Goal: Ask a question: Seek information or help from site administrators or community

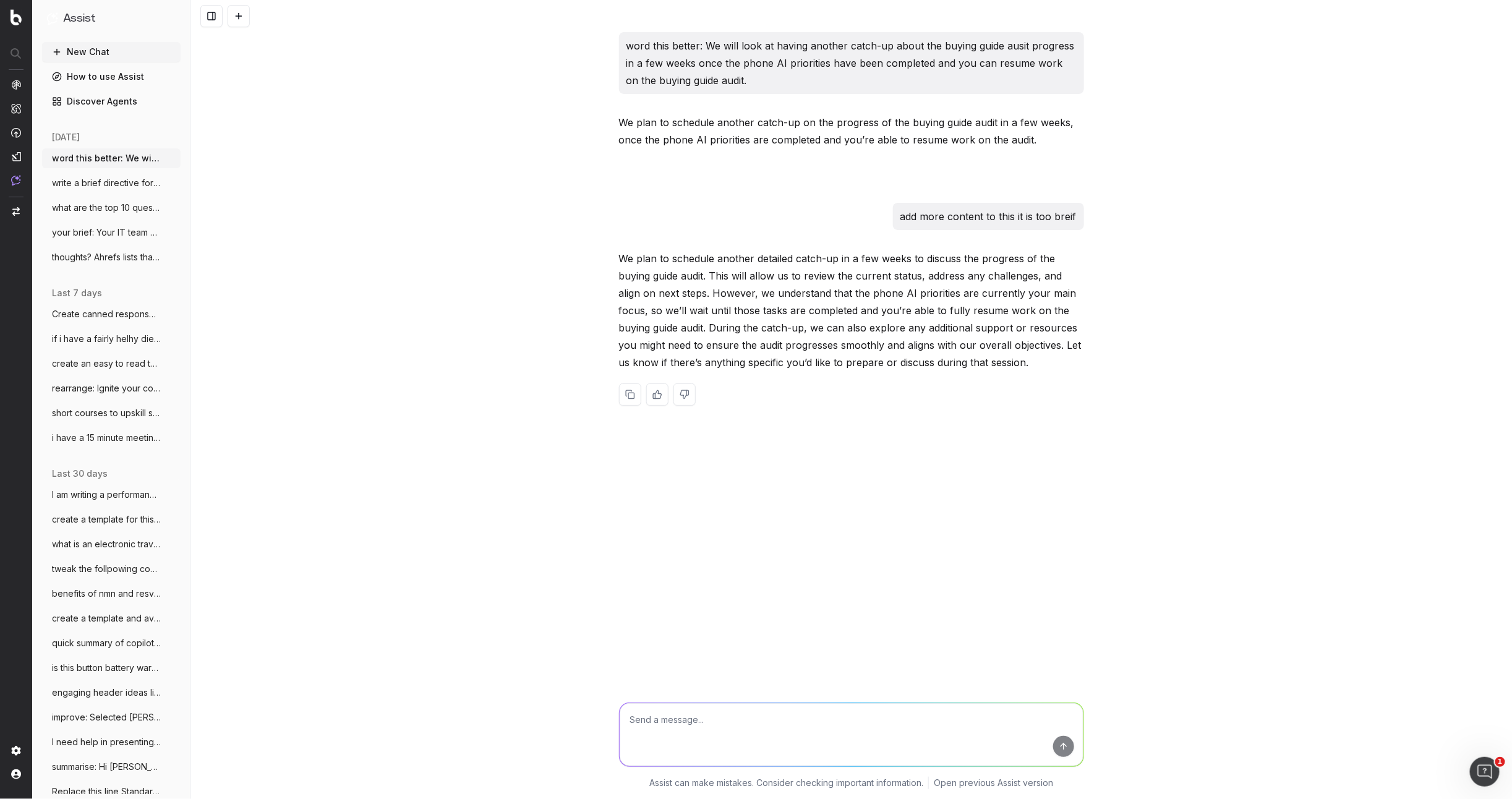
drag, startPoint x: 246, startPoint y: 18, endPoint x: 250, endPoint y: 46, distance: 28.3
click at [246, 20] on button at bounding box center [238, 16] width 22 height 22
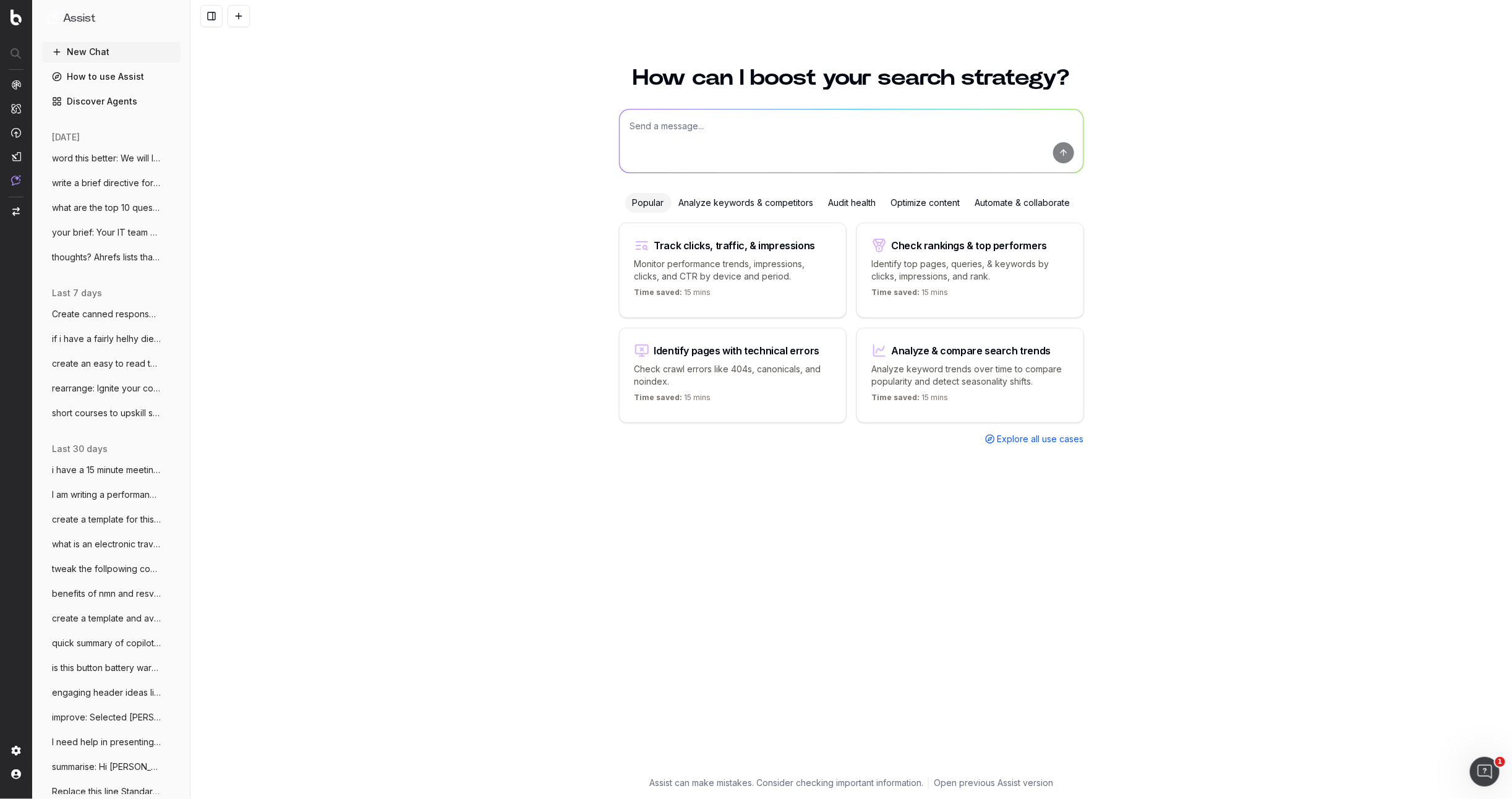
click at [656, 138] on textarea at bounding box center [851, 141] width 464 height 63
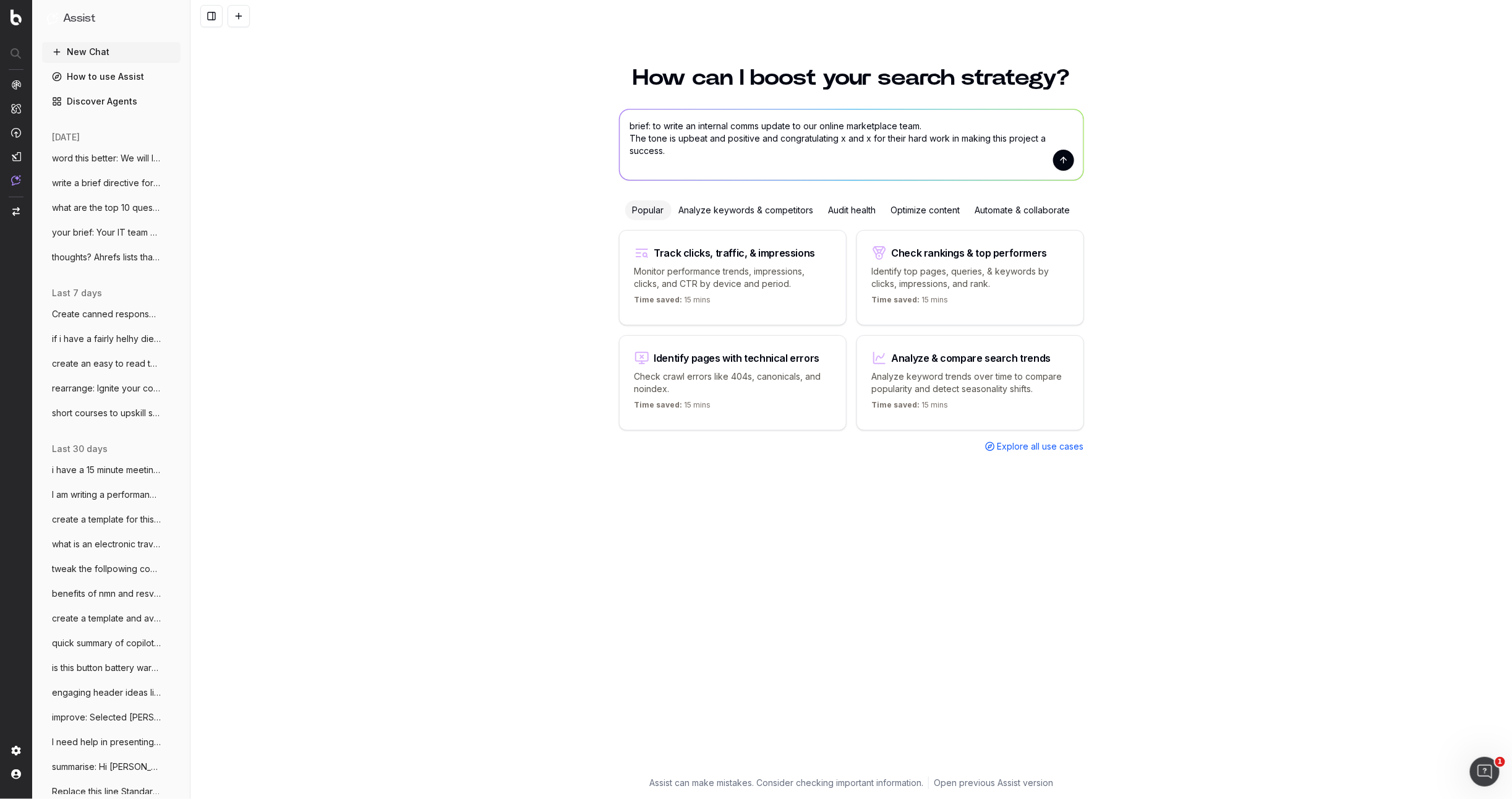
click at [946, 139] on textarea "brief: to write an internal comms update to our online marketplace team. The to…" at bounding box center [851, 144] width 464 height 70
drag, startPoint x: 719, startPoint y: 165, endPoint x: 730, endPoint y: 162, distance: 11.4
click at [728, 162] on textarea "brief: to write an internal comms update to our online marketplace team. The to…" at bounding box center [851, 144] width 464 height 70
paste textarea "2025 marks a significant step forward in our efforts to enhance the online shop…"
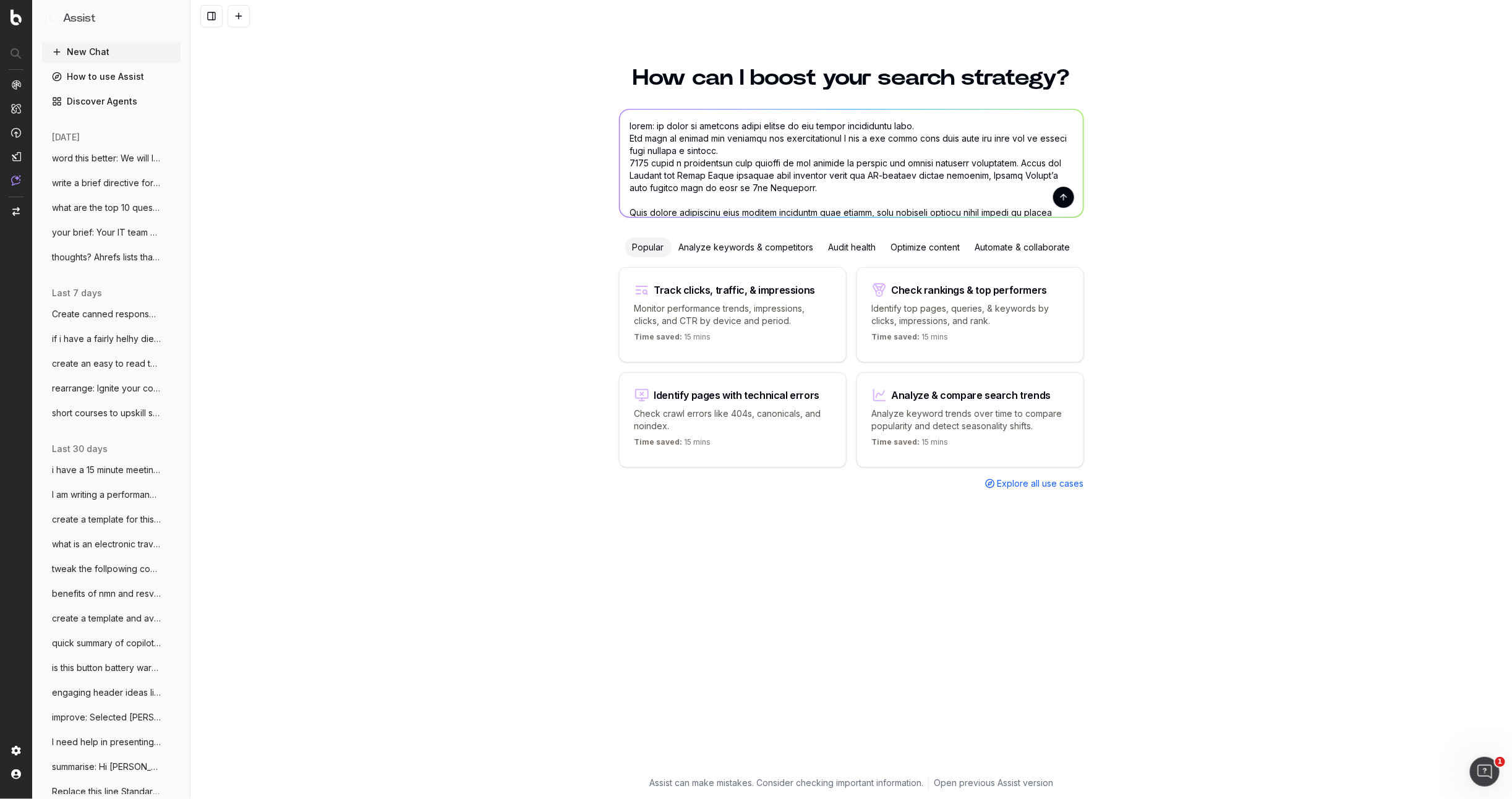
click at [736, 149] on textarea at bounding box center [851, 163] width 464 height 107
click at [978, 172] on textarea at bounding box center [851, 163] width 464 height 107
drag, startPoint x: 1045, startPoint y: 172, endPoint x: 1058, endPoint y: 204, distance: 34.5
click at [1050, 179] on textarea at bounding box center [851, 163] width 464 height 107
drag, startPoint x: 988, startPoint y: 152, endPoint x: 1003, endPoint y: 146, distance: 16.2
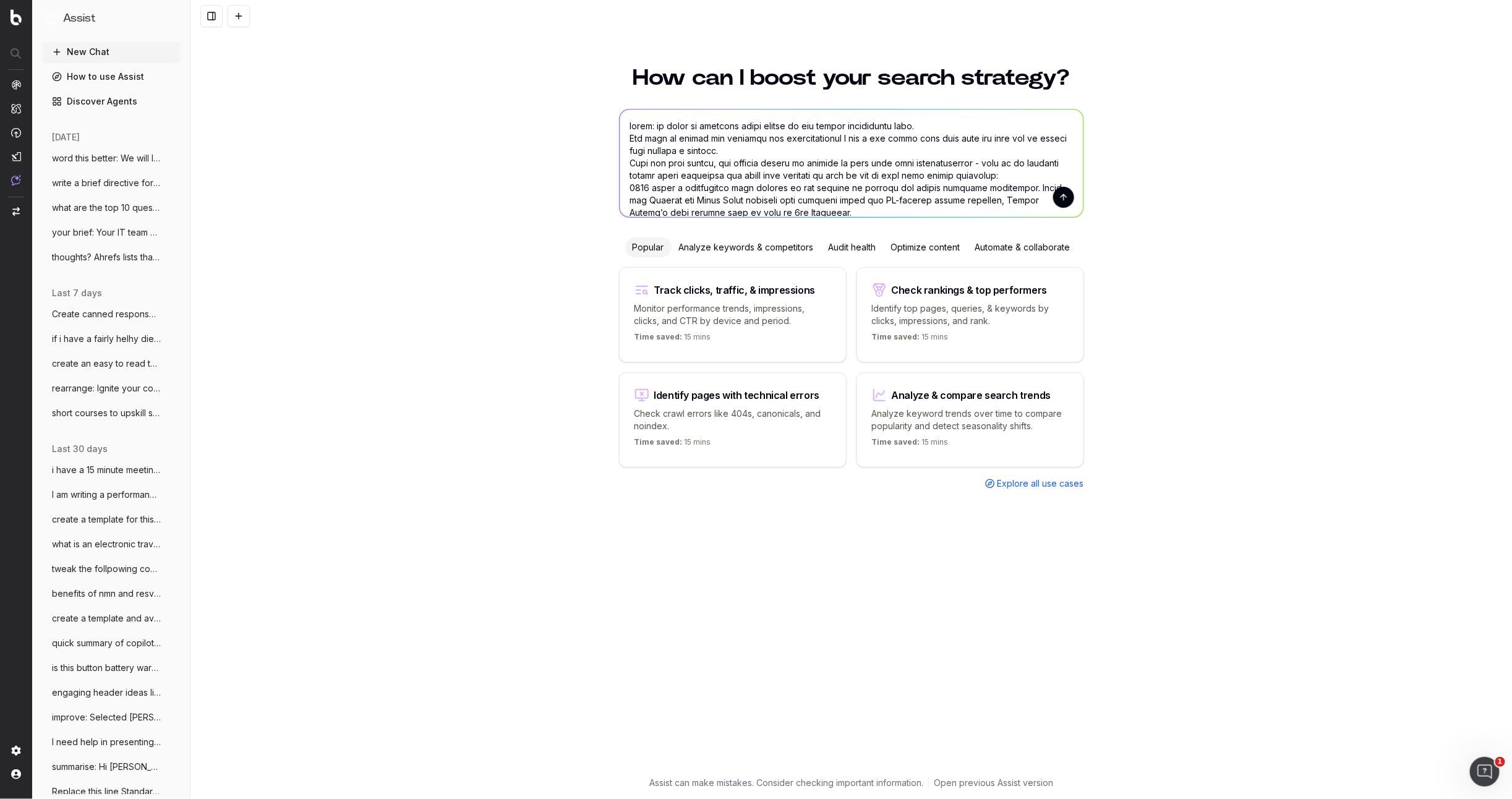
click at [991, 152] on textarea at bounding box center [851, 163] width 464 height 107
drag, startPoint x: 836, startPoint y: 137, endPoint x: 830, endPoint y: 154, distance: 18.0
click at [826, 140] on textarea at bounding box center [851, 163] width 464 height 107
drag, startPoint x: 866, startPoint y: 137, endPoint x: 840, endPoint y: 138, distance: 26.0
click at [840, 138] on textarea at bounding box center [851, 163] width 464 height 107
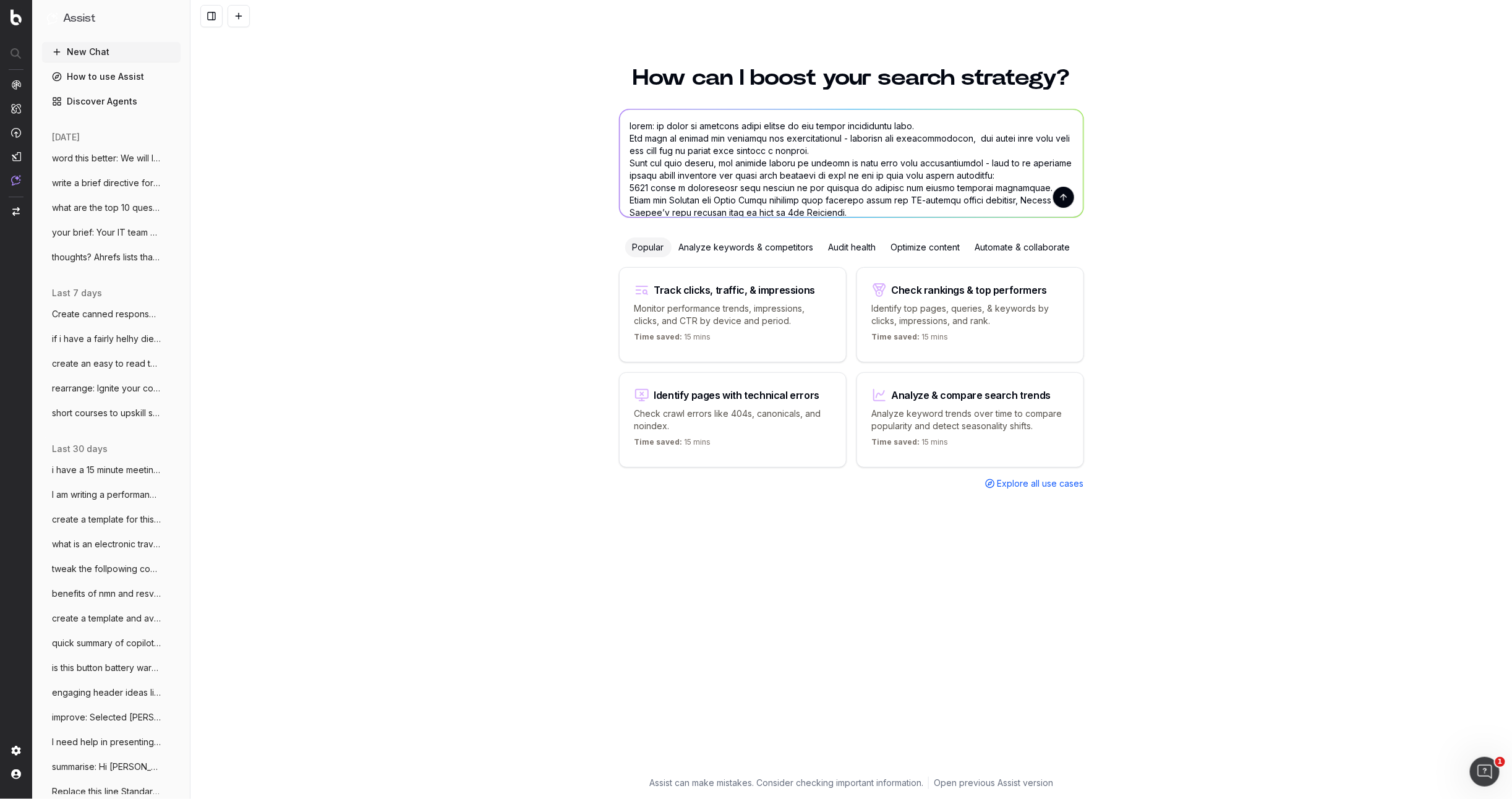
drag, startPoint x: 923, startPoint y: 137, endPoint x: 900, endPoint y: 138, distance: 23.0
click at [902, 138] on textarea at bounding box center [851, 163] width 464 height 107
drag, startPoint x: 967, startPoint y: 139, endPoint x: 968, endPoint y: 146, distance: 7.1
click at [967, 140] on textarea at bounding box center [851, 163] width 464 height 107
click at [771, 149] on textarea at bounding box center [851, 163] width 464 height 107
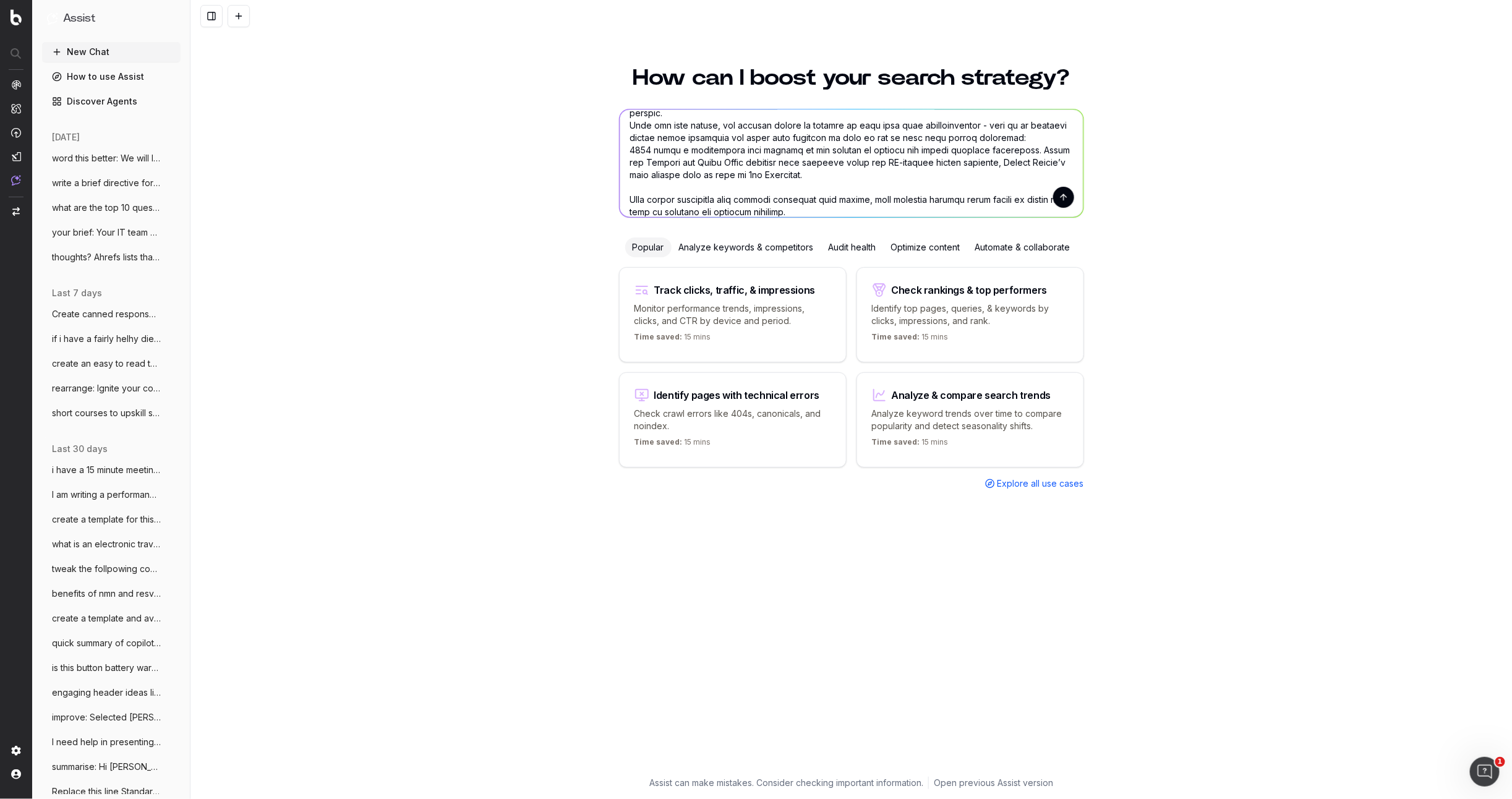
scroll to position [36, 0]
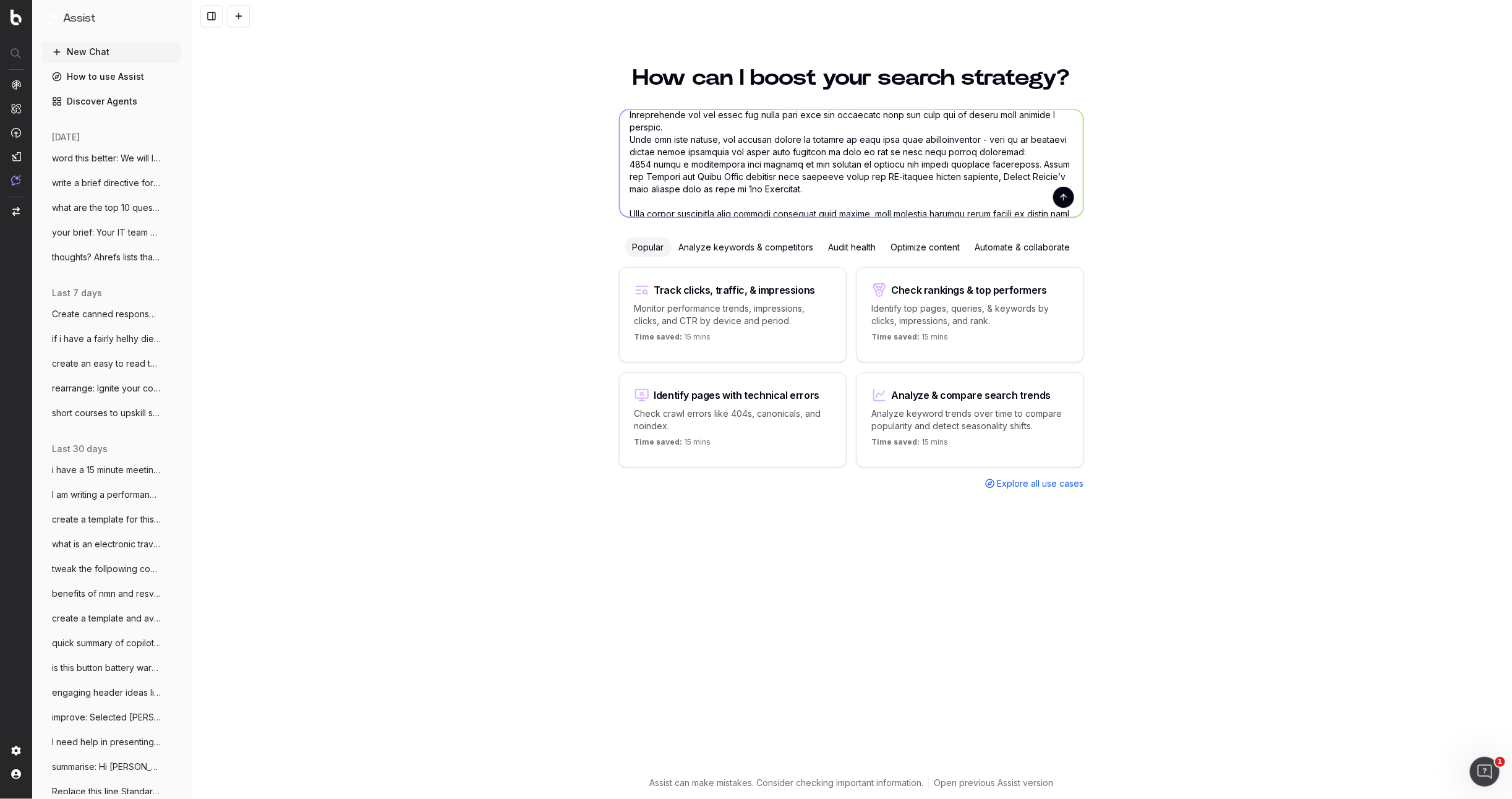
drag, startPoint x: 749, startPoint y: 175, endPoint x: 727, endPoint y: 173, distance: 22.1
click at [727, 173] on textarea at bounding box center [851, 163] width 464 height 107
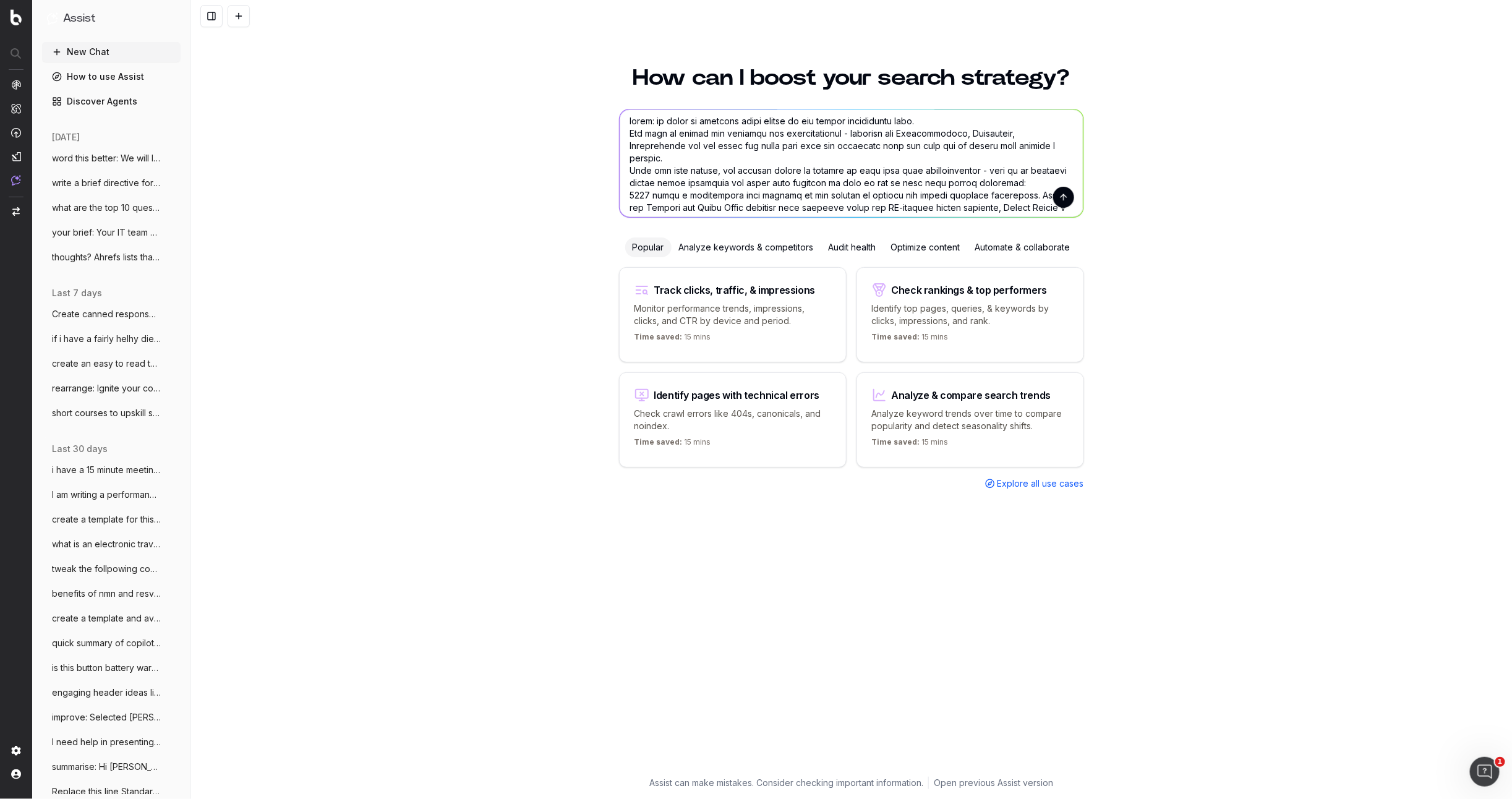
scroll to position [0, 0]
type textarea "lorem: ip dolor si ametcons adipi elitse do eiu tempor incididuntu labo. Etd ma…"
click at [1066, 199] on button "submit" at bounding box center [1064, 197] width 21 height 21
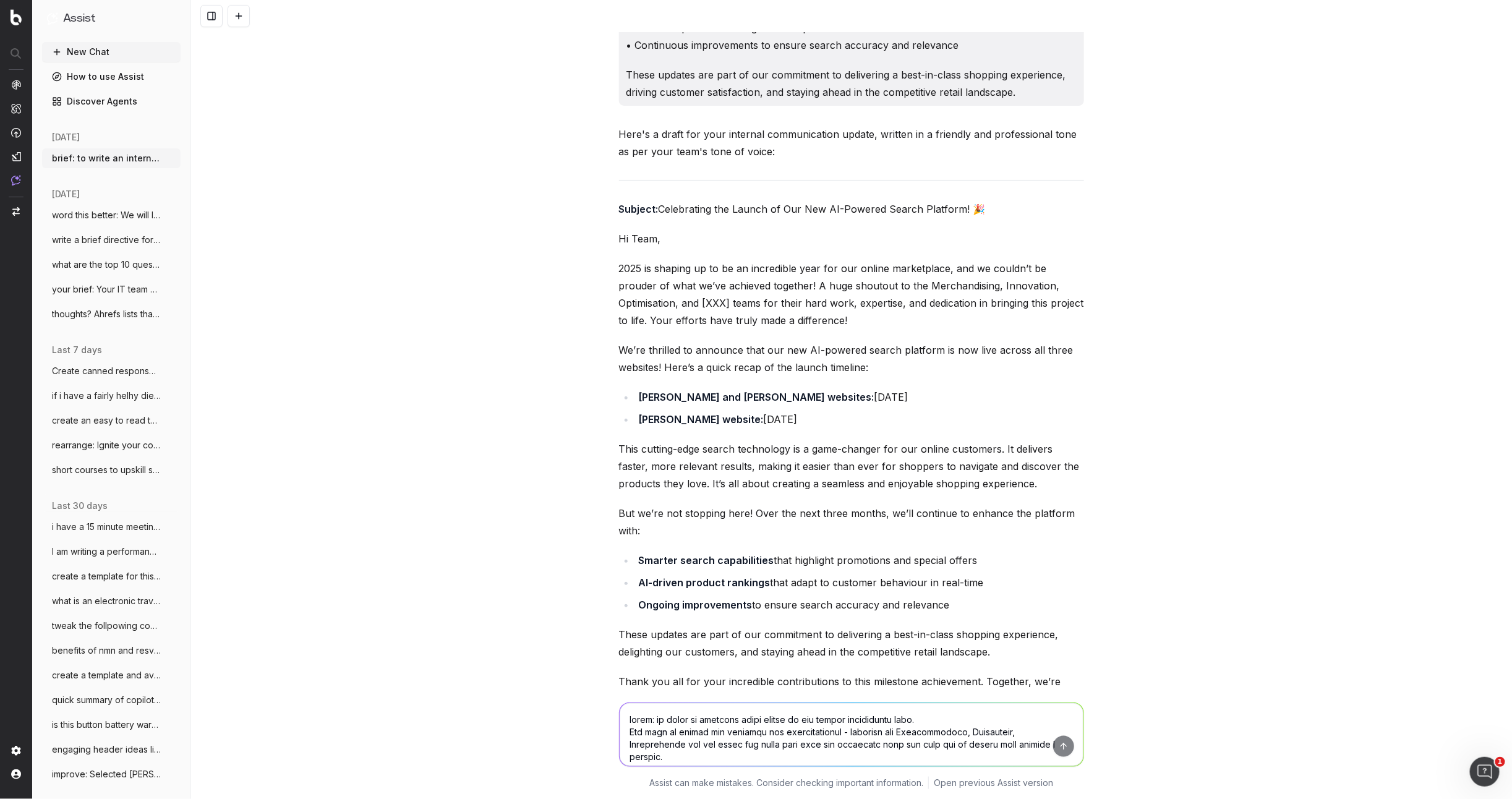
scroll to position [352, 0]
click at [653, 713] on textarea at bounding box center [851, 734] width 464 height 63
type textarea "No you have congratulated peopleefore you have mentioned the project - sequenci…"
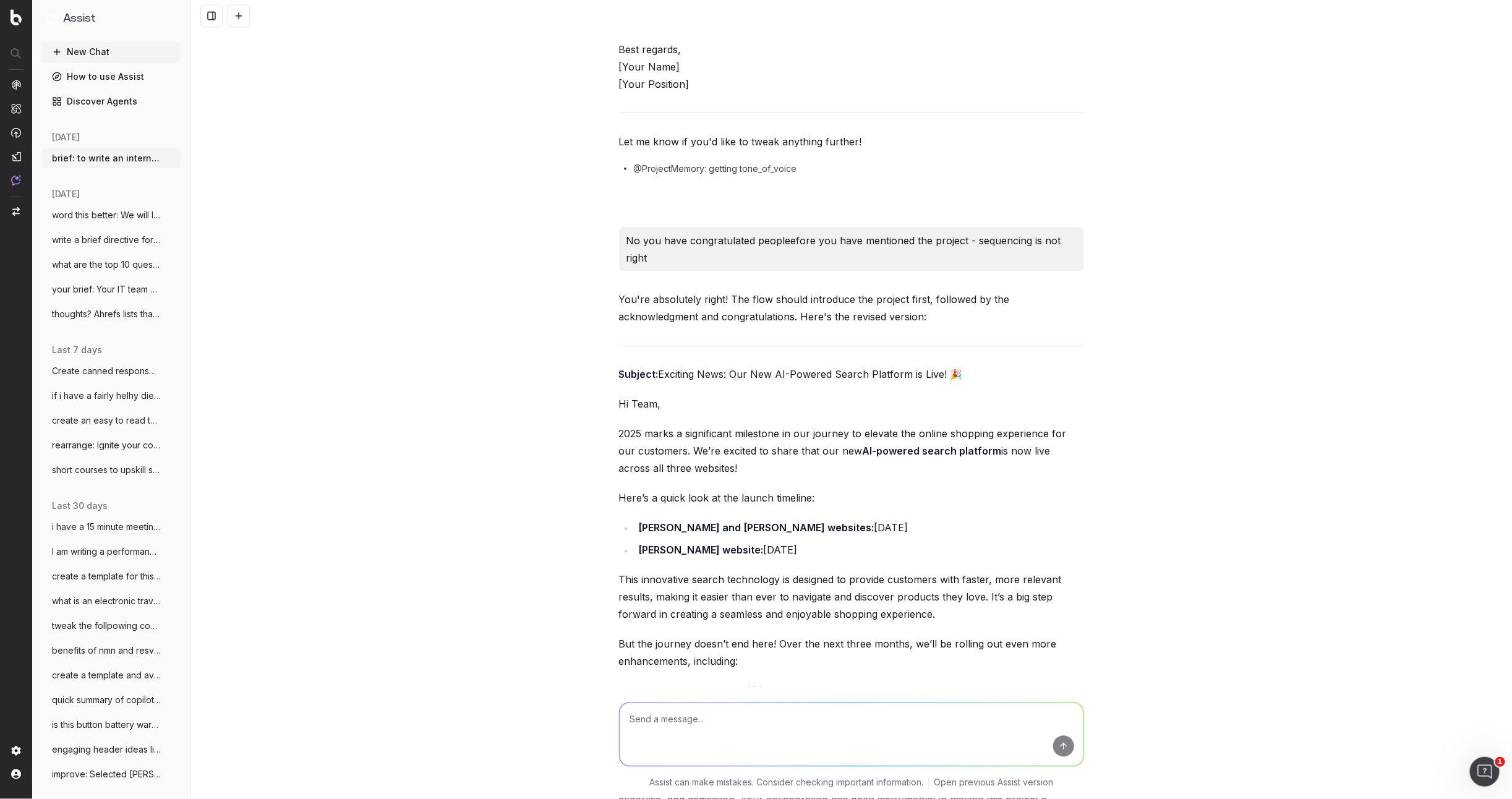
scroll to position [1058, 0]
click at [693, 478] on div "You're absolutely right! The flow should introduce the project first, followed …" at bounding box center [851, 693] width 465 height 805
drag, startPoint x: 588, startPoint y: 428, endPoint x: 659, endPoint y: 373, distance: 89.8
click at [660, 371] on div "You're absolutely right! The flow should introduce the project first, followed …" at bounding box center [851, 693] width 465 height 805
copy div "Exciting News: Our New AI-Powered Search Platform is Live! 🎉 Hi Team, 2025 mark…"
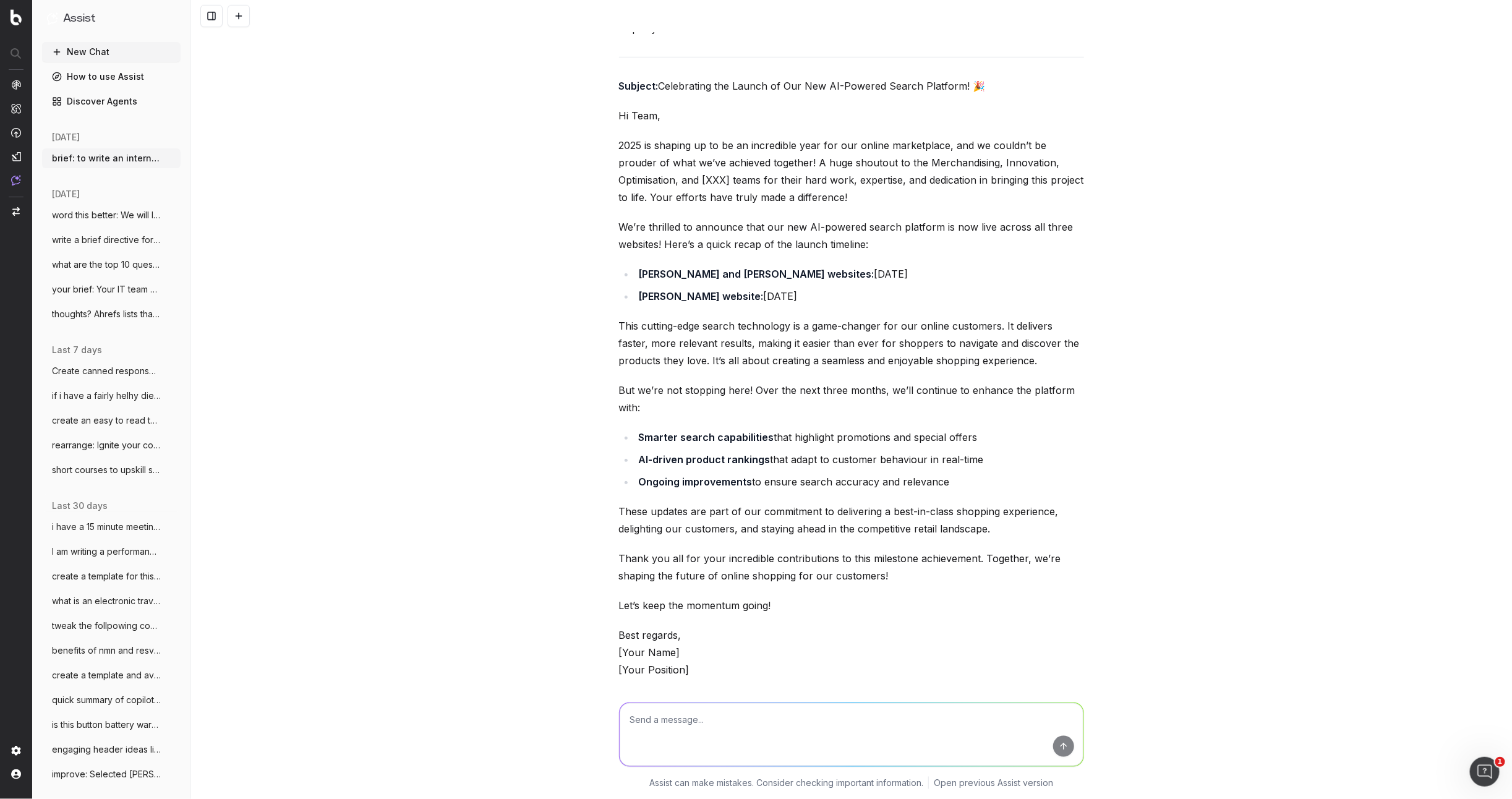
scroll to position [436, 0]
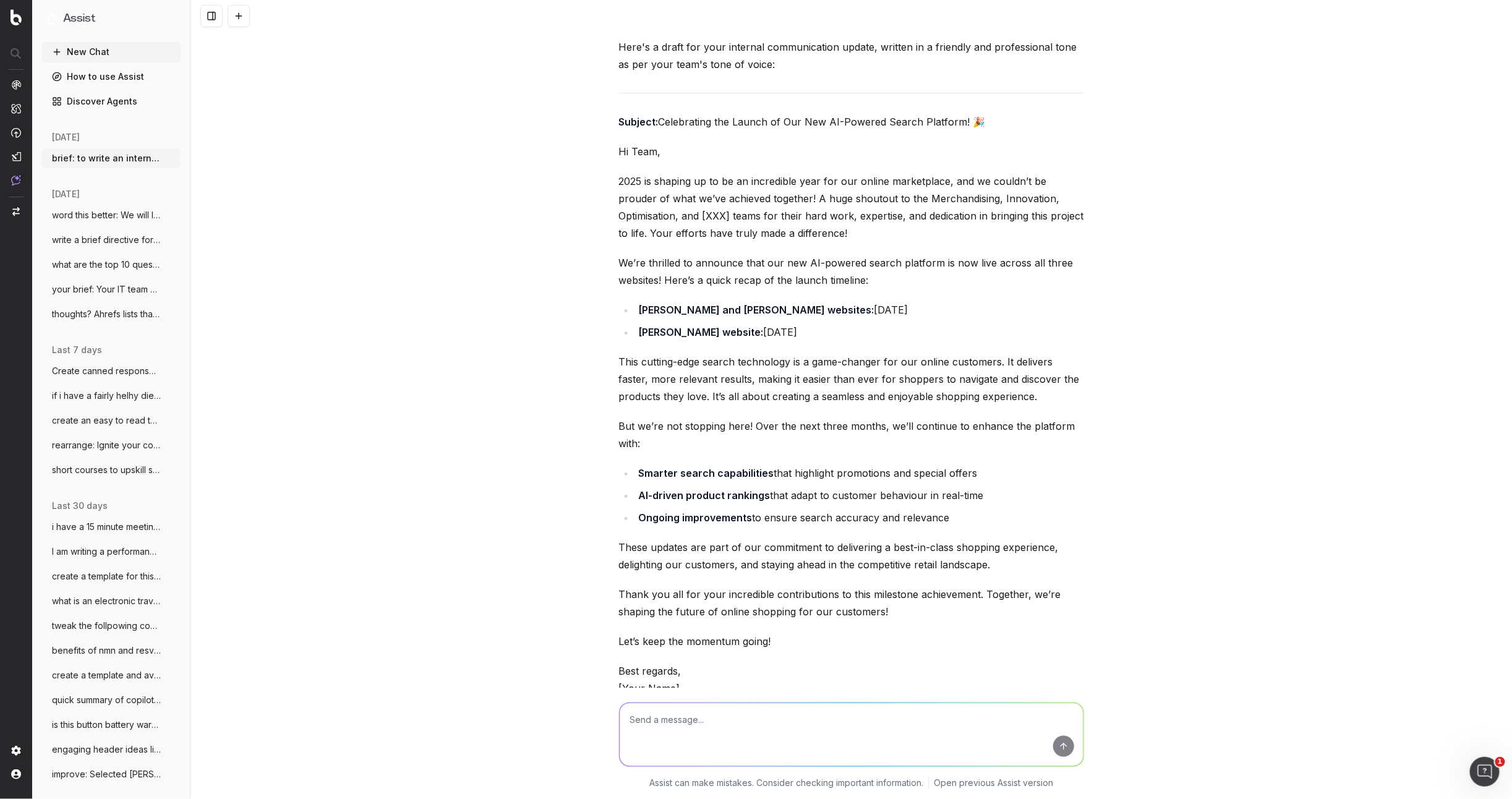
drag, startPoint x: 887, startPoint y: 202, endPoint x: 862, endPoint y: 204, distance: 25.1
click at [881, 203] on p "2025 is shaping up to be an incredible year for our online marketplace, and we …" at bounding box center [851, 207] width 465 height 70
click at [747, 195] on p "2025 is shaping up to be an incredible year for our online marketplace, and we …" at bounding box center [851, 207] width 465 height 70
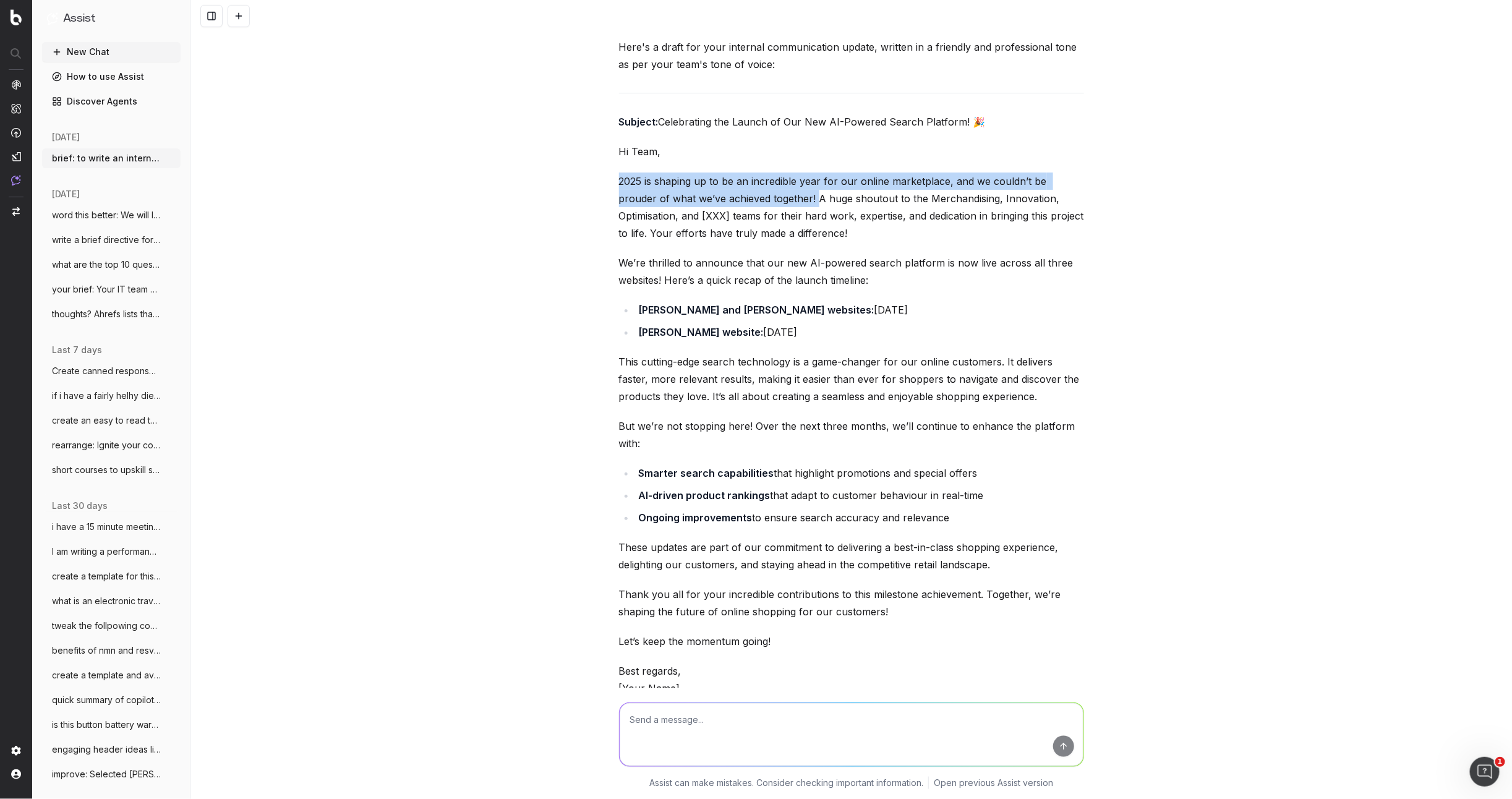
drag, startPoint x: 776, startPoint y: 198, endPoint x: 616, endPoint y: 181, distance: 160.9
click at [615, 180] on div "brief: to write an internal comms update to our online marketplace team. The to…" at bounding box center [852, 657] width 475 height 2122
copy p "2025 is shaping up to be an incredible year for our online marketplace, and we …"
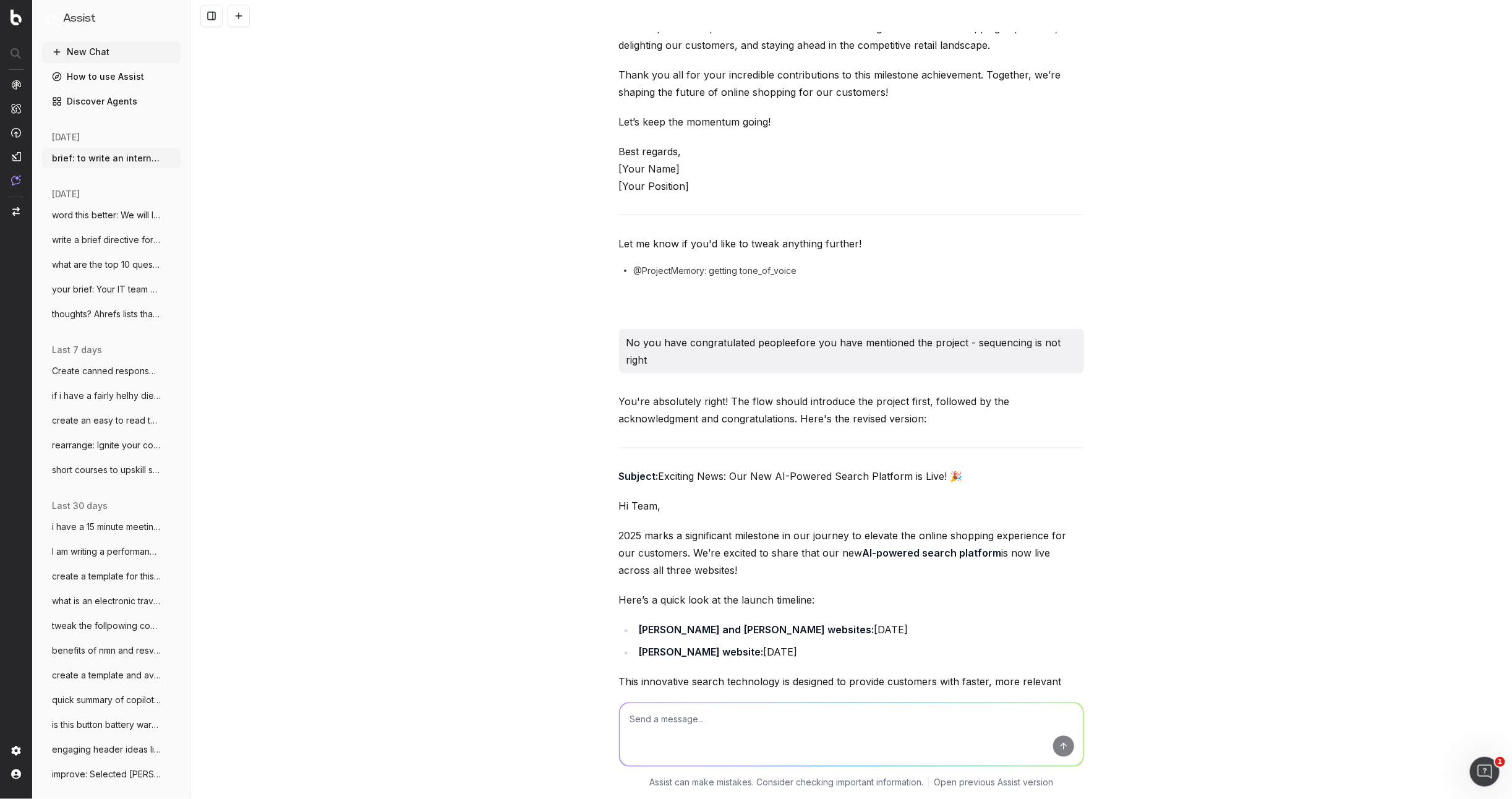
scroll to position [977, 0]
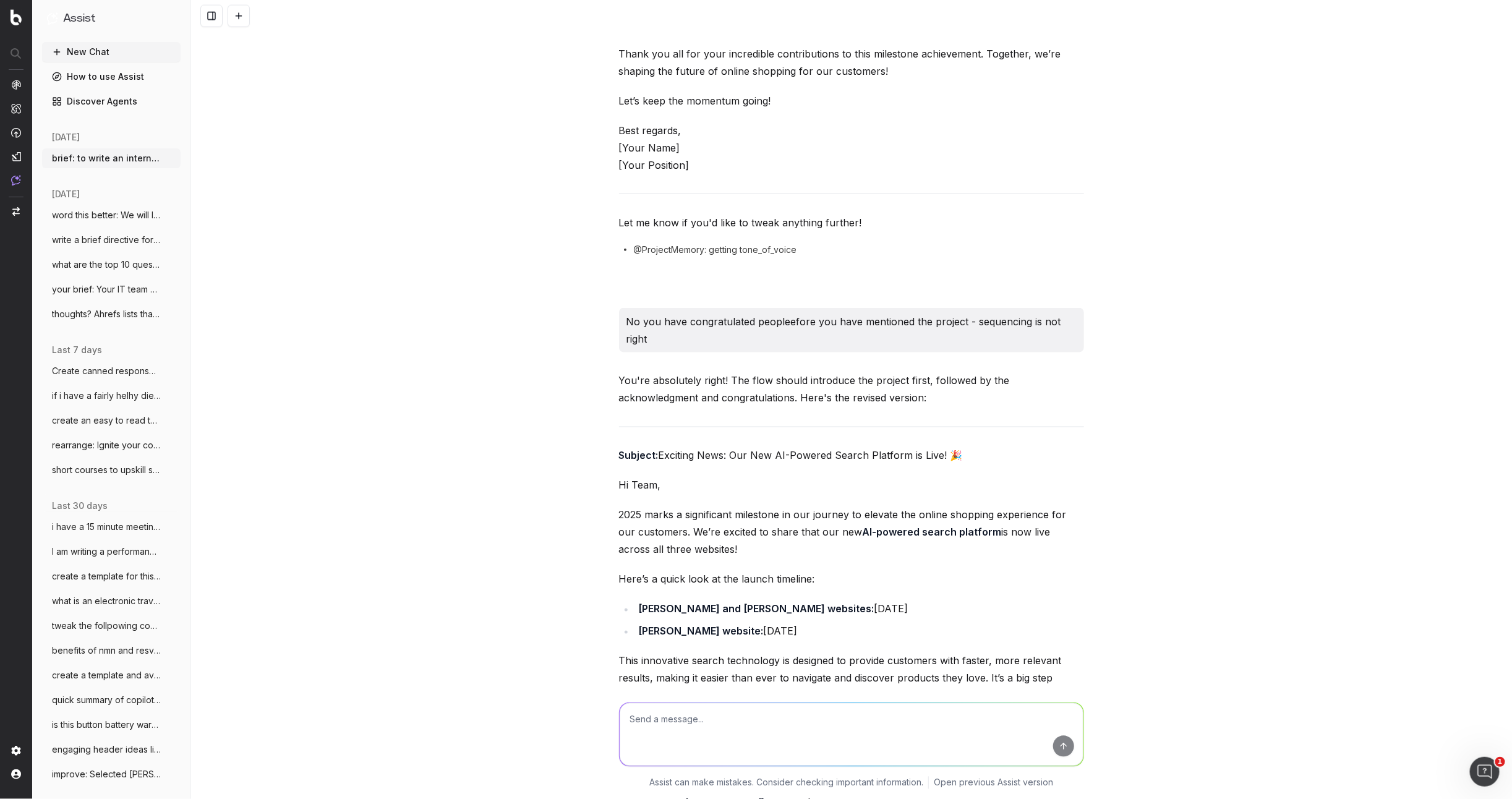
click at [701, 554] on p "2025 marks a significant milestone in our journey to elevate the online shoppin…" at bounding box center [851, 532] width 465 height 52
drag, startPoint x: 690, startPoint y: 550, endPoint x: 738, endPoint y: 534, distance: 50.6
click at [739, 534] on p "2025 marks a significant milestone in our journey to elevate the online shoppin…" at bounding box center [851, 532] width 465 height 52
copy p "to share that our new AI-powered search platform is now live across all three w…"
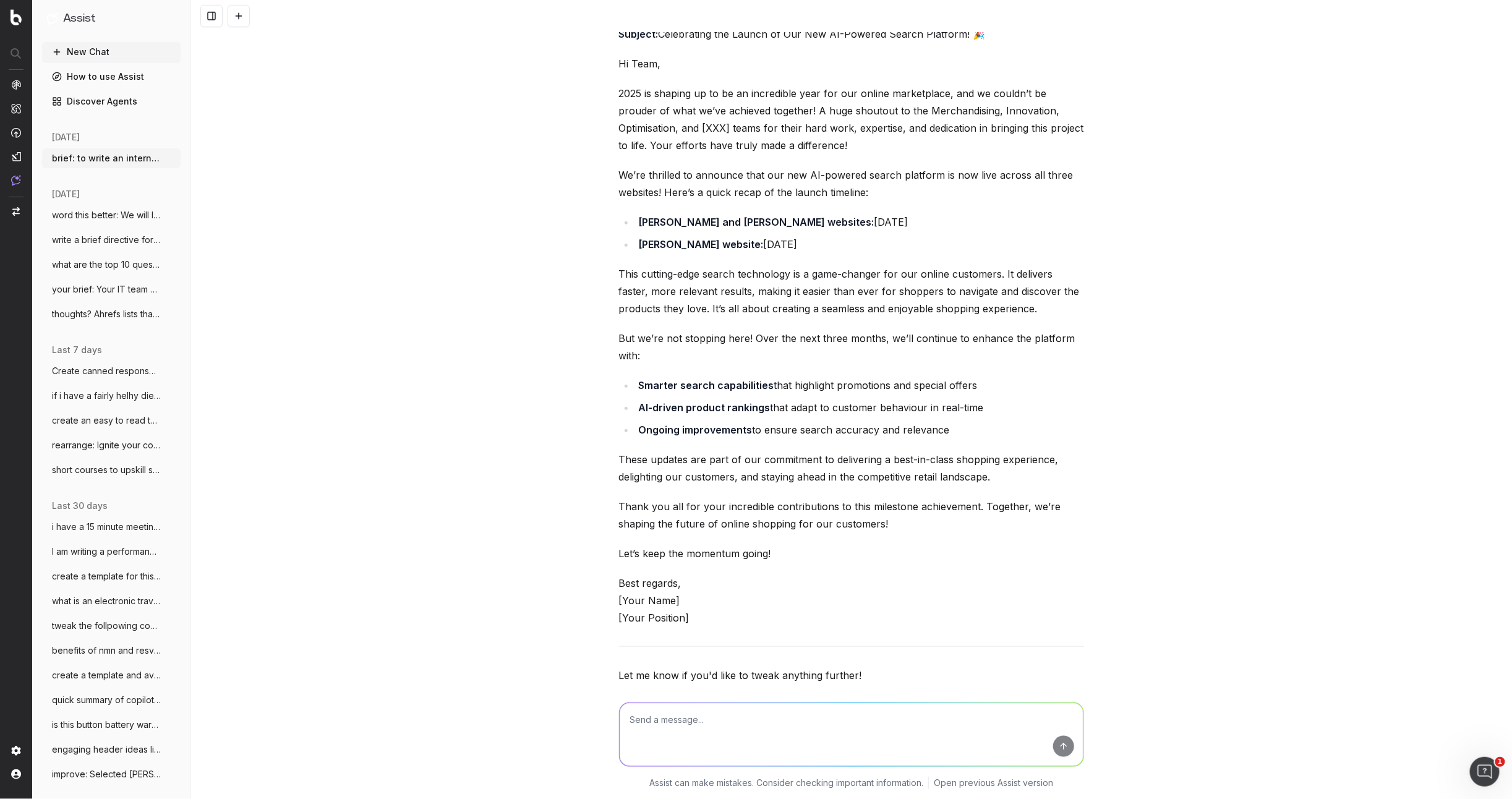
scroll to position [514, 0]
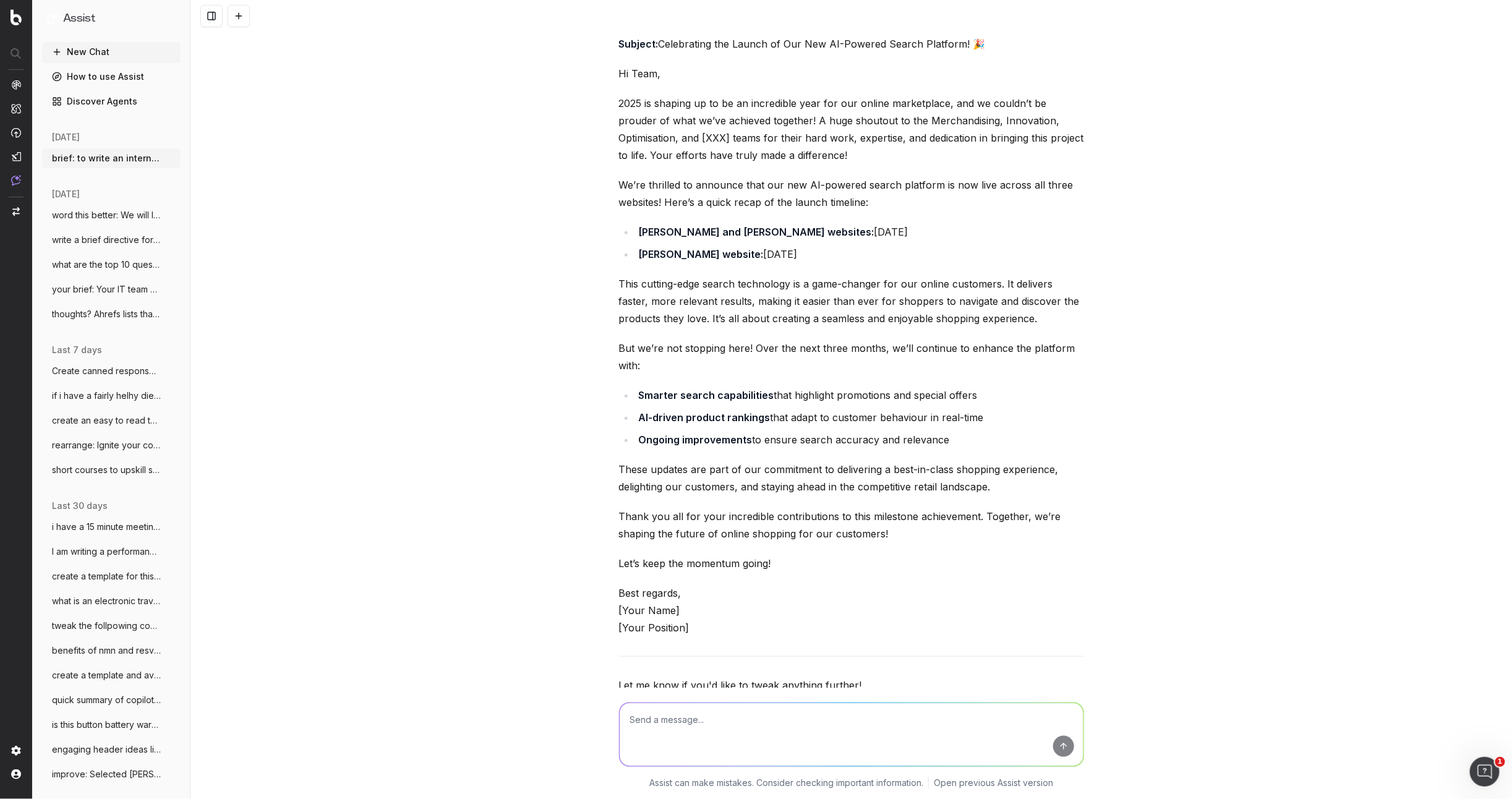
drag, startPoint x: 975, startPoint y: 310, endPoint x: 968, endPoint y: 313, distance: 7.6
click at [973, 310] on p "This cutting-edge search technology is a game-changer for our online customers.…" at bounding box center [851, 301] width 465 height 52
drag, startPoint x: 878, startPoint y: 332, endPoint x: 870, endPoint y: 333, distance: 8.1
click at [878, 332] on div "Here's a draft for your internal communication update, written in a friendly an…" at bounding box center [851, 365] width 465 height 810
drag, startPoint x: 796, startPoint y: 335, endPoint x: 987, endPoint y: 325, distance: 191.3
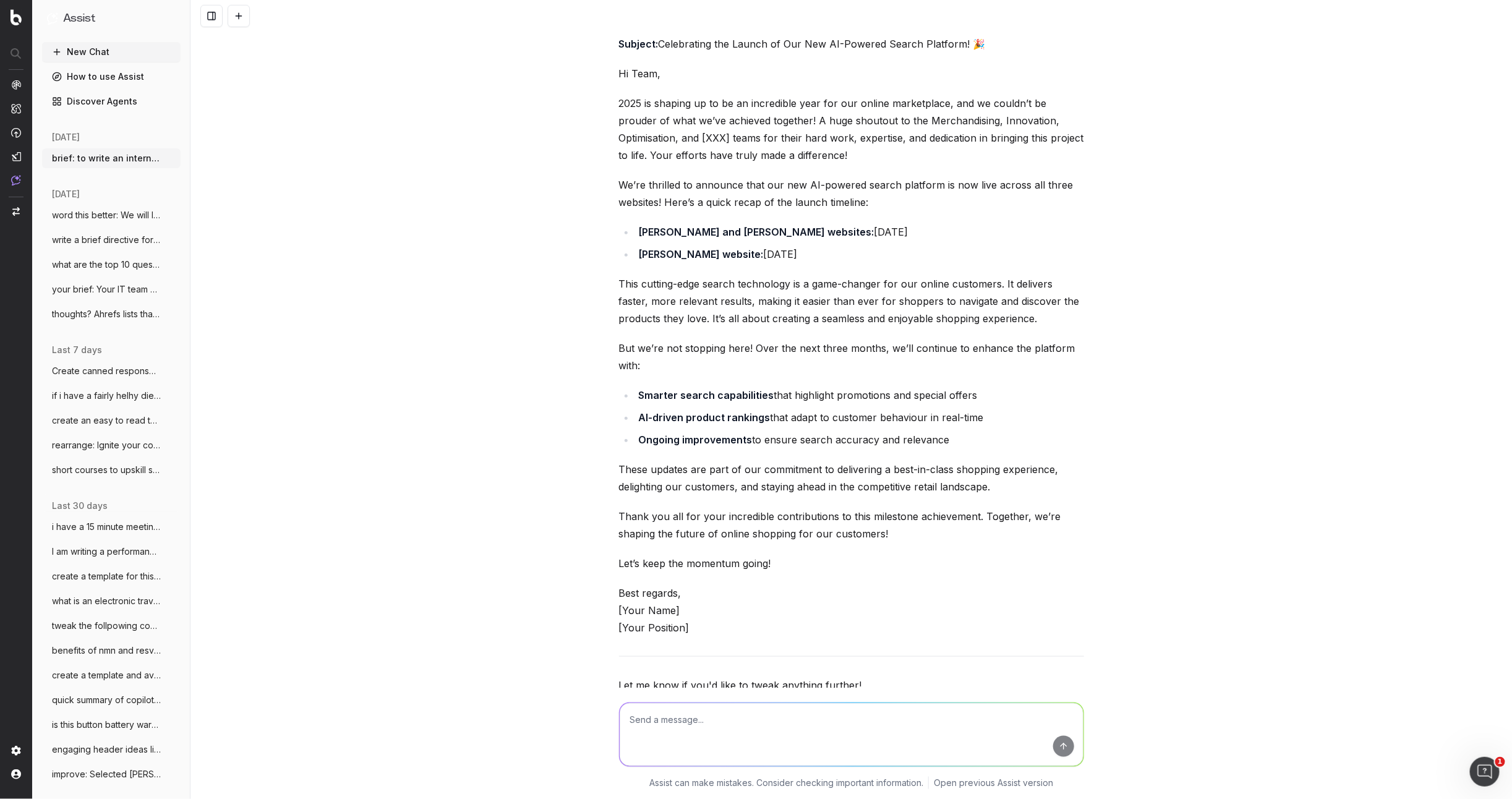
click at [808, 334] on div "Here's a draft for your internal communication update, written in a friendly an…" at bounding box center [851, 365] width 465 height 810
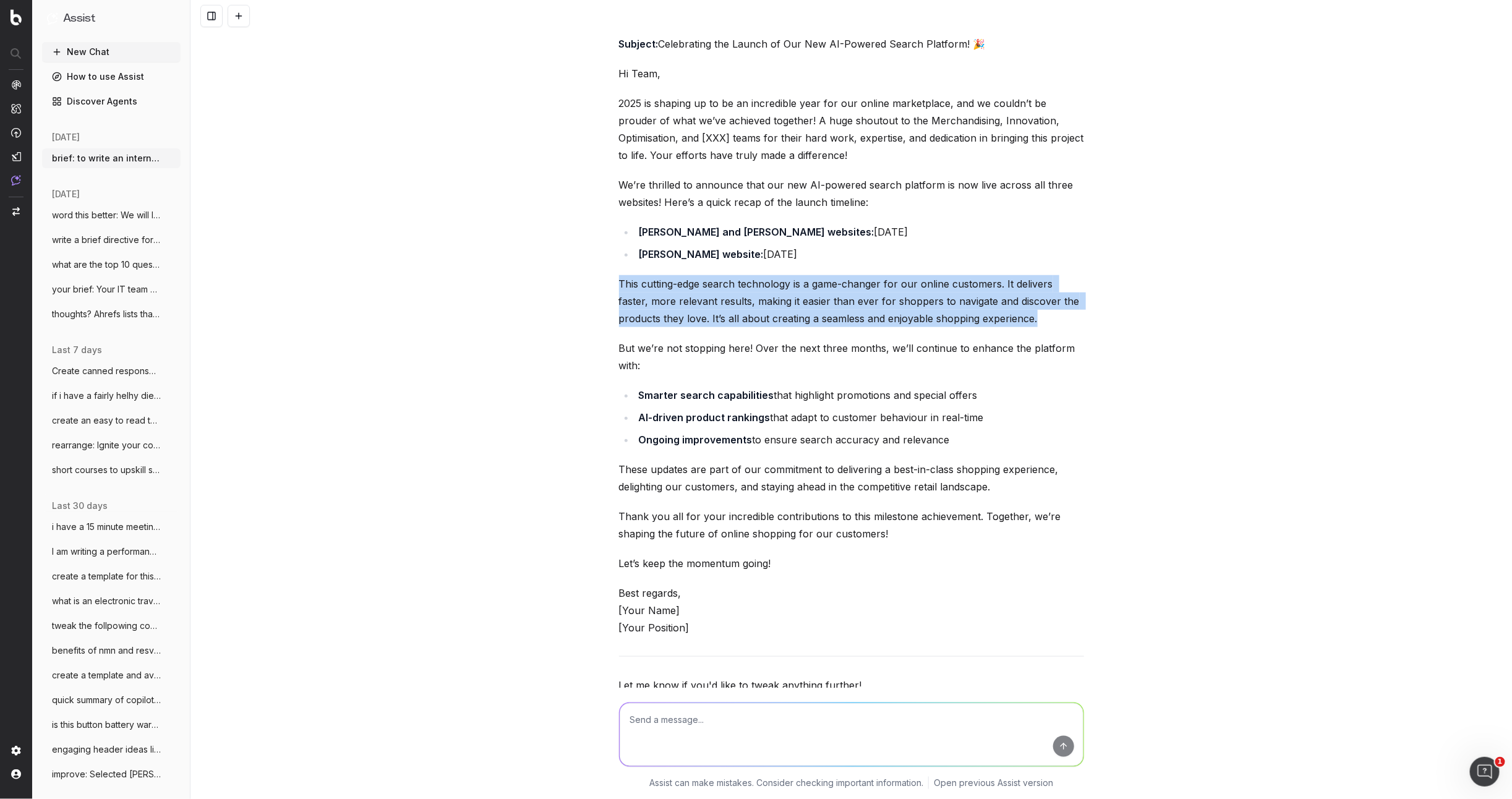
drag, startPoint x: 1019, startPoint y: 323, endPoint x: 603, endPoint y: 289, distance: 417.4
click at [605, 288] on div "brief: to write an internal comms update to our online marketplace team. The to…" at bounding box center [851, 400] width 1322 height 799
copy p "This cutting-edge search technology is a game-changer for our online customers.…"
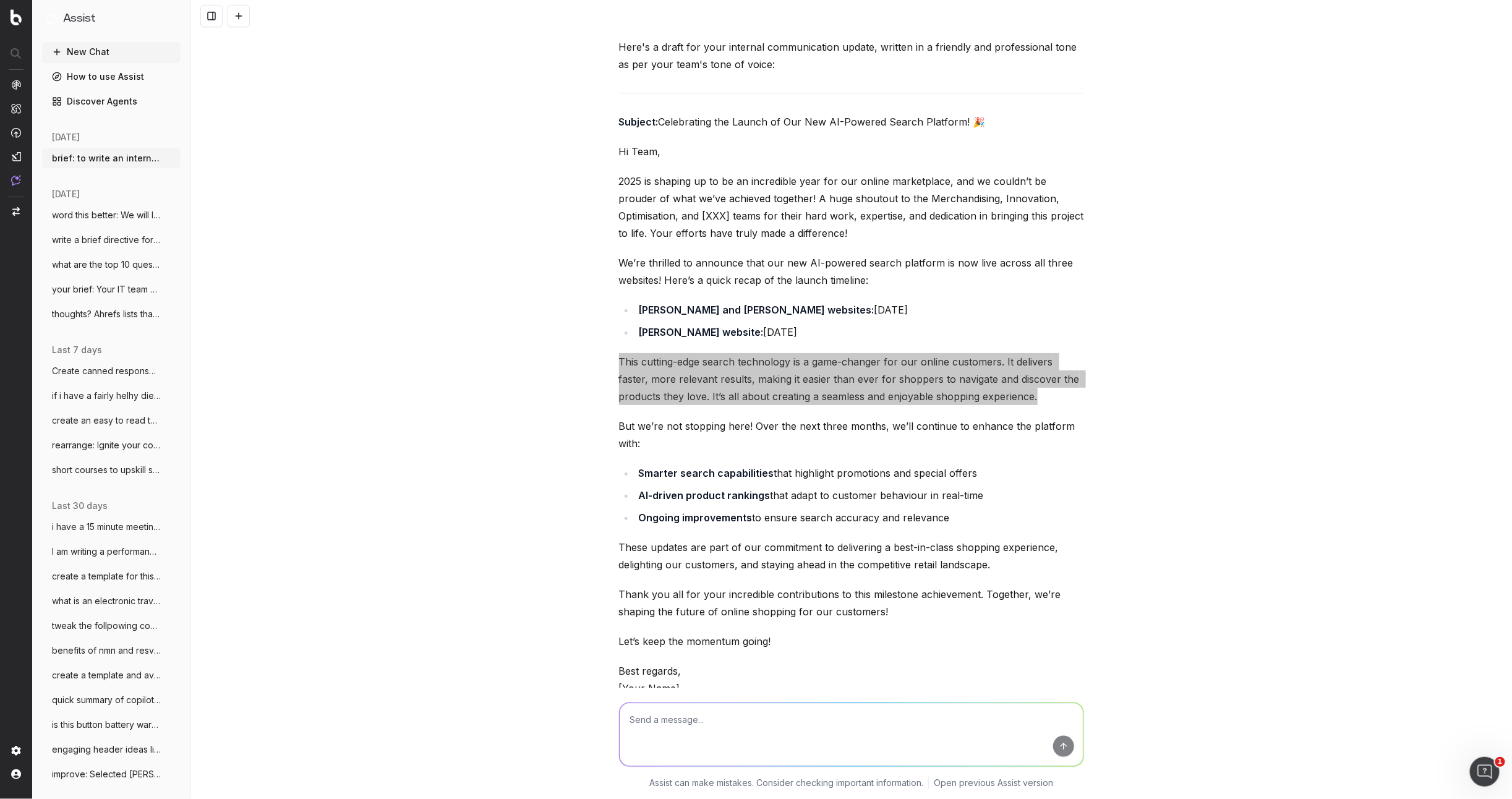
scroll to position [382, 0]
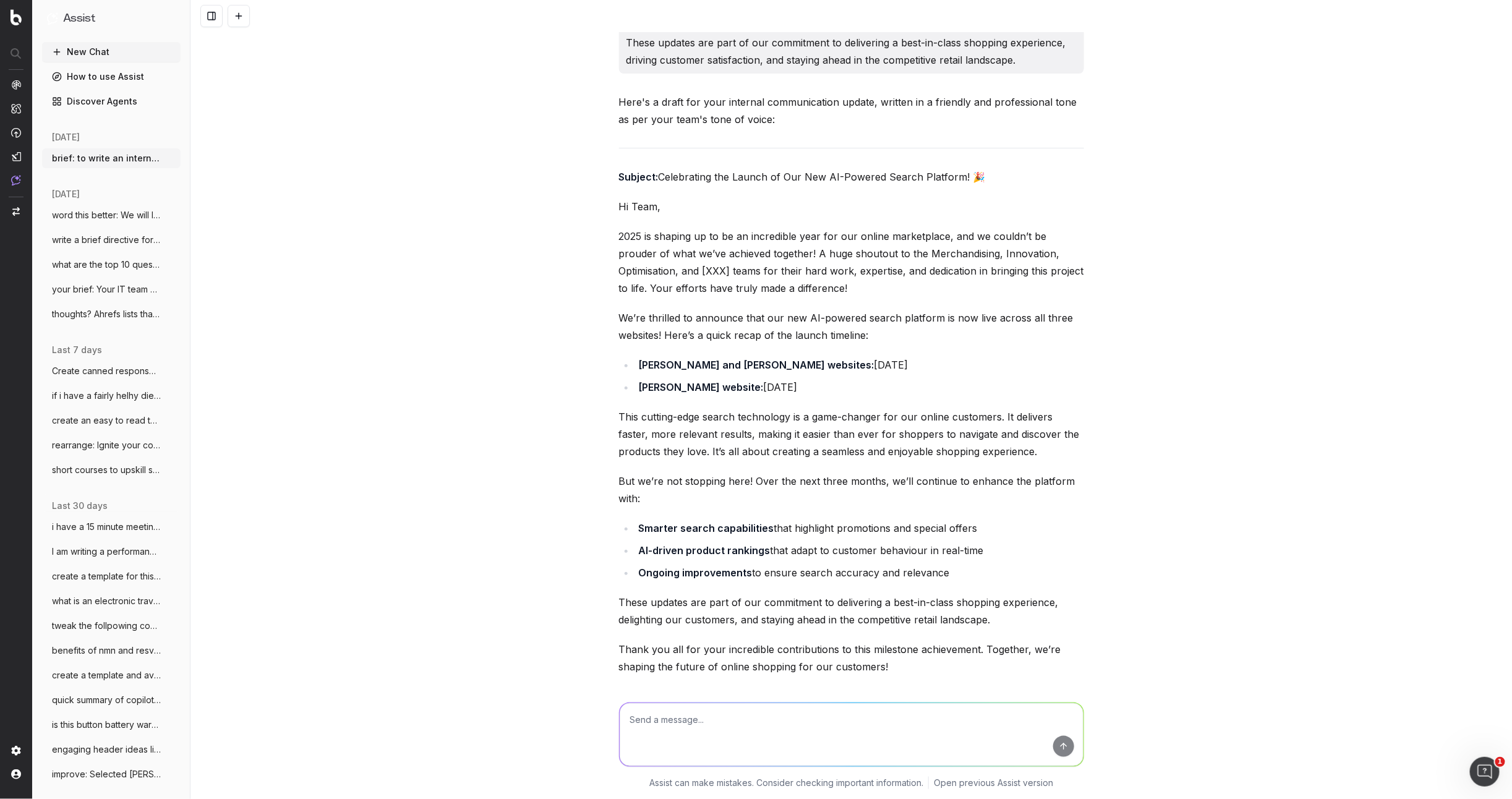
click at [882, 391] on li "[PERSON_NAME] website: [DATE]" at bounding box center [859, 386] width 449 height 17
drag, startPoint x: 863, startPoint y: 388, endPoint x: 666, endPoint y: 336, distance: 203.7
click at [667, 335] on div "Here's a draft for your internal communication update, written in a friendly an…" at bounding box center [851, 498] width 465 height 810
copy div "Here’s a quick recap of the launch timeline: [PERSON_NAME] and [PERSON_NAME] we…"
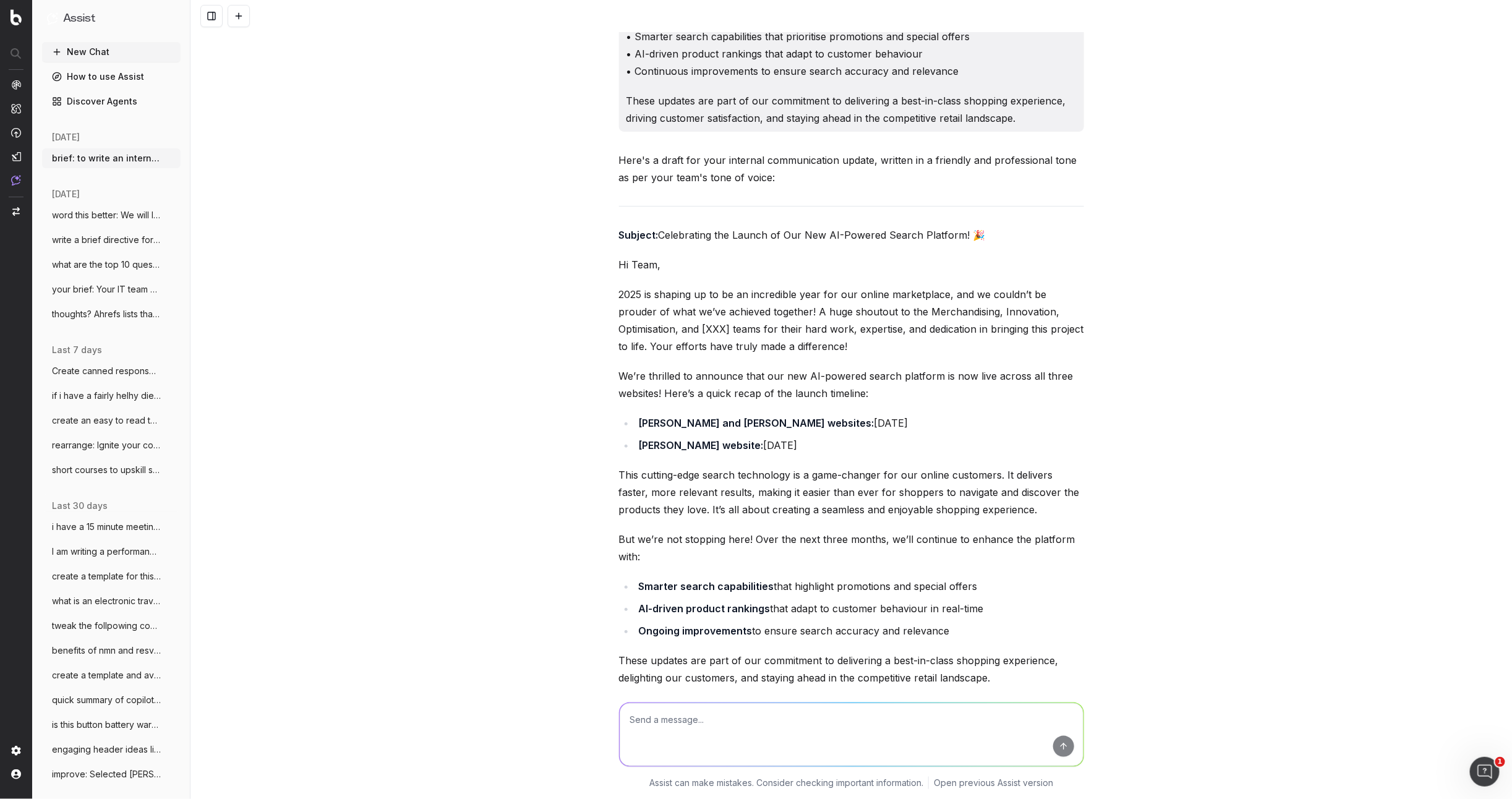
click at [813, 355] on div "Here's a draft for your internal communication update, written in a friendly an…" at bounding box center [851, 556] width 465 height 810
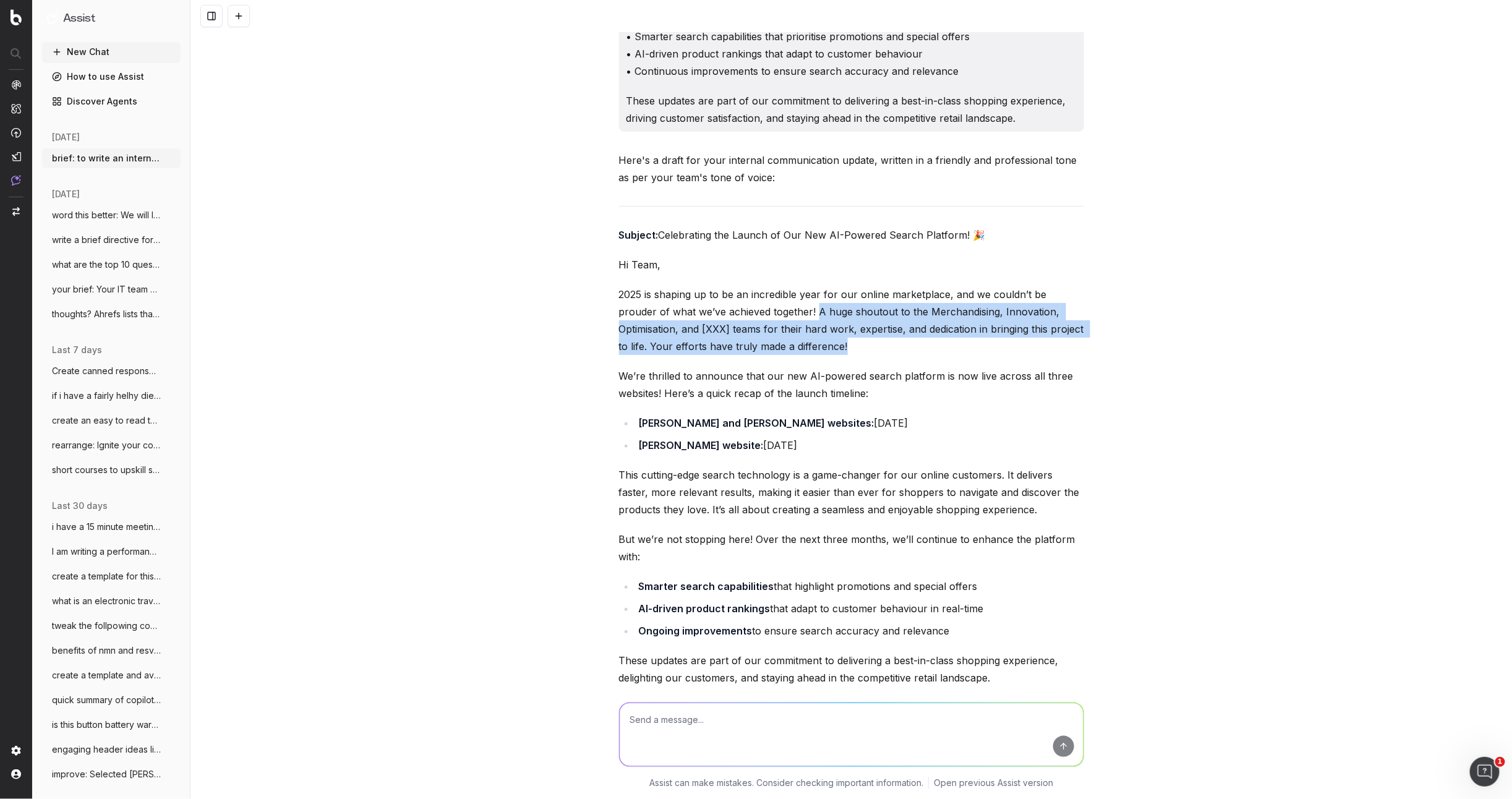
drag, startPoint x: 787, startPoint y: 345, endPoint x: 779, endPoint y: 315, distance: 31.0
click at [779, 315] on p "2025 is shaping up to be an incredible year for our online marketplace, and we …" at bounding box center [851, 320] width 465 height 70
copy p "A huge shoutout to the Merchandising, Innovation, Optimisation, and [XXX] teams…"
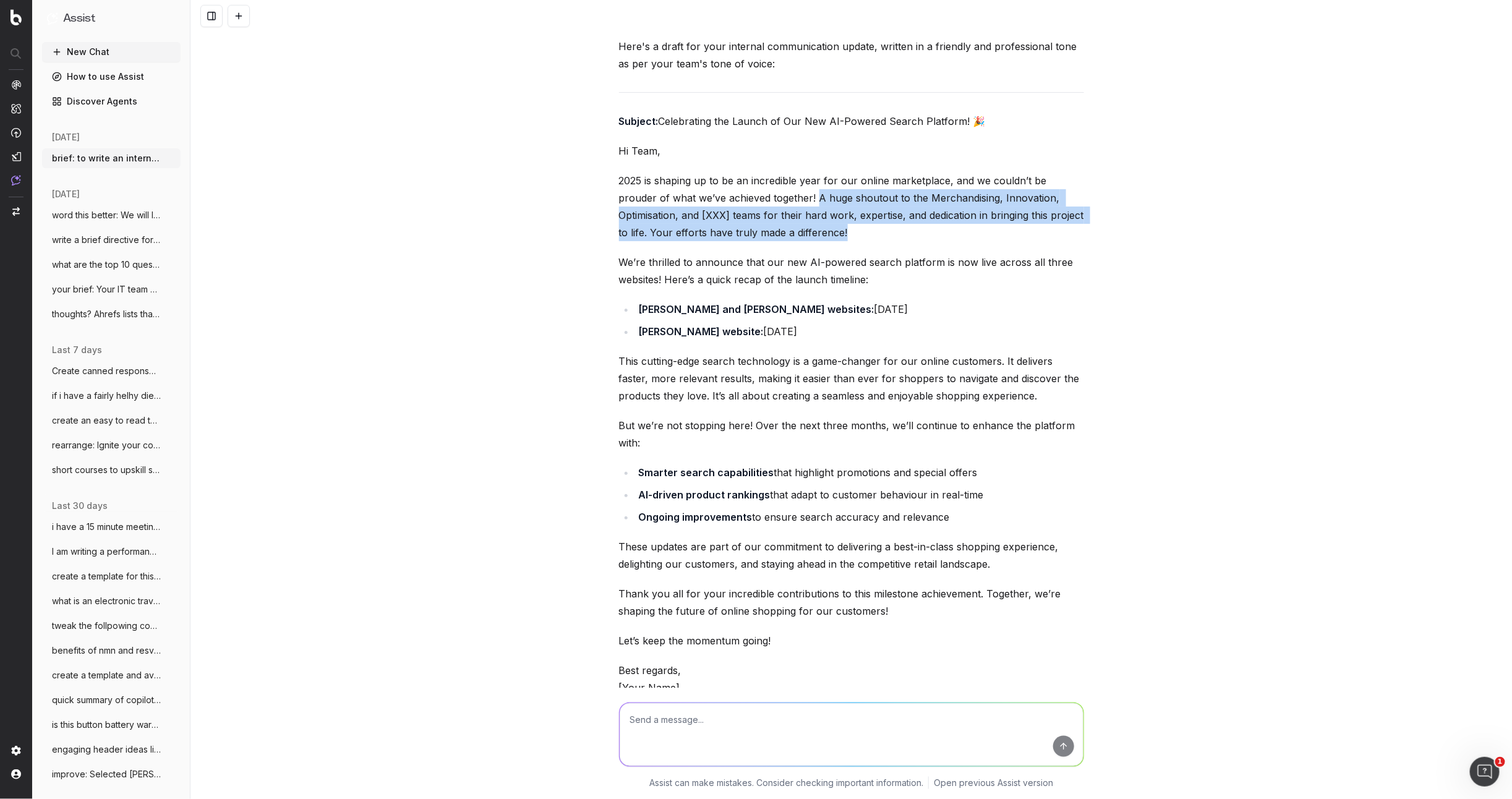
scroll to position [555, 0]
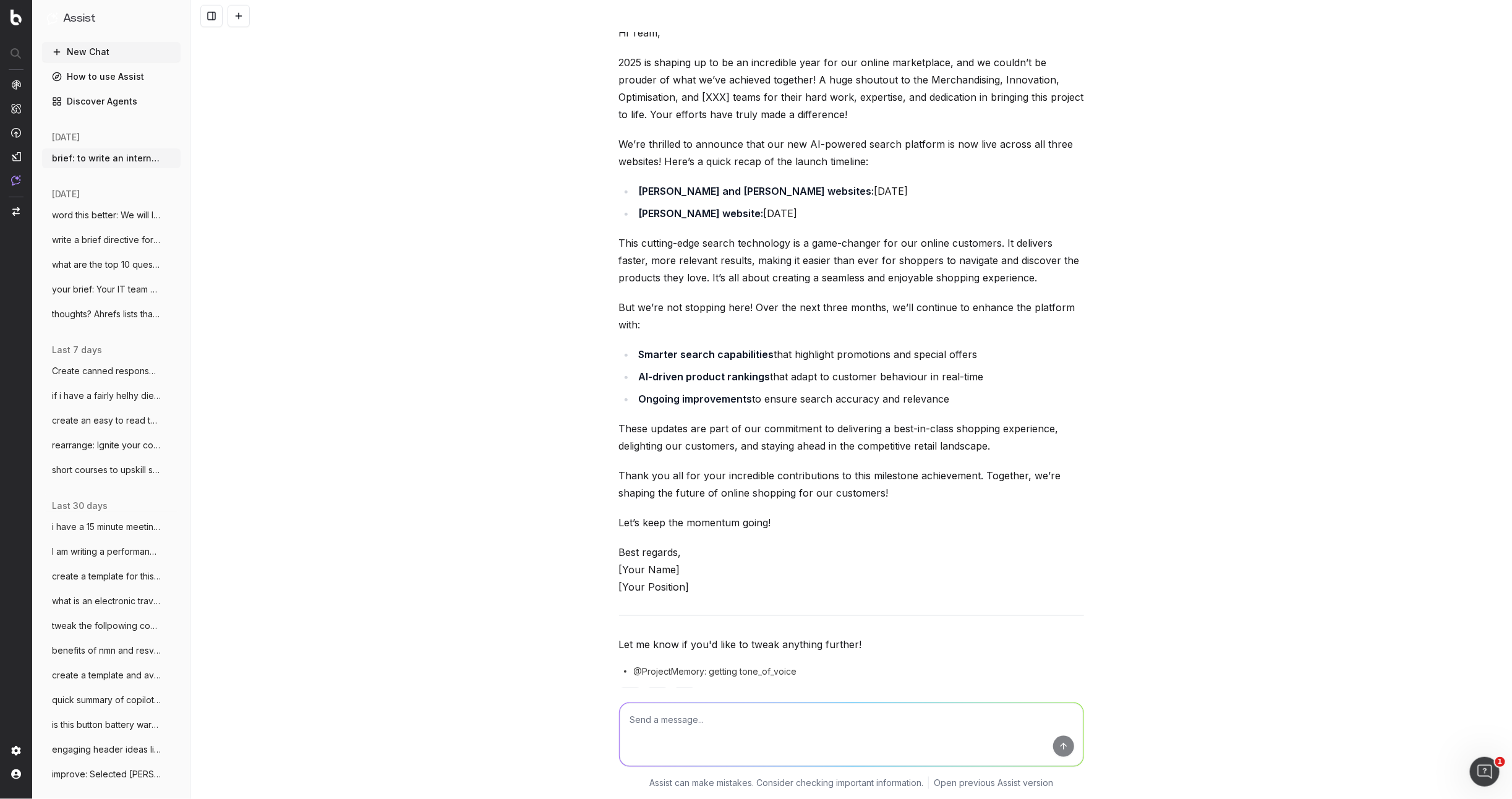
drag, startPoint x: 941, startPoint y: 404, endPoint x: 907, endPoint y: 402, distance: 34.1
click at [937, 405] on li "Ongoing improvements to ensure search accuracy and relevance" at bounding box center [859, 398] width 449 height 17
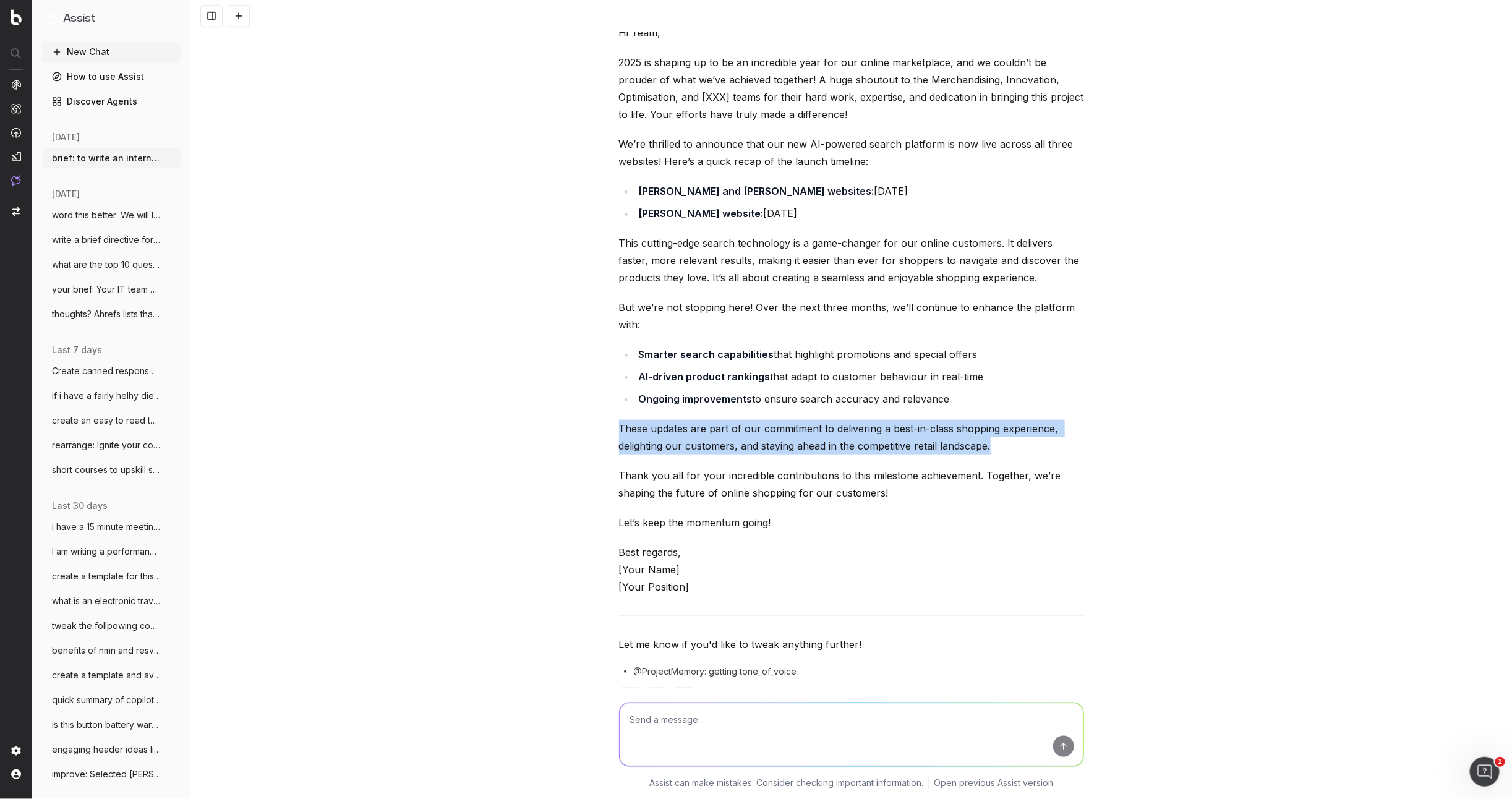
drag, startPoint x: 883, startPoint y: 431, endPoint x: 825, endPoint y: 417, distance: 59.7
click at [825, 414] on div "Here's a draft for your internal communication update, written in a friendly an…" at bounding box center [851, 324] width 465 height 810
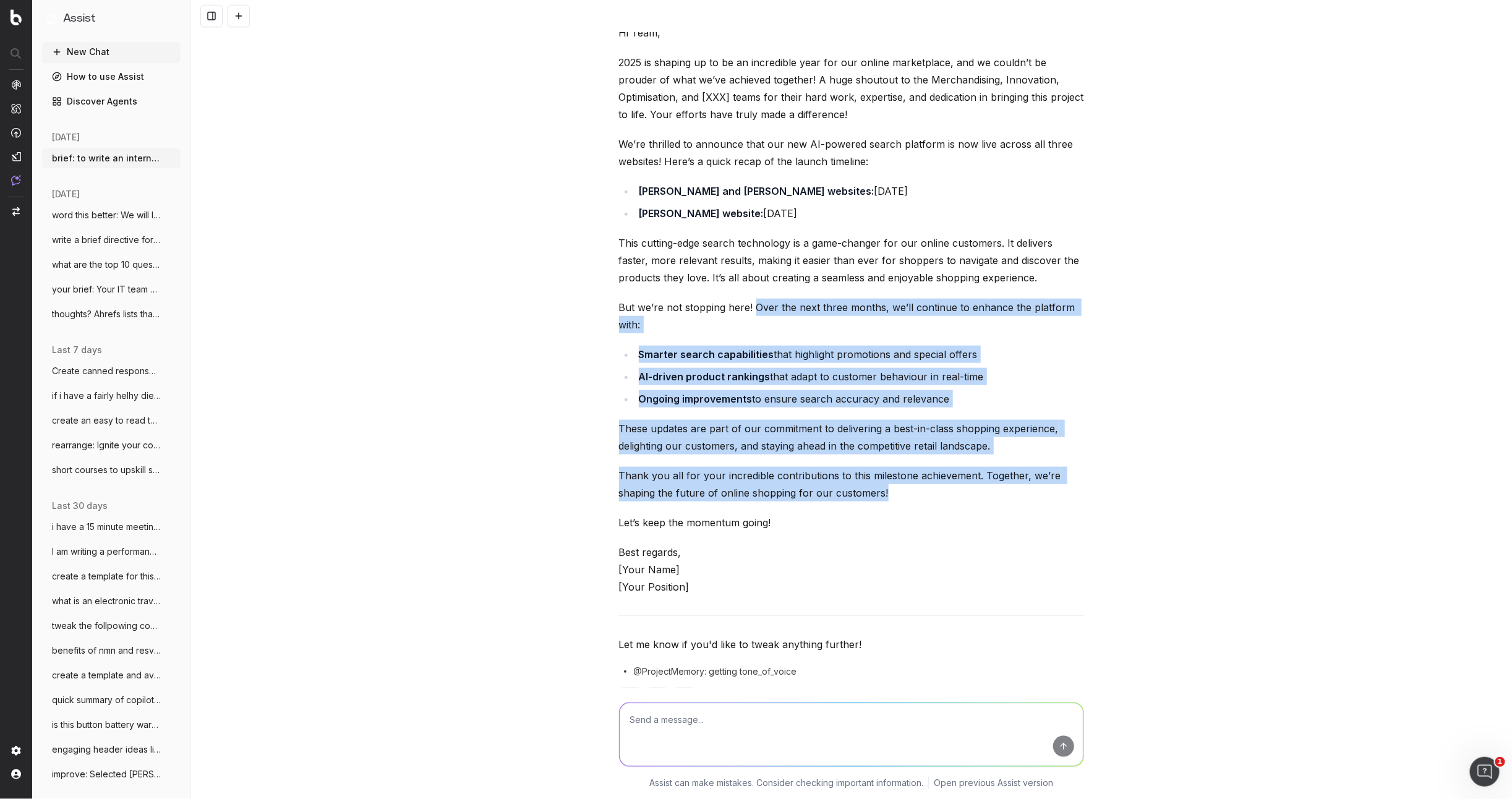
drag, startPoint x: 859, startPoint y: 492, endPoint x: 749, endPoint y: 307, distance: 215.2
click at [750, 307] on div "Here's a draft for your internal communication update, written in a friendly an…" at bounding box center [851, 324] width 465 height 810
copy div "Over the next three months, we’ll continue to enhance the platform with: Smarte…"
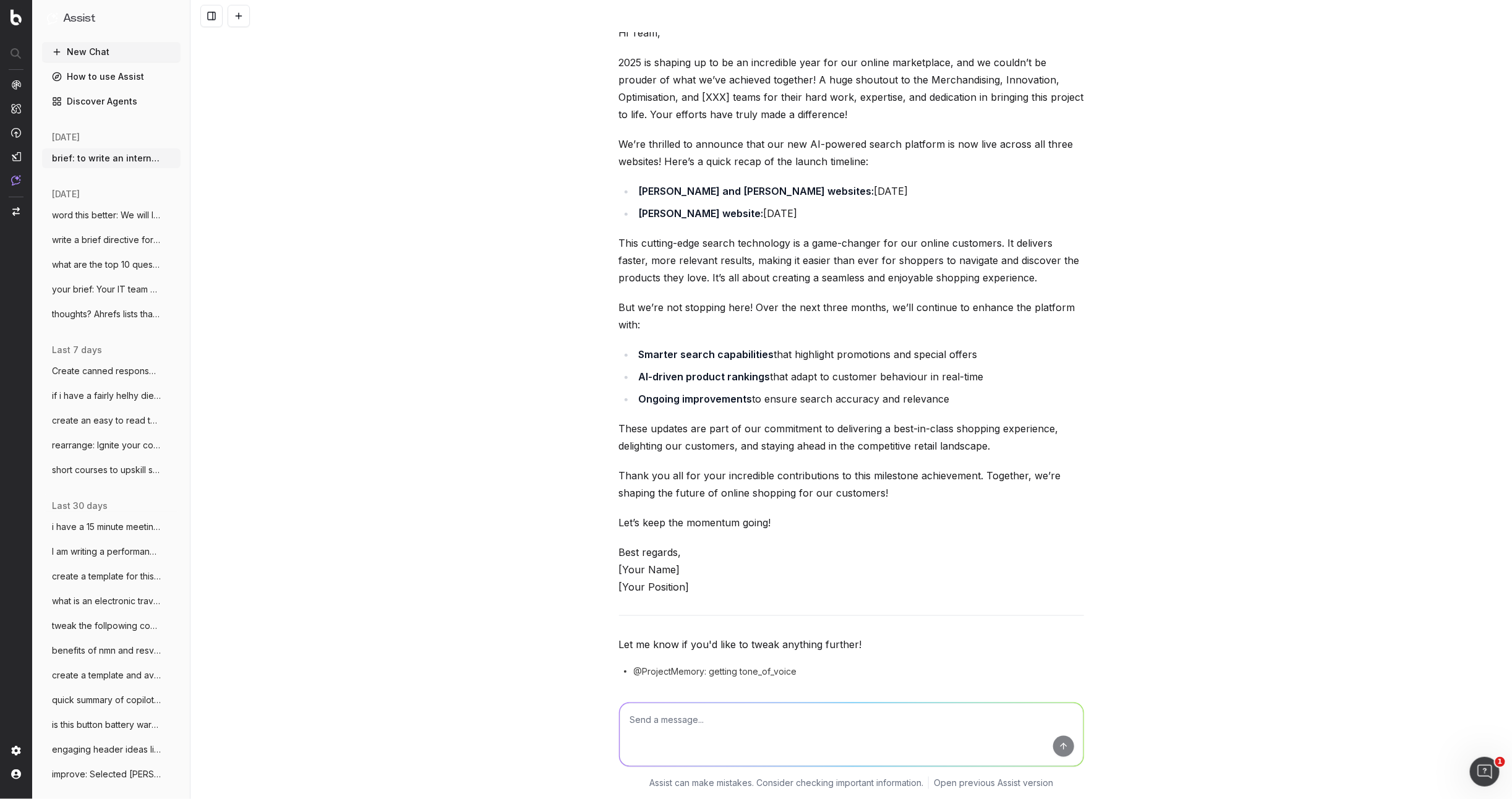
click at [637, 735] on textarea at bounding box center [851, 734] width 464 height 63
paste textarea "was the second stage of four stage project estimated to take about 12 month. Th…"
type textarea "update with this info: was the second stage of four stage project estimated to …"
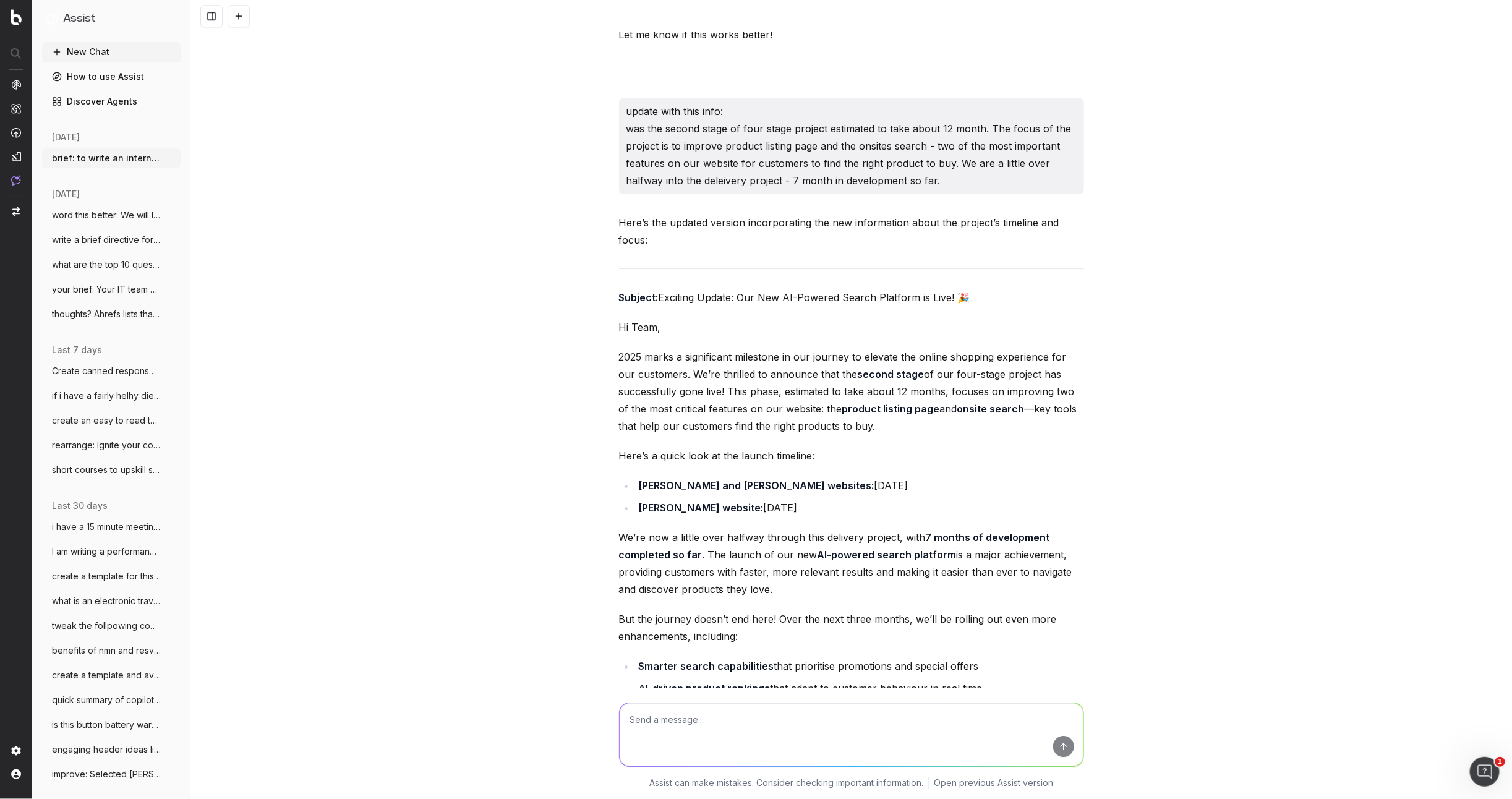
scroll to position [2073, 0]
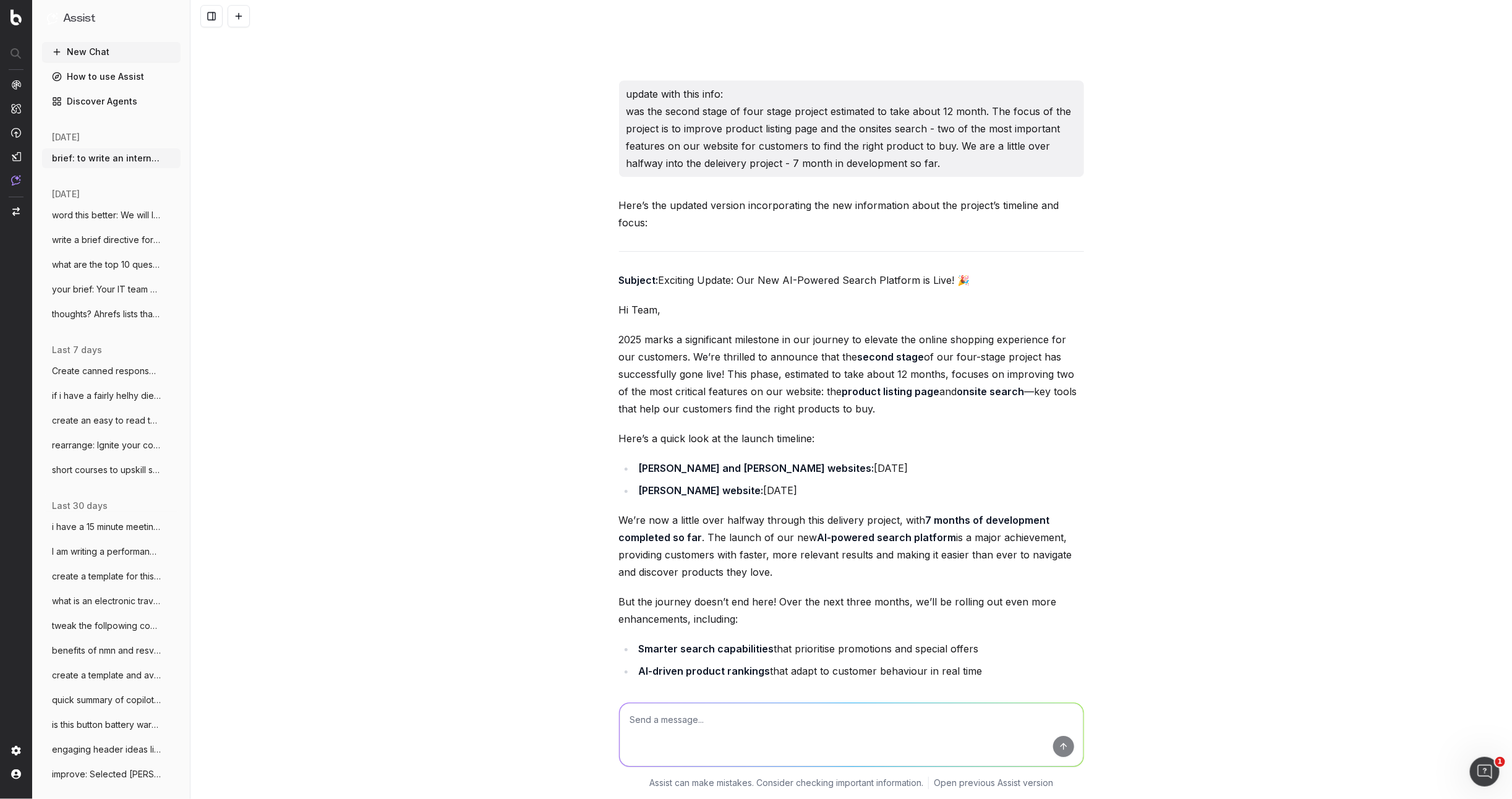
click at [939, 434] on p "Here’s a quick look at the launch timeline:" at bounding box center [851, 438] width 465 height 17
click at [920, 408] on p "2025 marks a significant milestone in our journey to elevate the online shoppin…" at bounding box center [851, 374] width 465 height 87
click at [669, 741] on textarea at bounding box center [851, 734] width 464 height 63
type textarea "No you need to say what the overall project is in the intro"
click at [773, 570] on p "We’re now a little over halfway through this delivery project, with 7 months of…" at bounding box center [851, 546] width 465 height 70
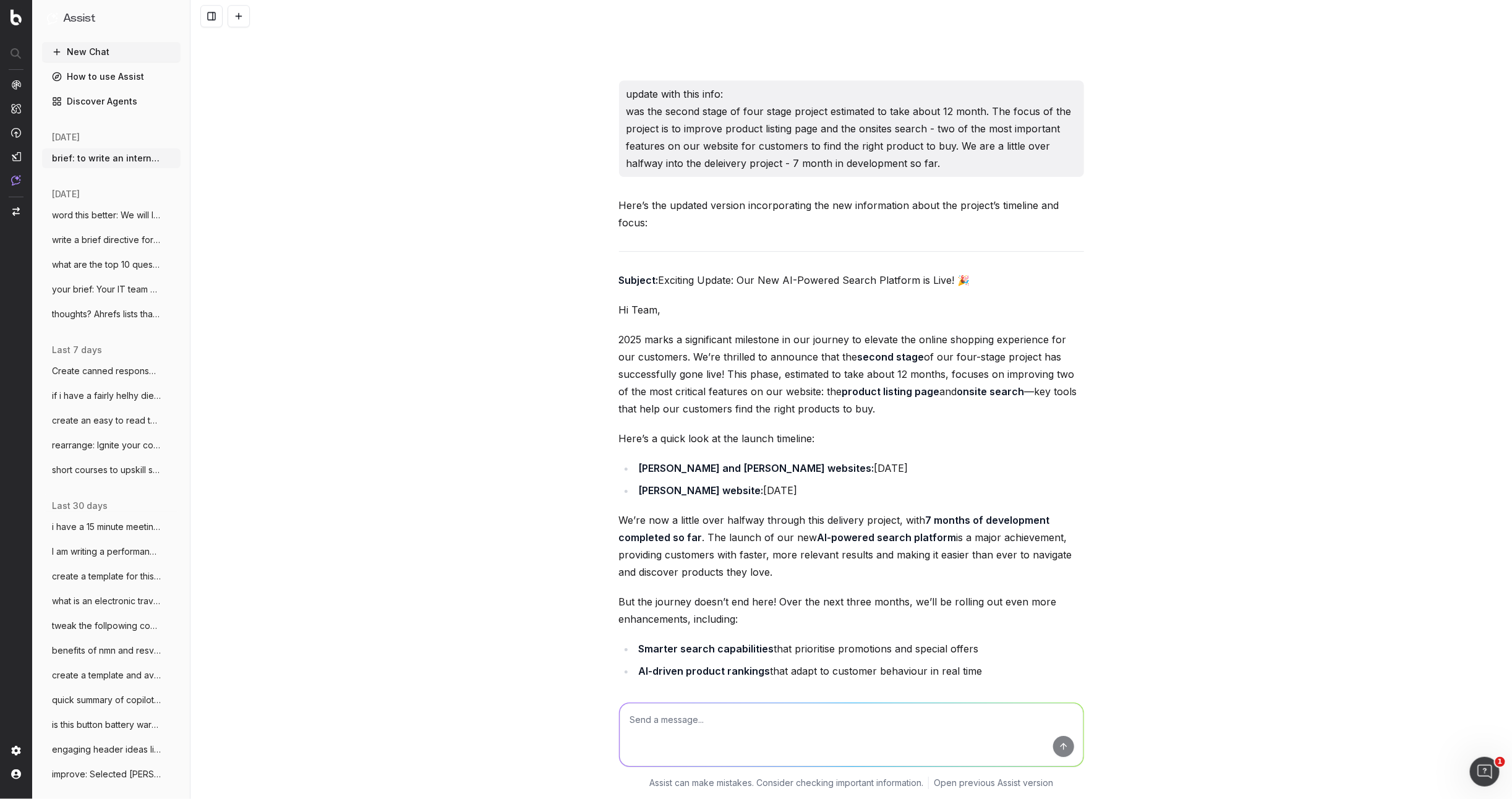
click at [779, 580] on p "We’re now a little over halfway through this delivery project, with 7 months of…" at bounding box center [851, 546] width 465 height 70
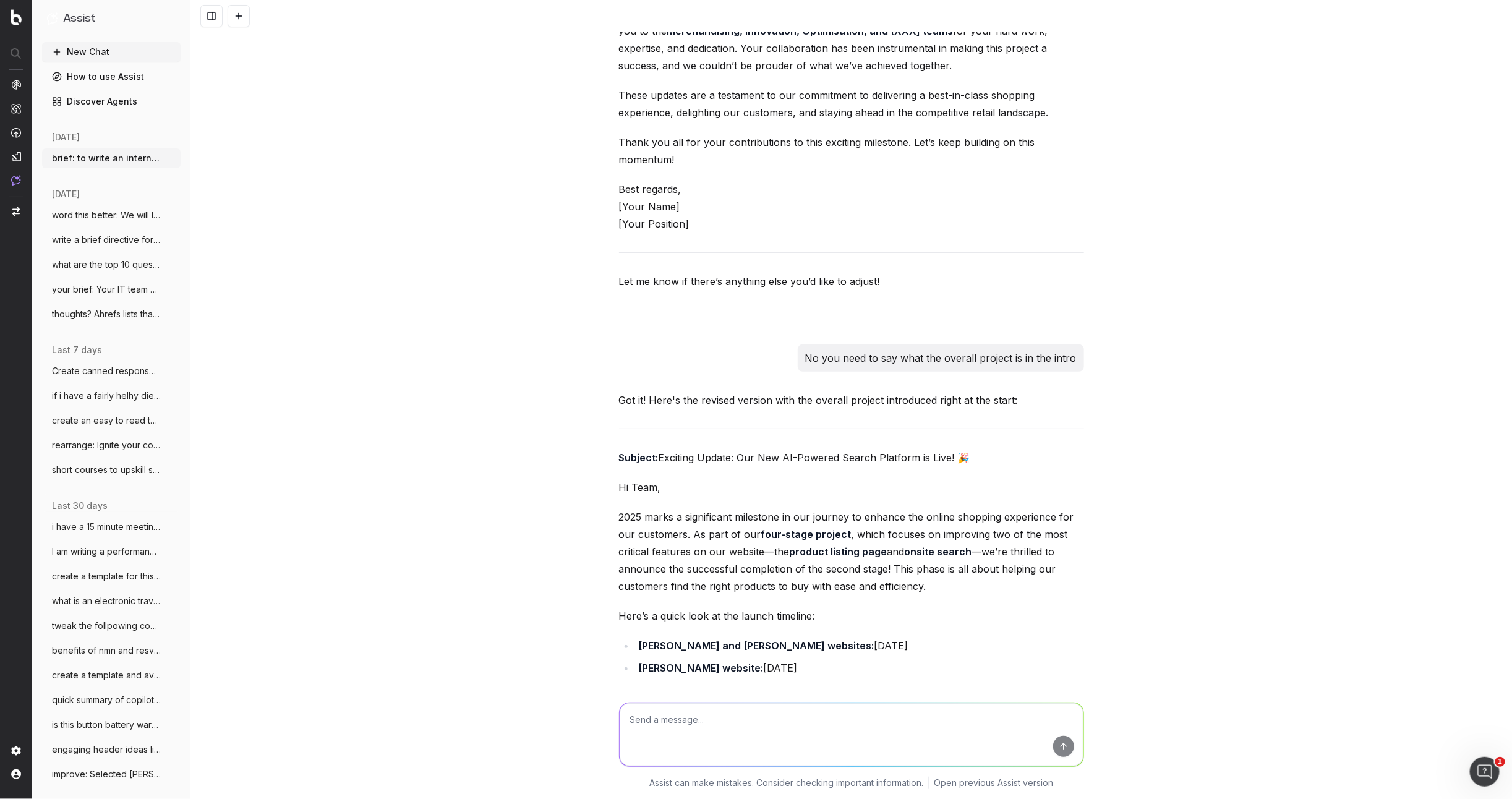
scroll to position [3024, 0]
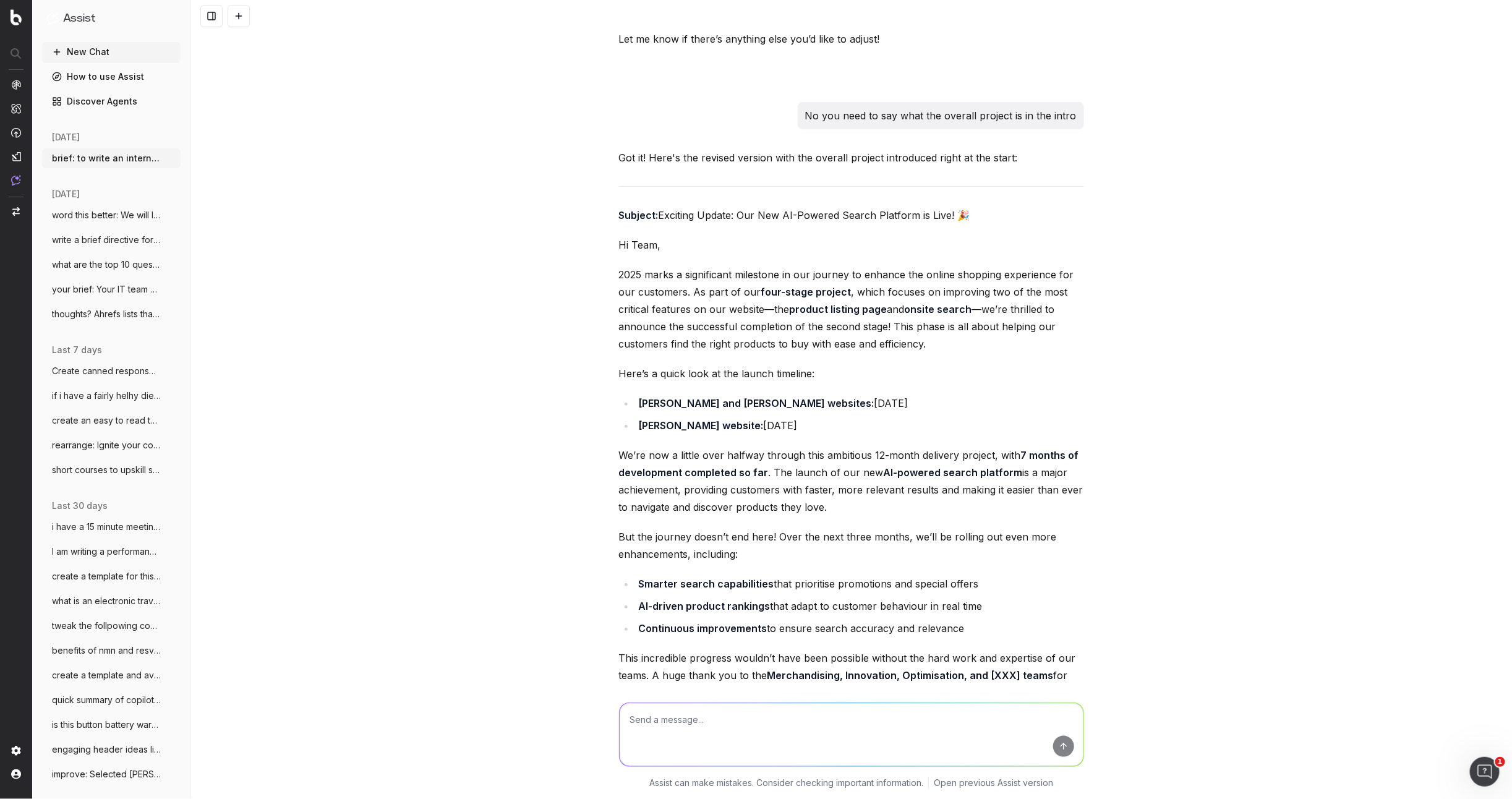
click at [665, 727] on textarea at bounding box center [851, 734] width 464 height 63
paste textarea "Lo Ipsu, 1553 do sitamet co ad el se doeiusmodt inci utl etd Magnaa Enimadminim…"
type textarea "Lo ips dolor sitam co ad elit se doei temp inci: Ut Labo, 2540 et dolorem al en…"
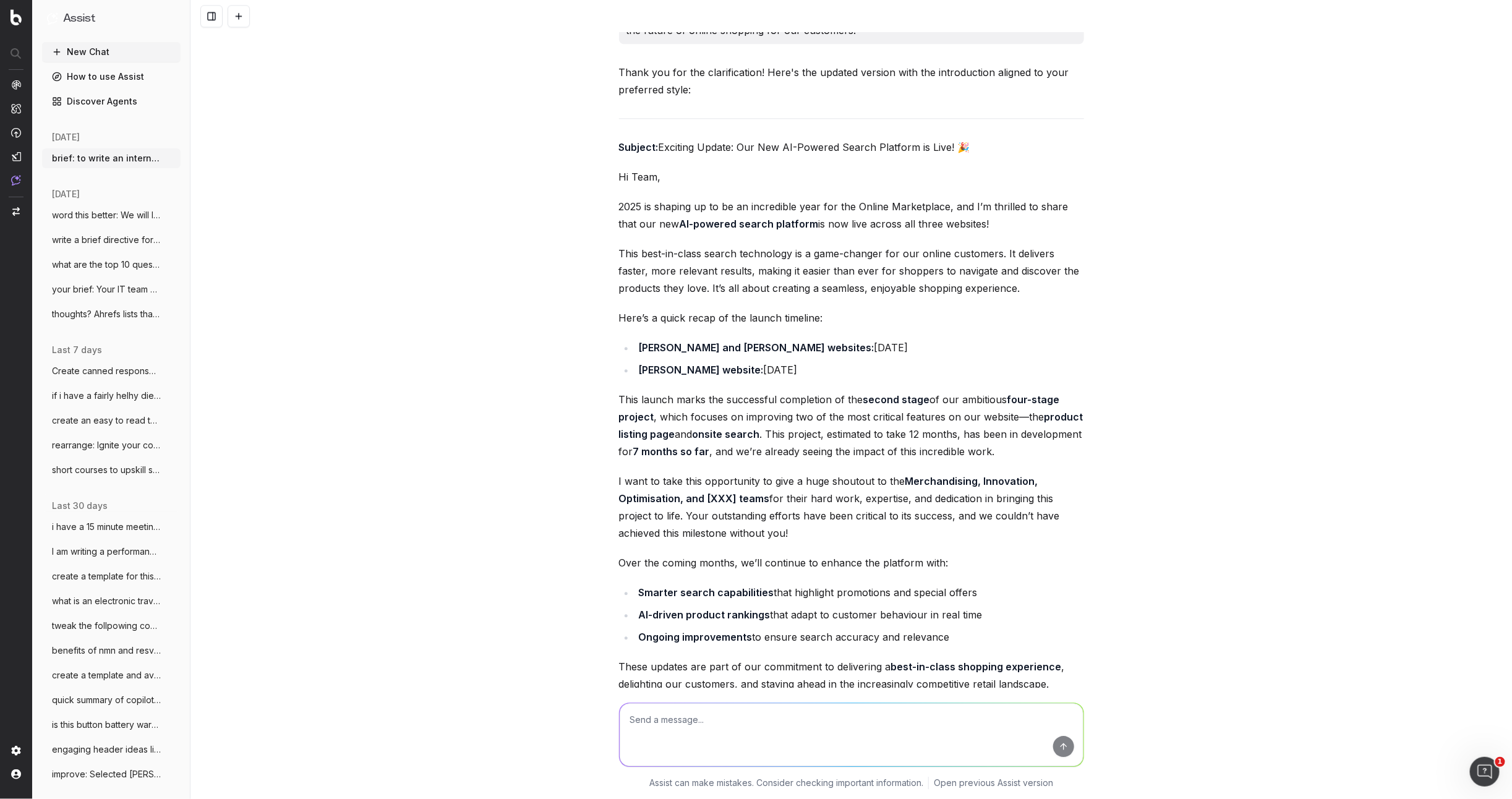
scroll to position [4389, 0]
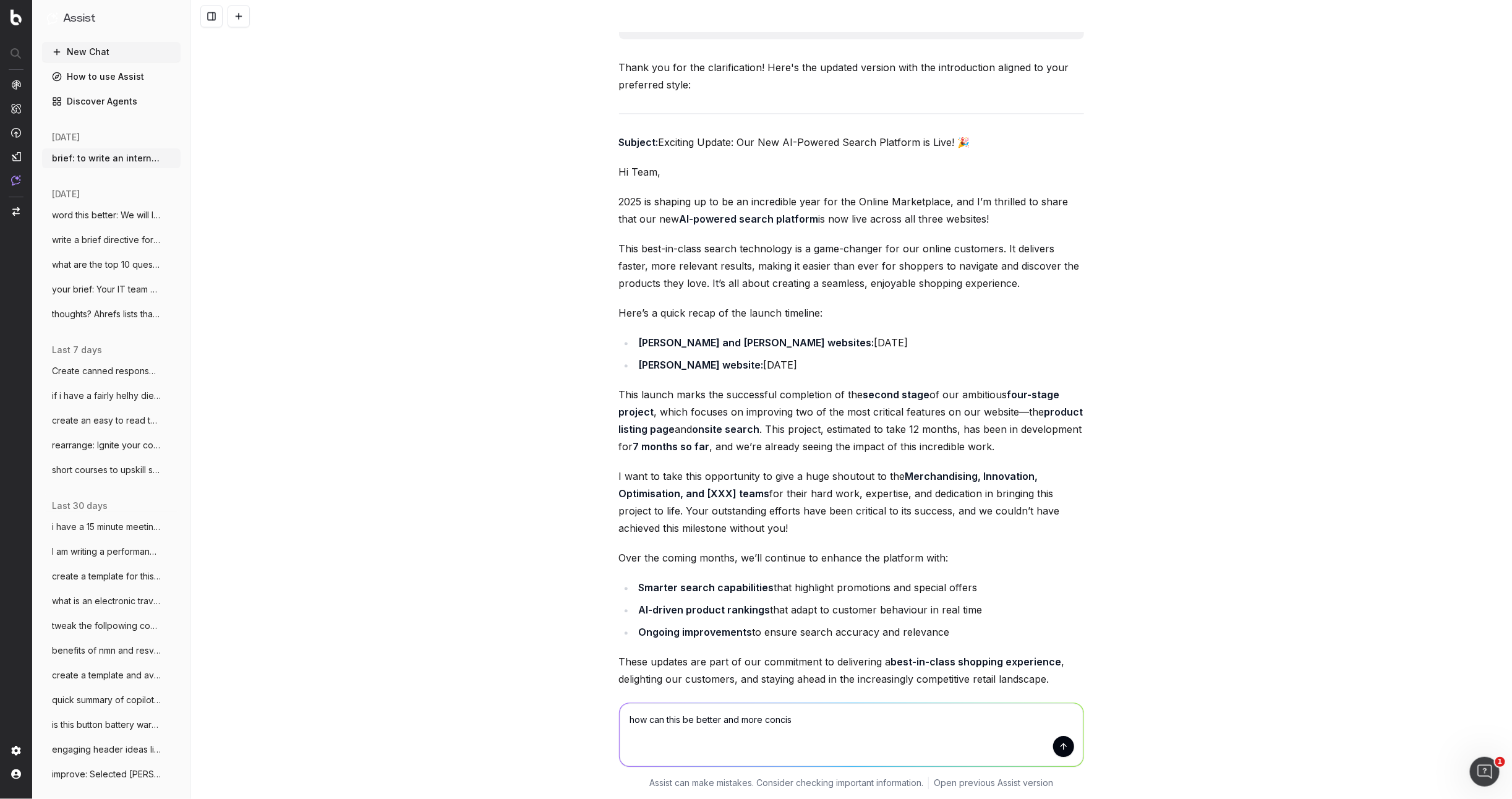
type textarea "how can this be better and more concise"
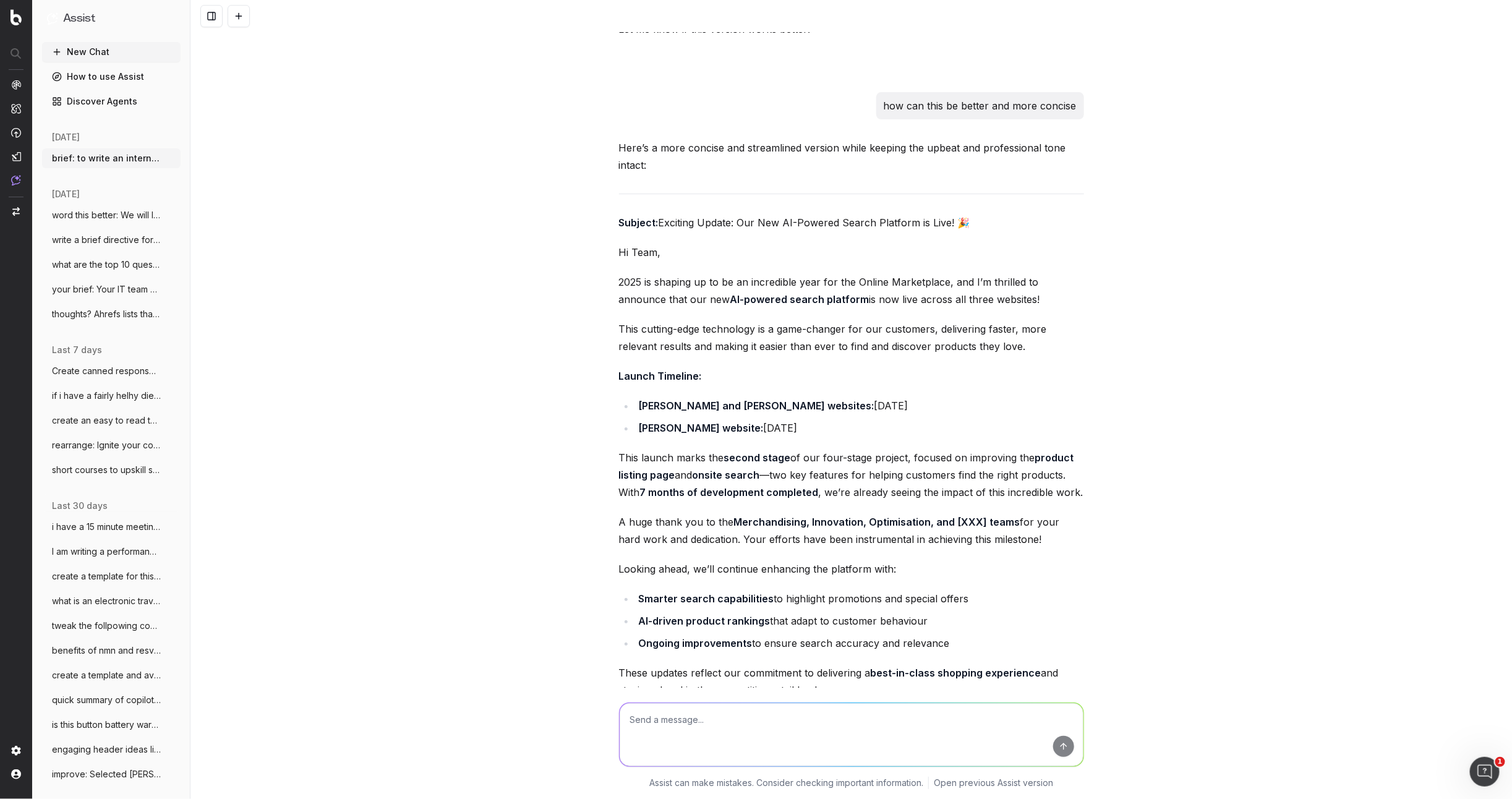
scroll to position [5233, 0]
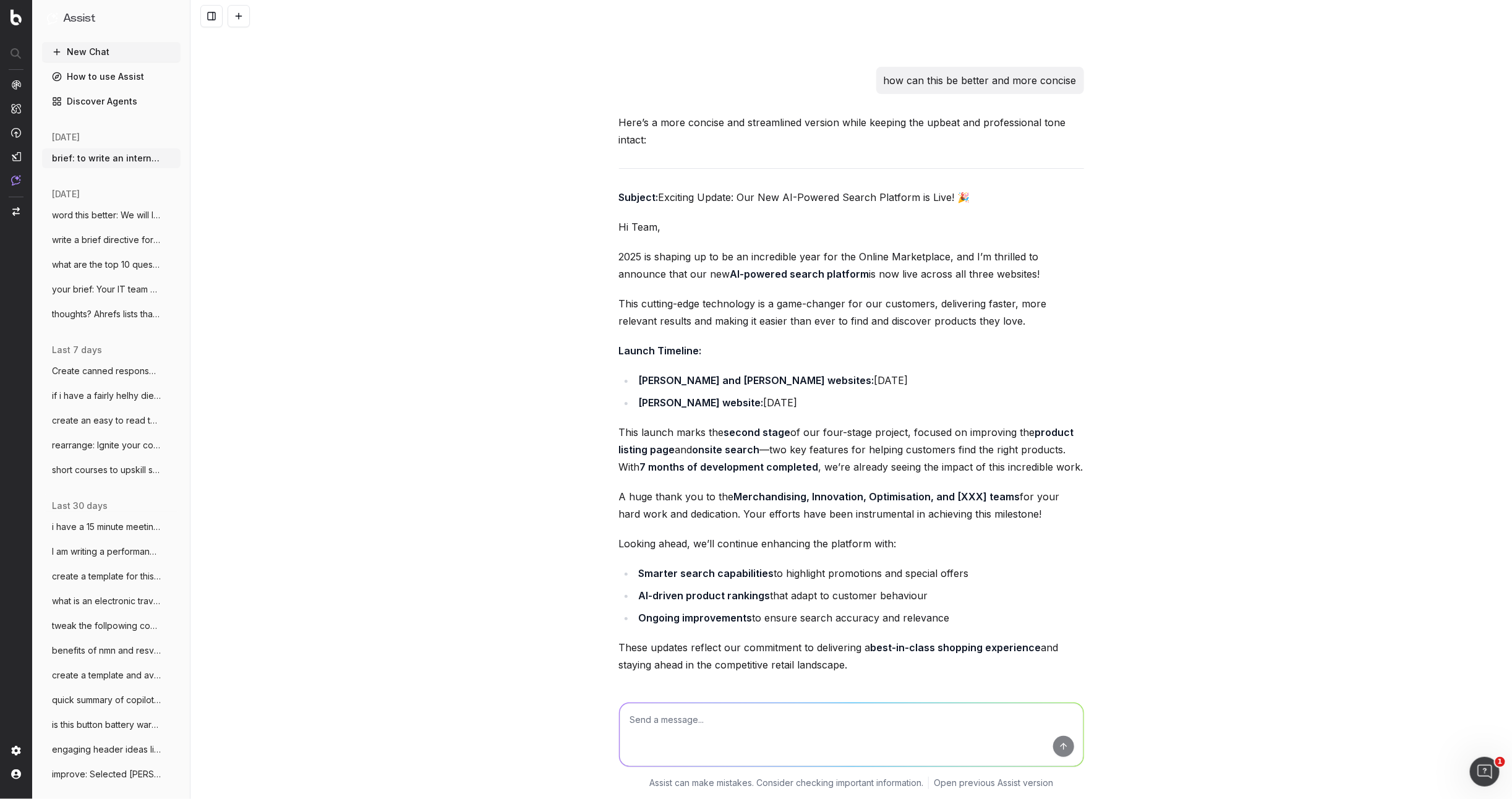
drag, startPoint x: 940, startPoint y: 538, endPoint x: 923, endPoint y: 559, distance: 27.0
click at [940, 538] on p "Looking ahead, we’ll continue enhancing the platform with:" at bounding box center [851, 543] width 465 height 17
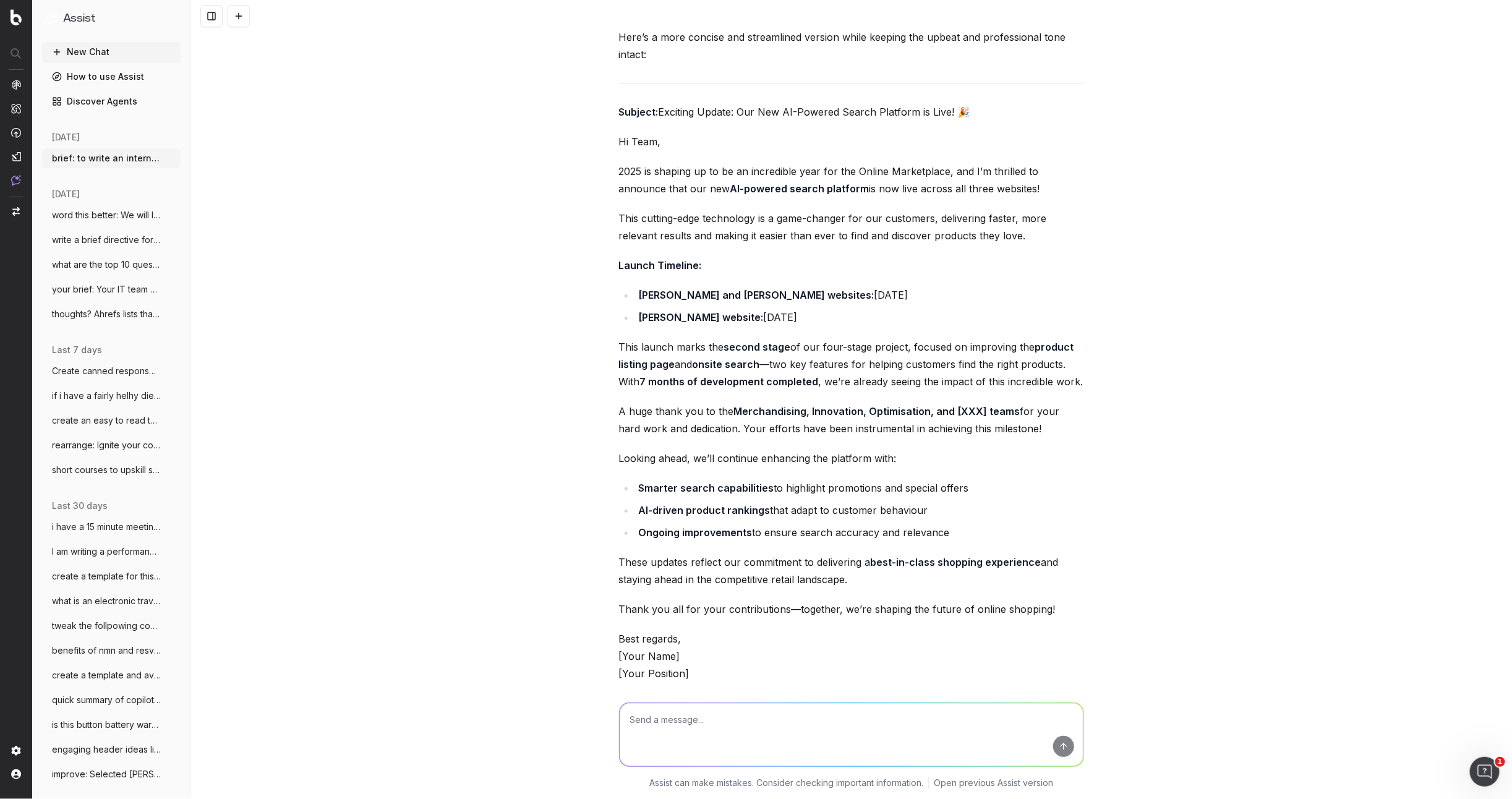
scroll to position [5317, 0]
drag, startPoint x: 1087, startPoint y: 607, endPoint x: 567, endPoint y: 343, distance: 583.2
click at [568, 343] on div "brief: to write an internal comms update to our online marketplace team. The to…" at bounding box center [851, 400] width 1322 height 799
copy div "This launch marks the second stage of our four-stage project, focused on improv…"
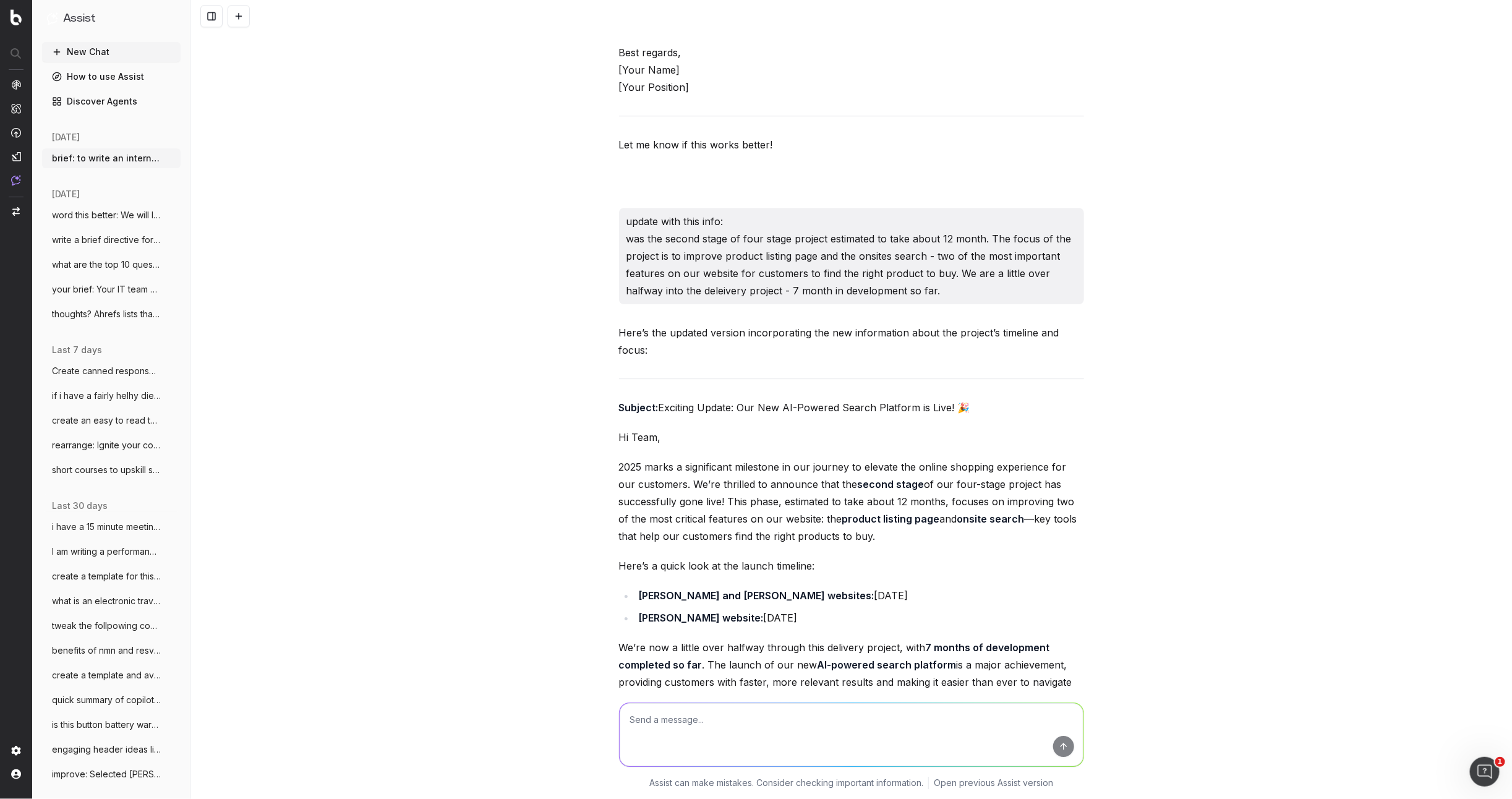
scroll to position [1945, 0]
click at [675, 729] on textarea at bounding box center [851, 734] width 464 height 63
type textarea "20 synonyms for incredible"
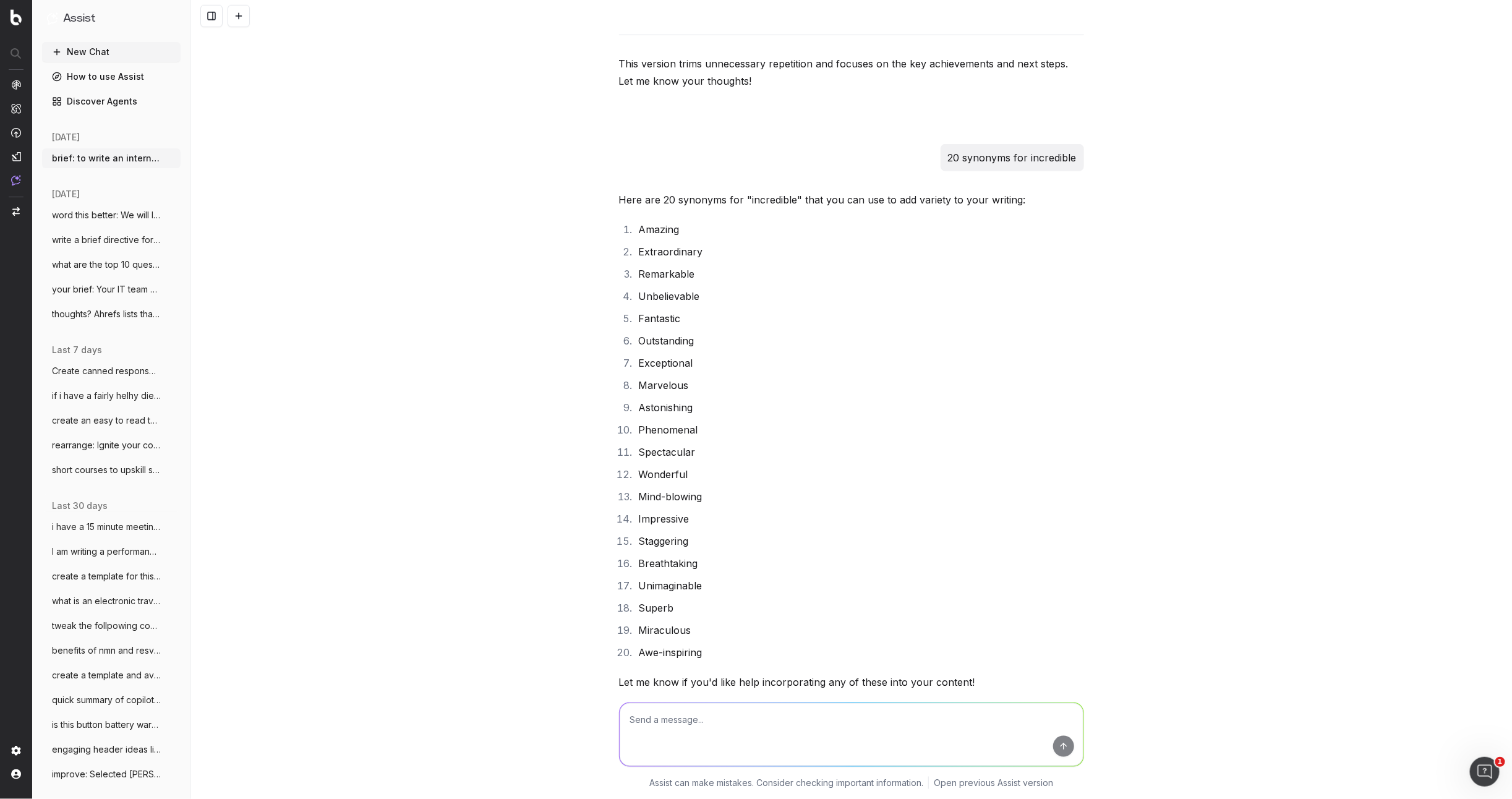
scroll to position [5987, 0]
type textarea "more focused on growth/advancement success acheievement but till in ine with ou…"
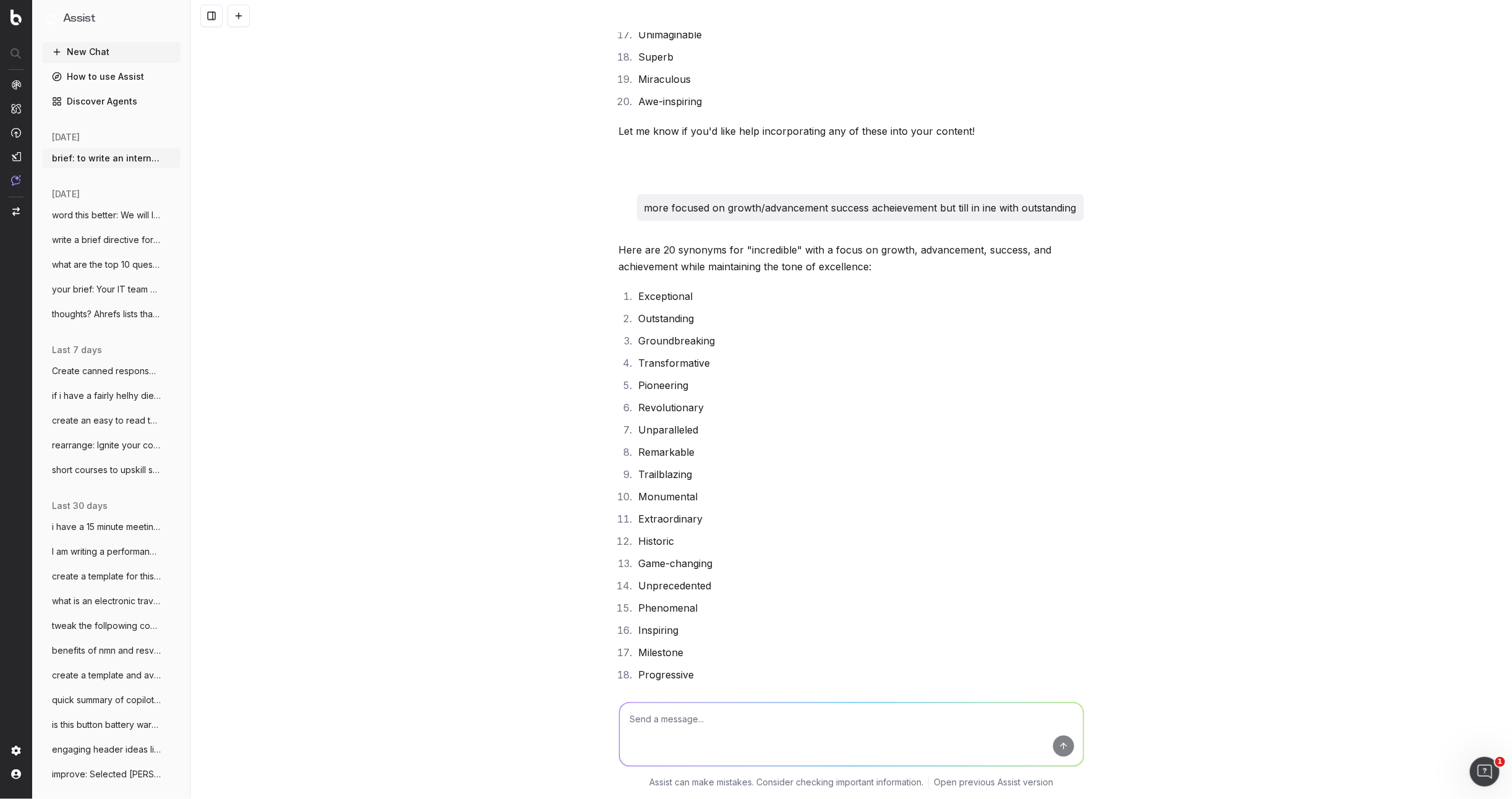
scroll to position [6578, 0]
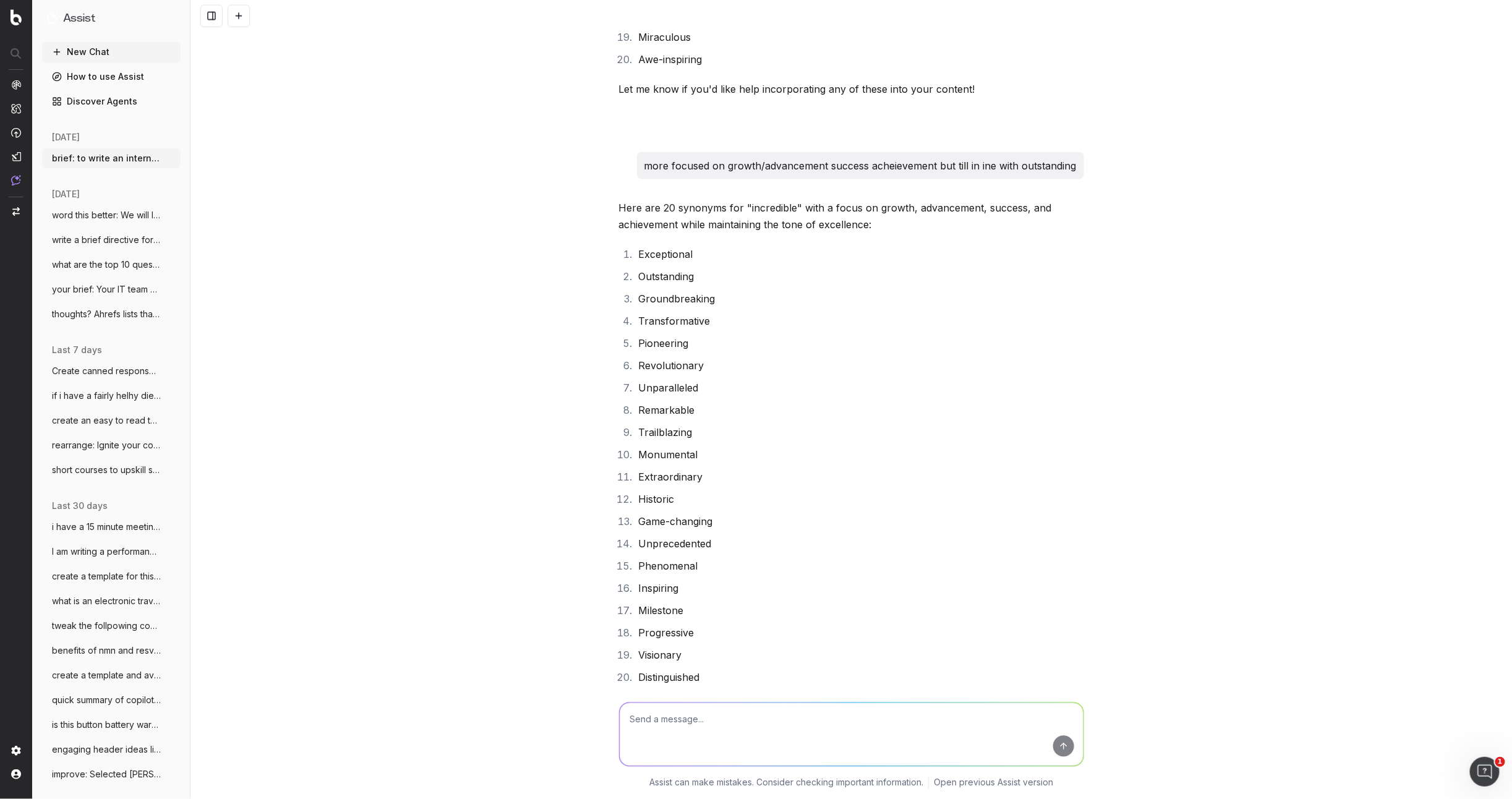
type textarea "v"
type textarea "can a year be descrivbed as a milestone year?? other ideas instead??"
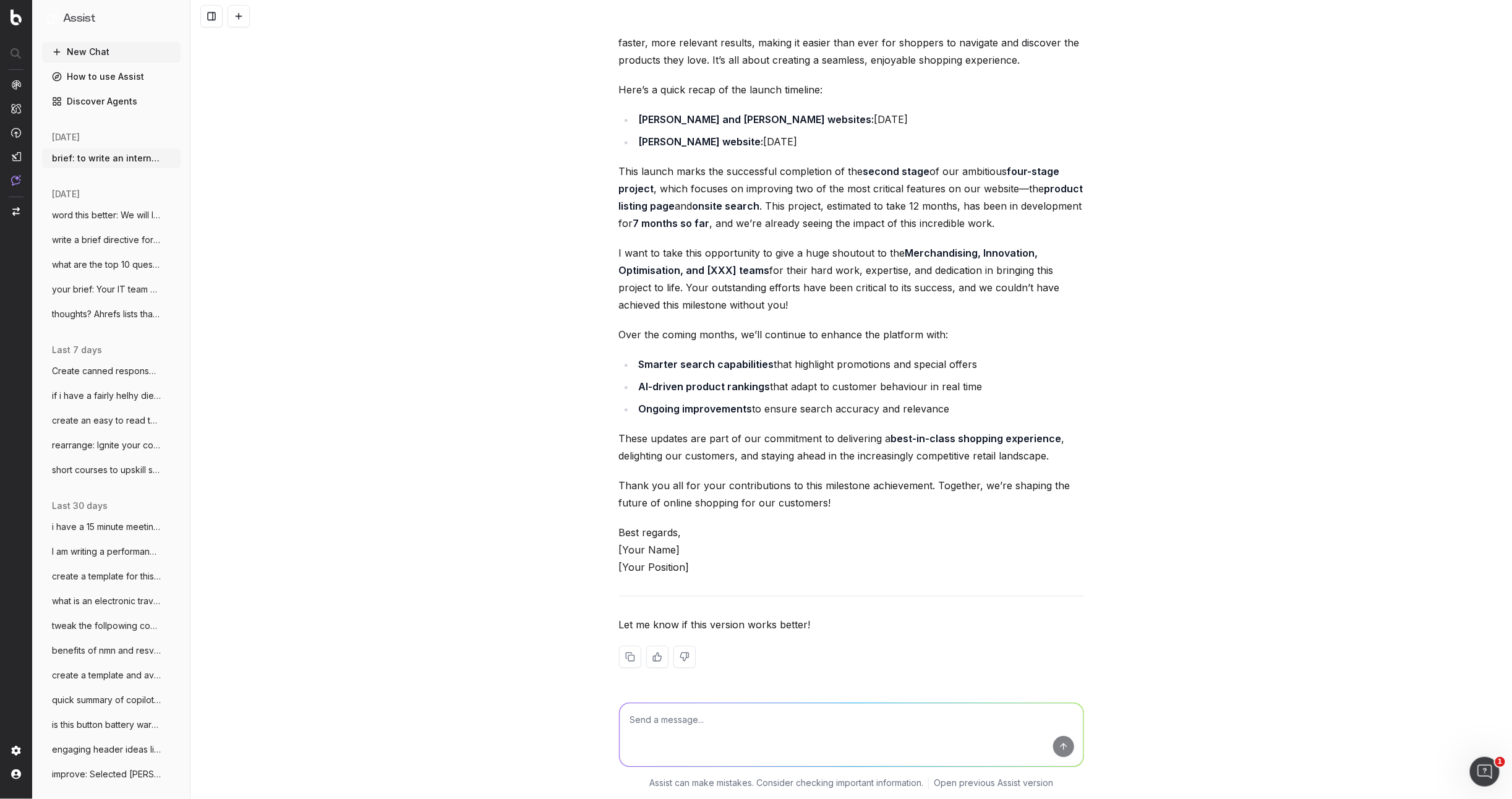
scroll to position [4566, 0]
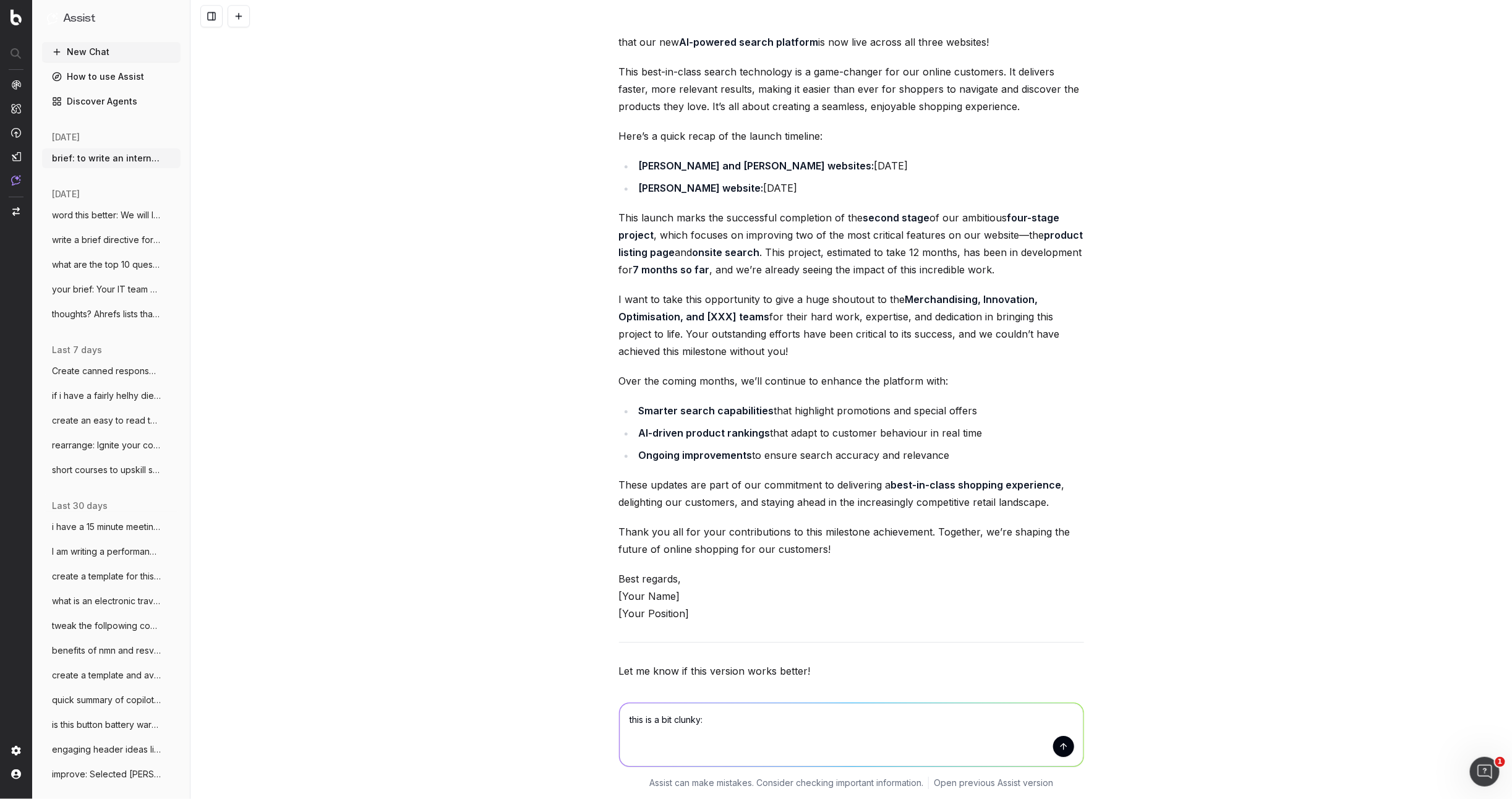
paste textarea "2025 is shaping up to be an pivotal year for the Online Marketplace, and I’m ha…"
type textarea "this is a bit clunky: 2025 is shaping up to be an pivotal year for the Online M…"
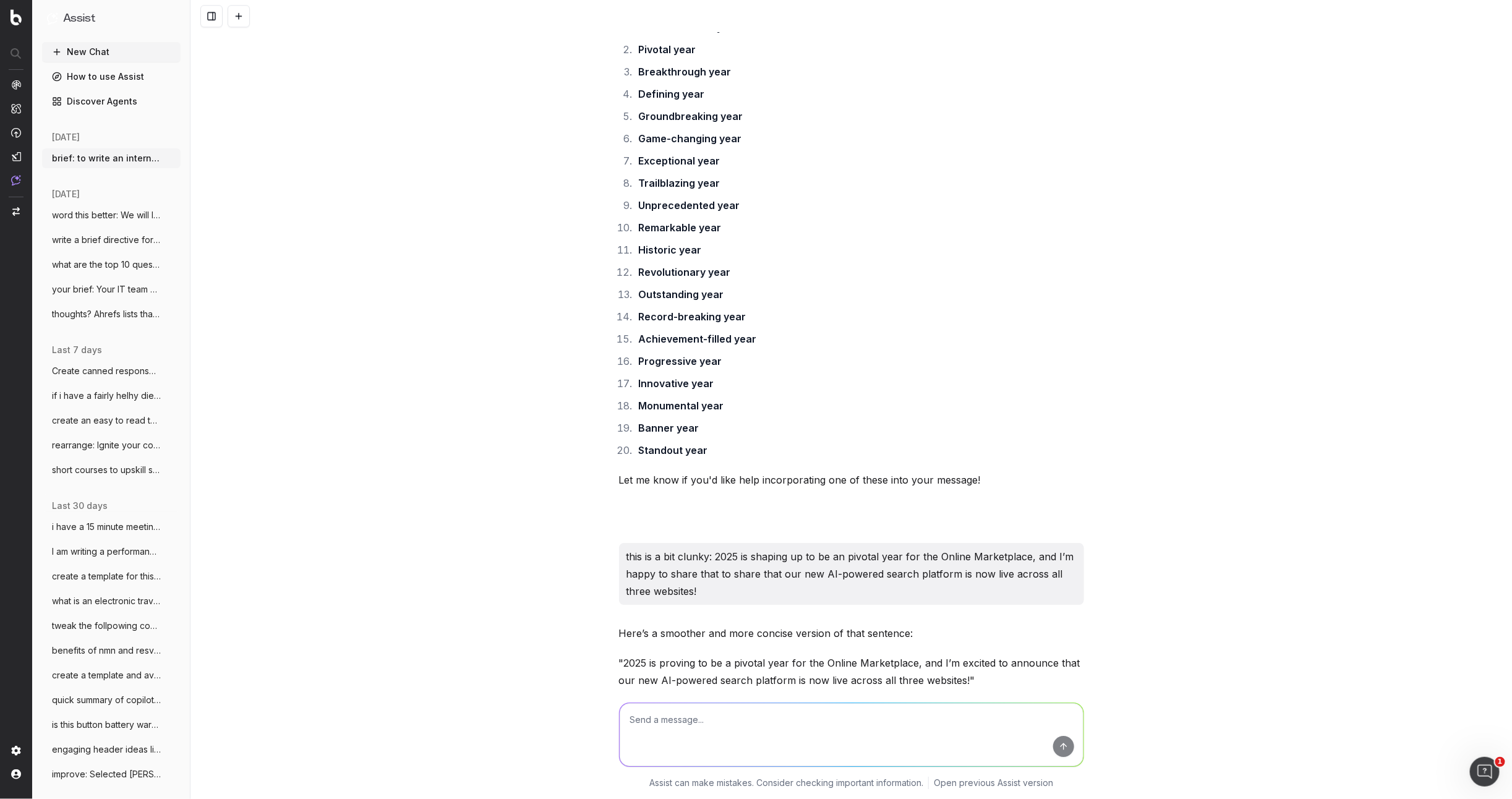
scroll to position [7444, 0]
type textarea "the first half and second are not as smooth as they should be"
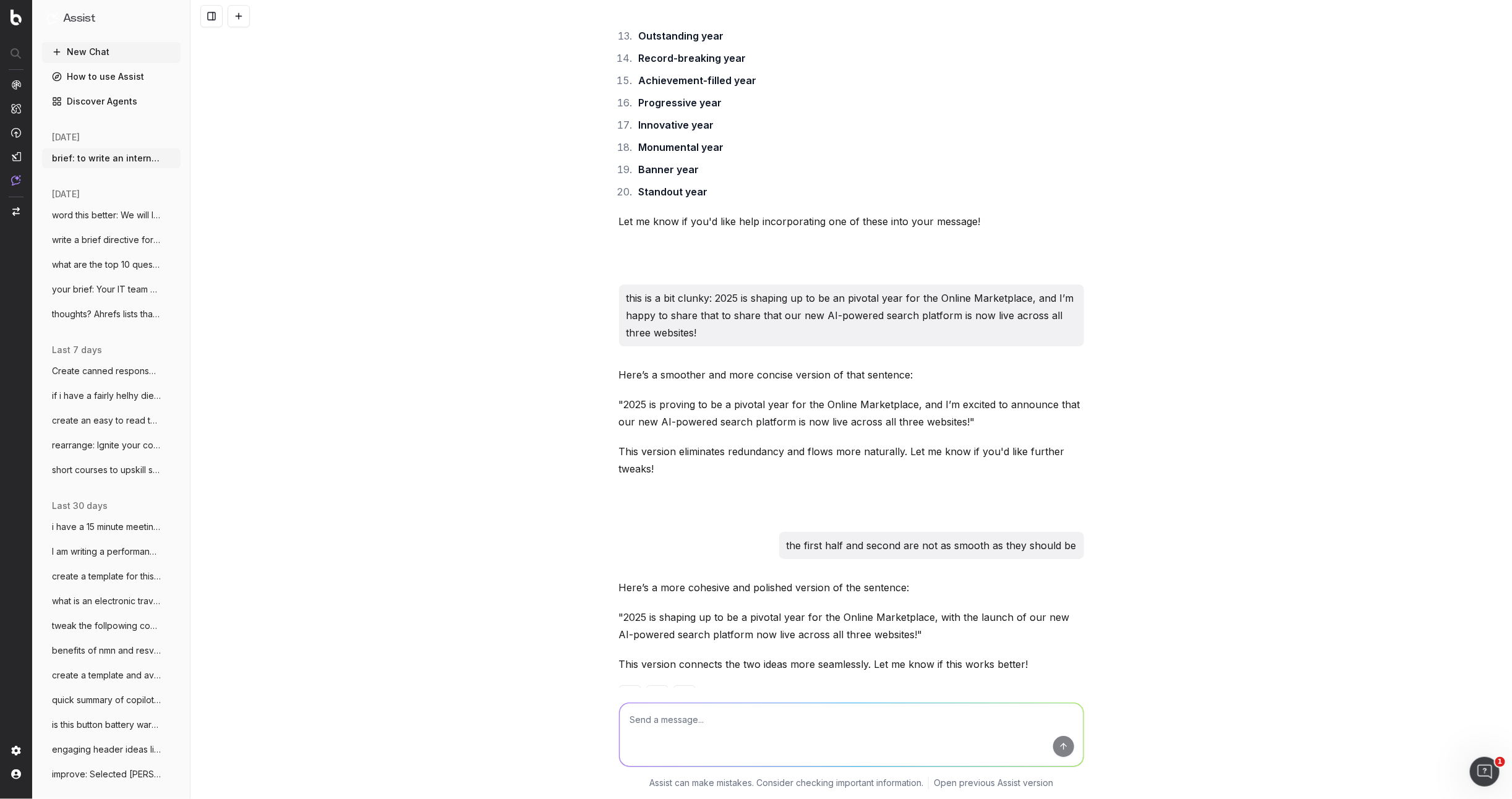
scroll to position [7739, 0]
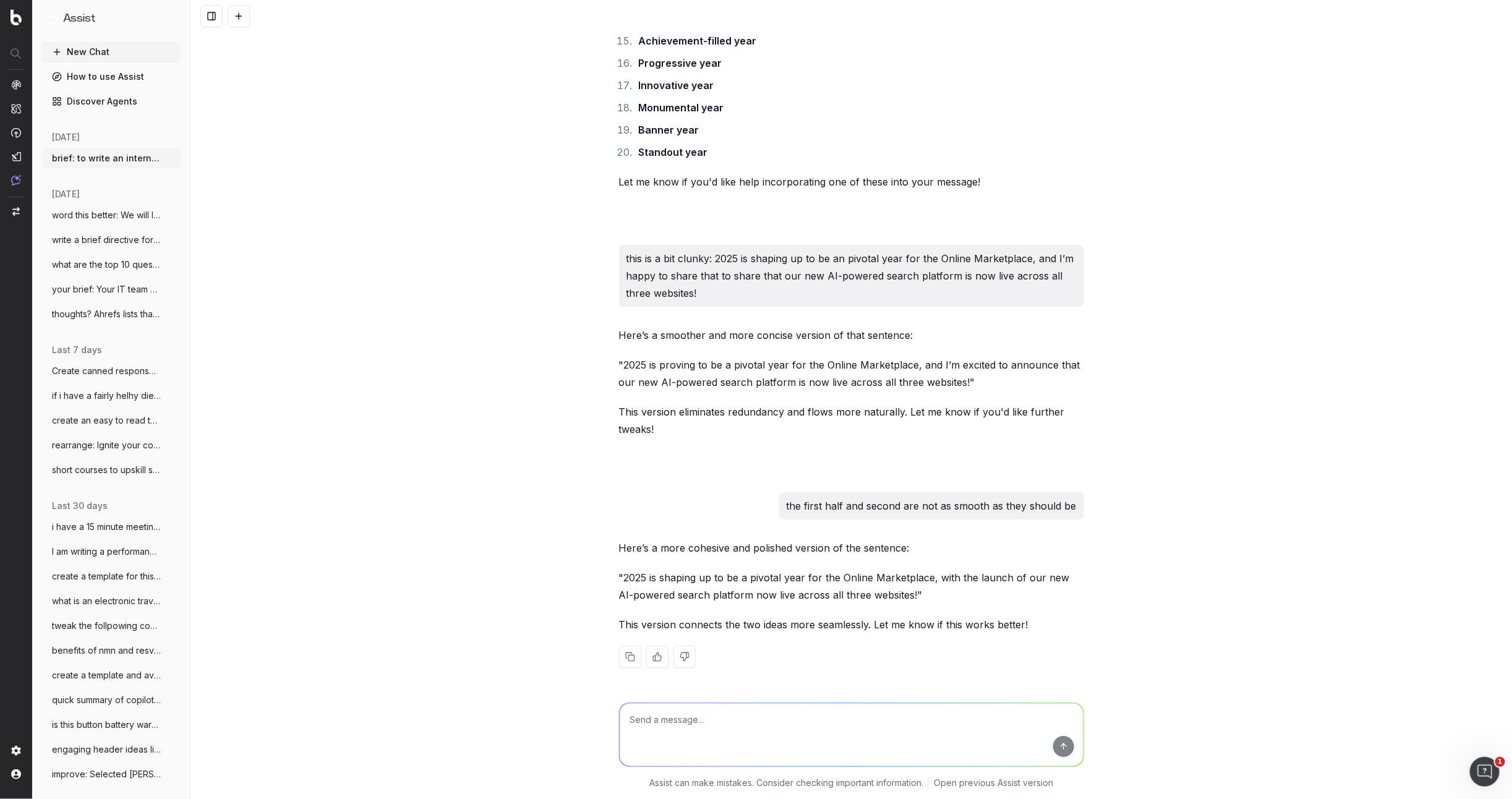
drag, startPoint x: 922, startPoint y: 626, endPoint x: 915, endPoint y: 604, distance: 23.1
click at [922, 626] on p "This version connects the two ideas more seamlessly. Let me know if this works …" at bounding box center [851, 624] width 465 height 17
drag, startPoint x: 919, startPoint y: 602, endPoint x: 933, endPoint y: 576, distance: 29.5
click at [933, 576] on p ""2025 is shaping up to be a pivotal year for the Online Marketplace, with the l…" at bounding box center [851, 586] width 465 height 35
click at [671, 718] on textarea at bounding box center [851, 734] width 464 height 63
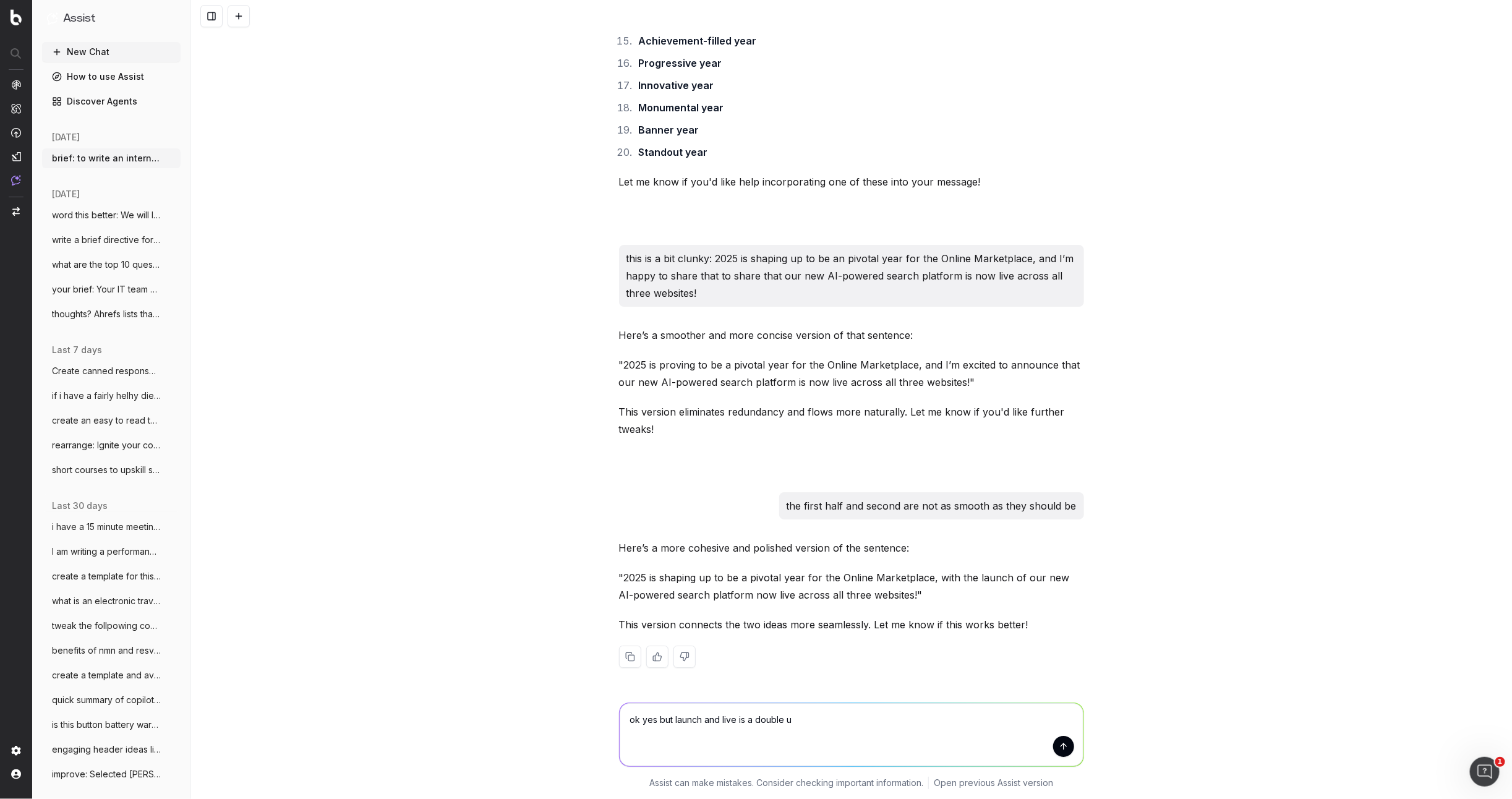
type textarea "ok yes but launch and live is a double up"
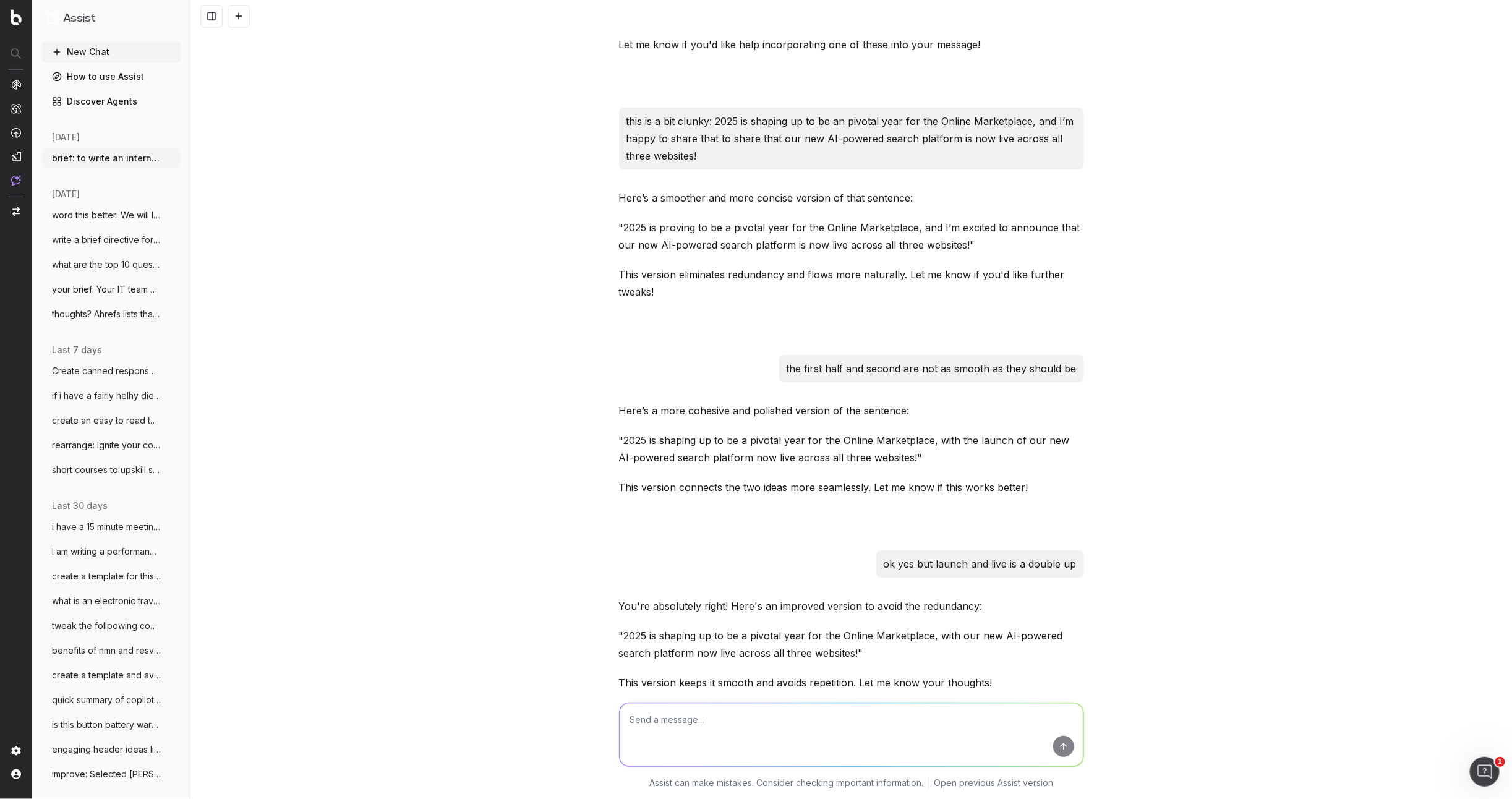
scroll to position [7935, 0]
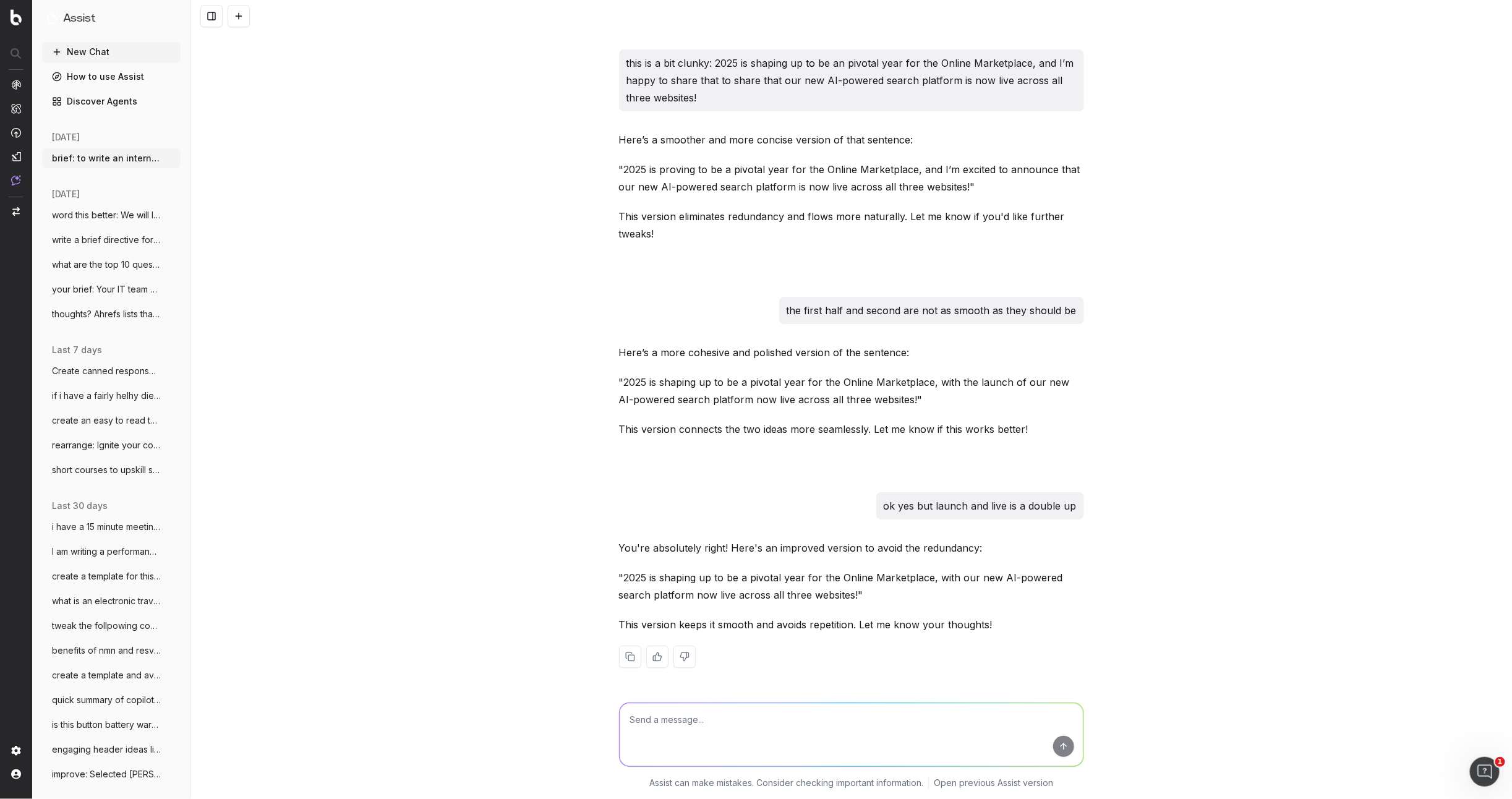
click at [867, 607] on div "You're absolutely right! Here's an improved version to avoid the redundancy: "2…" at bounding box center [851, 613] width 465 height 149
drag, startPoint x: 881, startPoint y: 601, endPoint x: 934, endPoint y: 581, distance: 56.6
click at [937, 581] on p ""2025 is shaping up to be a pivotal year for the Online Marketplace, with our n…" at bounding box center [851, 586] width 465 height 35
copy p "with our new AI-powered search platform now live across all three websites!""
click at [645, 718] on textarea at bounding box center [851, 734] width 464 height 63
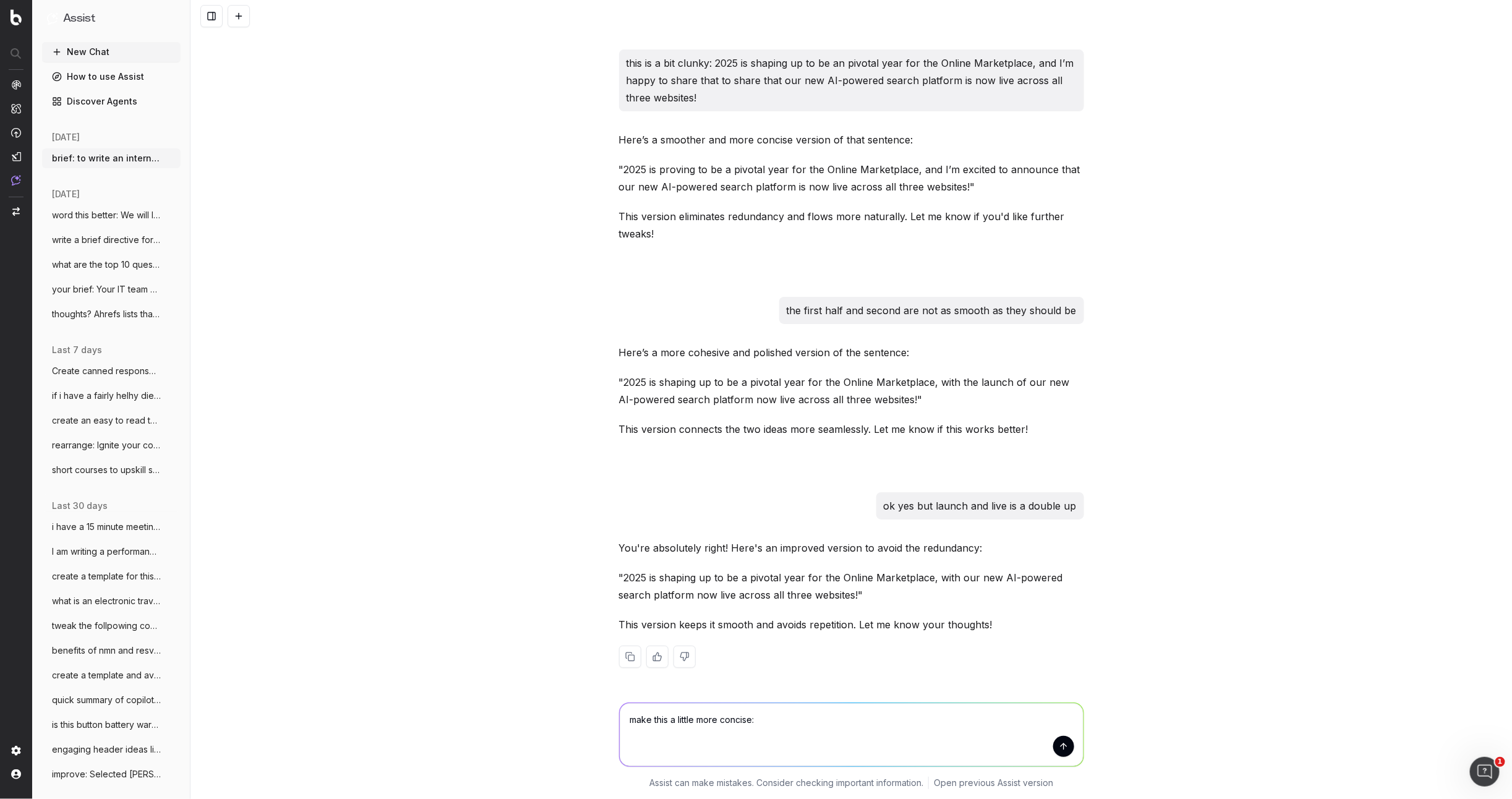
paste textarea "This launch marks the second of a four-stage project, focused on improving the …"
type textarea "make this a little more concise: This launch marks the second of a four-stage p…"
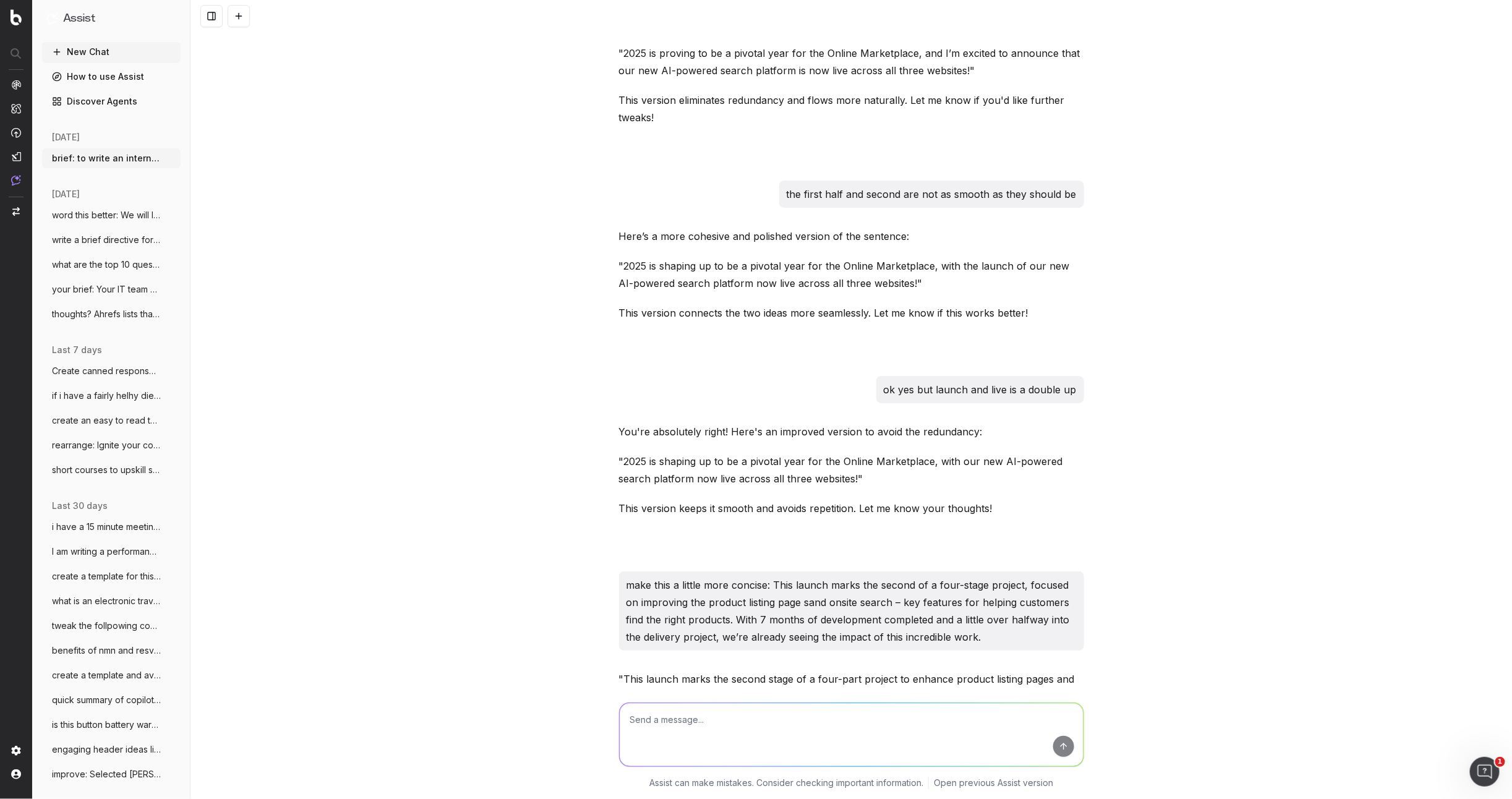
scroll to position [8139, 0]
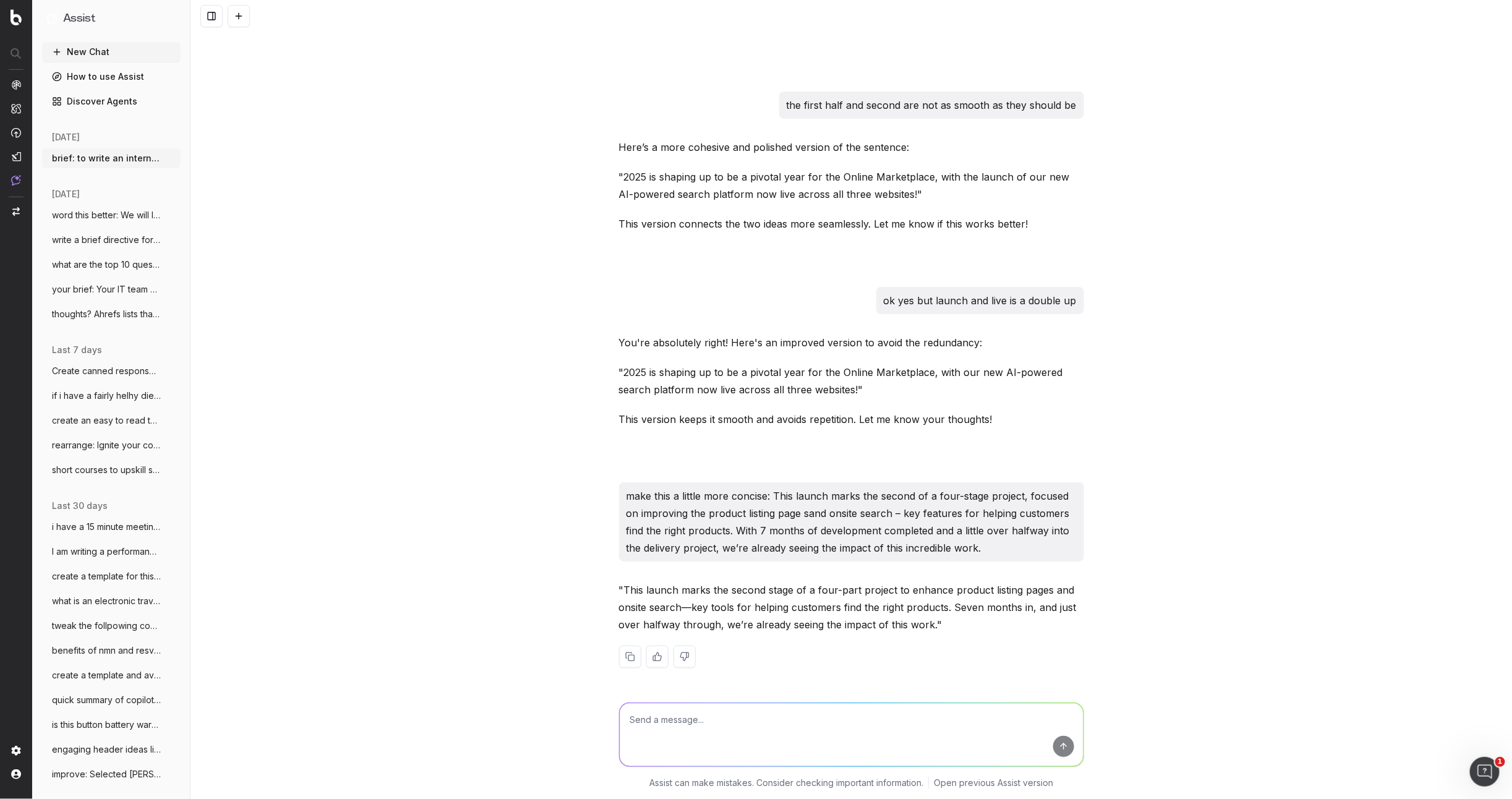
click at [938, 638] on div ""This launch marks the second stage of a four-part project to enhance product l…" at bounding box center [851, 634] width 465 height 107
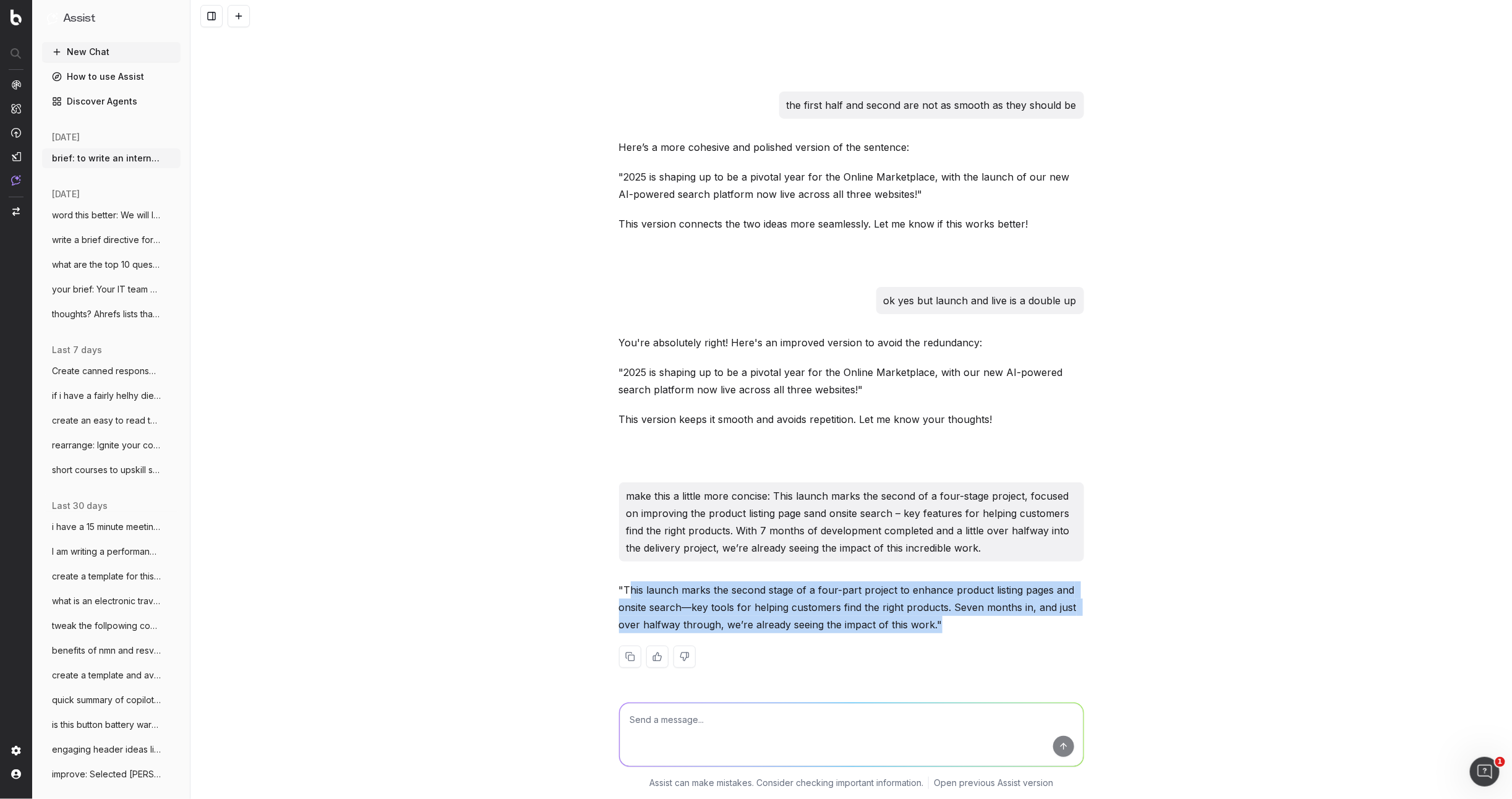
drag, startPoint x: 927, startPoint y: 633, endPoint x: 627, endPoint y: 593, distance: 302.7
click at [627, 593] on div ""This launch marks the second stage of a four-part project to enhance product l…" at bounding box center [851, 634] width 465 height 107
copy div "his launch marks the second stage of a four-part project to enhance product lis…"
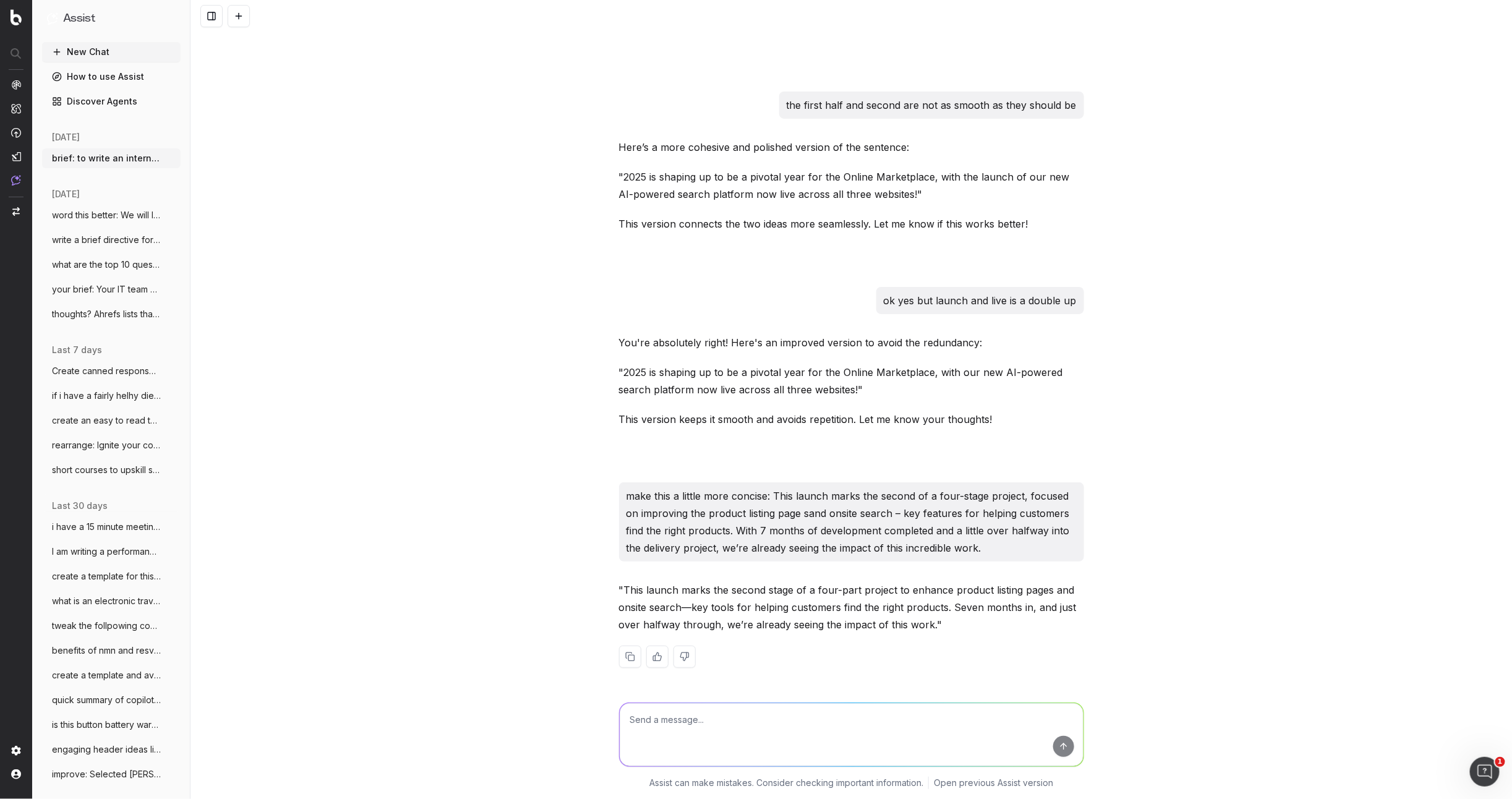
click at [713, 726] on textarea at bounding box center [851, 734] width 464 height 63
paste textarea "This best-in-class search technology is a game-changer for our online customers…"
type textarea "make this a little more concise: This best-in-class search technology is a game…"
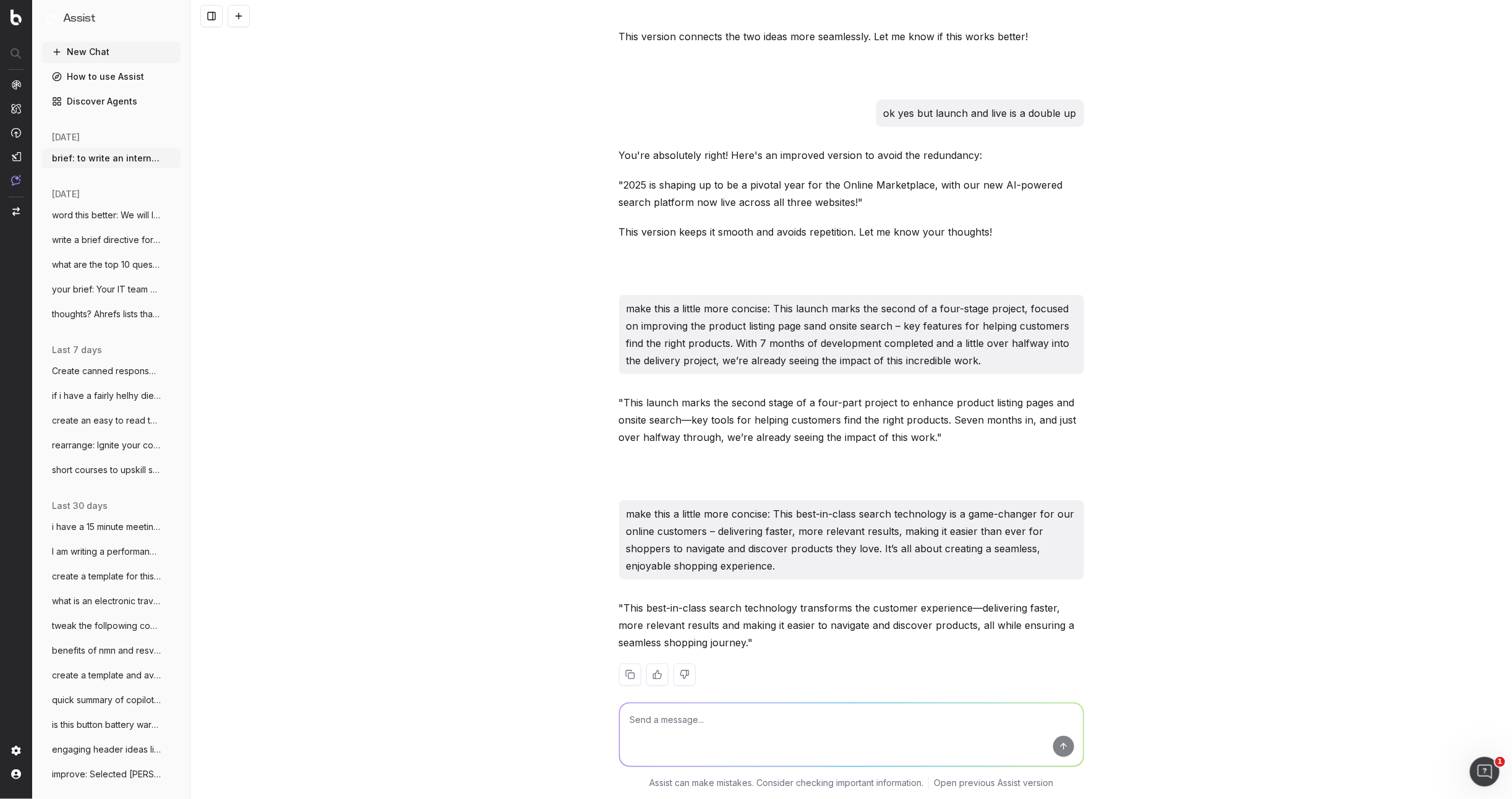
scroll to position [8345, 0]
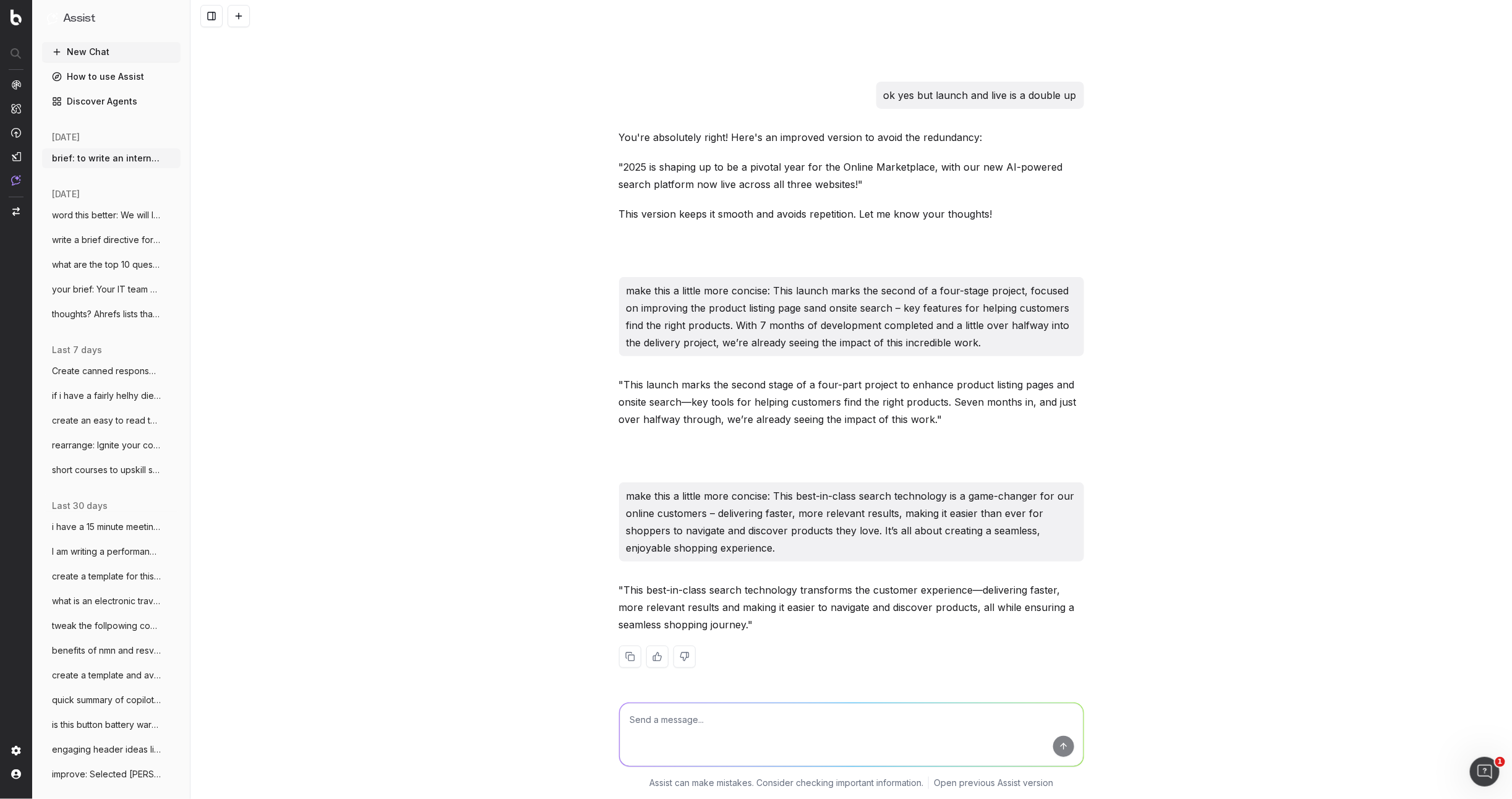
click at [783, 624] on p ""This best-in-class search technology transforms the customer experience—delive…" at bounding box center [851, 607] width 465 height 52
click at [769, 630] on p ""This best-in-class search technology transforms the customer experience—delive…" at bounding box center [851, 607] width 465 height 52
drag, startPoint x: 747, startPoint y: 624, endPoint x: 953, endPoint y: 608, distance: 206.6
click at [974, 610] on p ""This best-in-class search technology transforms the customer experience—delive…" at bounding box center [851, 607] width 465 height 52
click at [841, 633] on p ""This best-in-class search technology transforms the customer experience—delive…" at bounding box center [851, 607] width 465 height 52
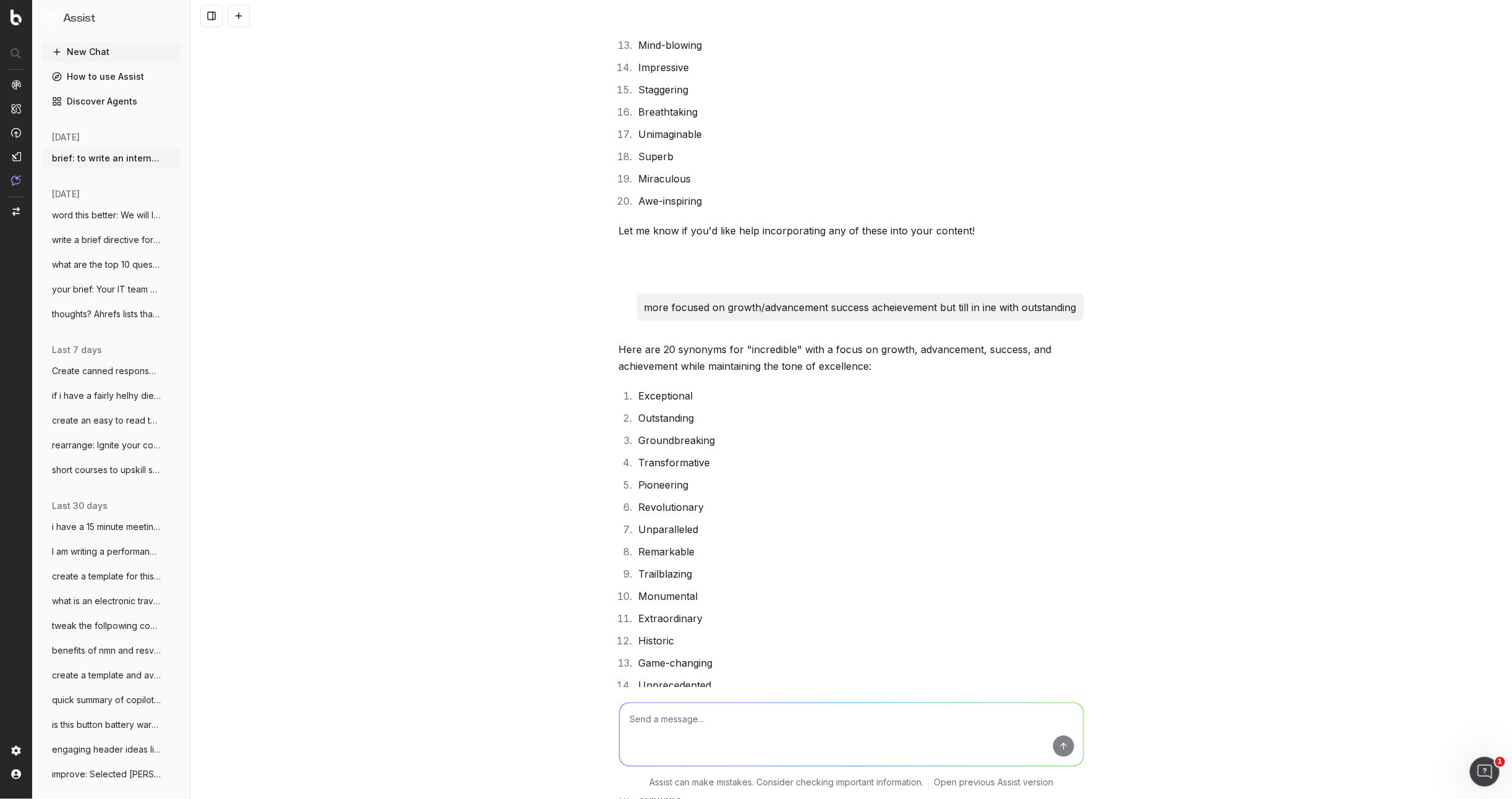
scroll to position [6429, 0]
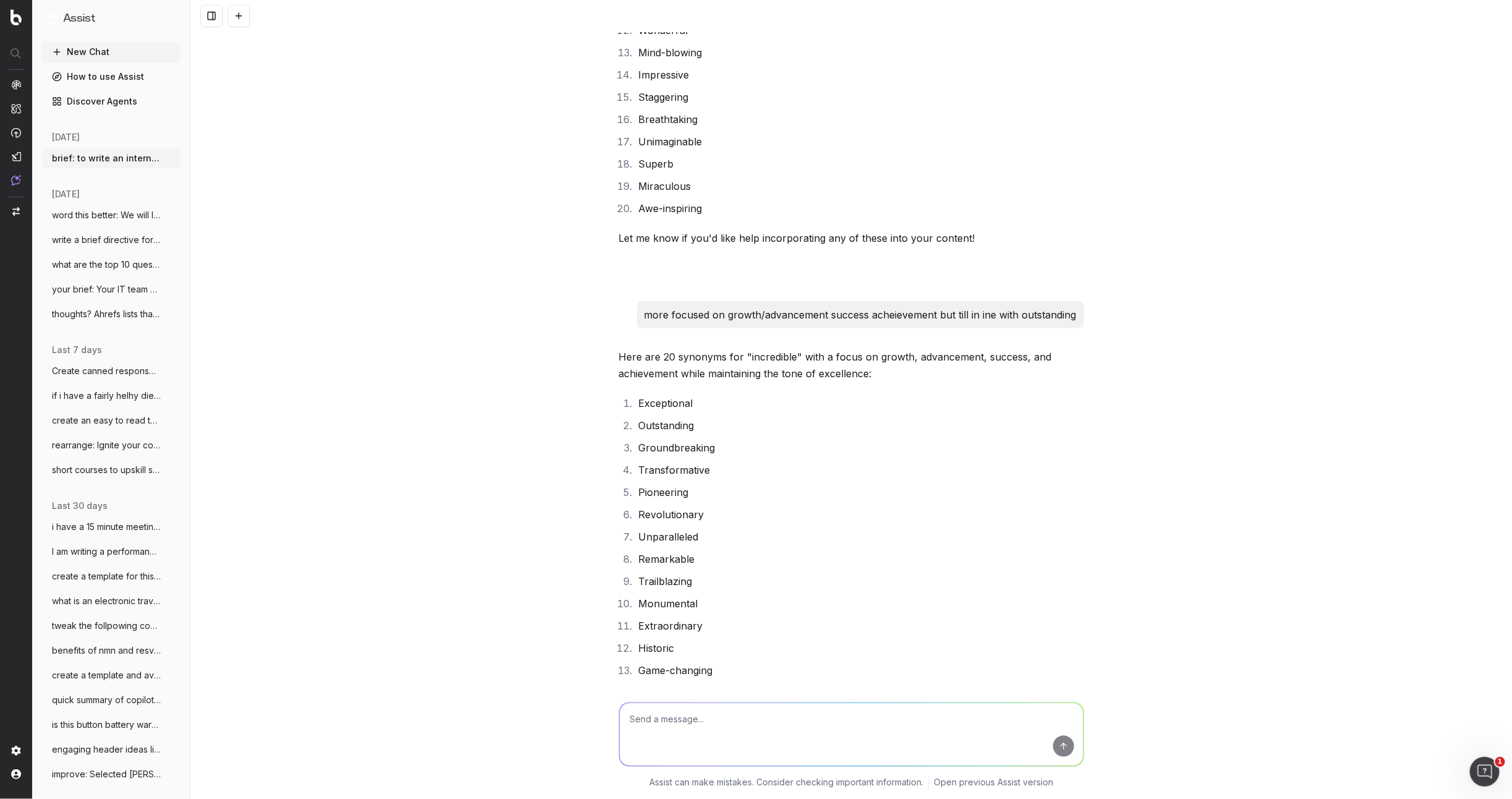
click at [697, 717] on textarea at bounding box center [851, 734] width 464 height 63
paste textarea "7962 lo ipsumdo si am co a elitsed doei tem inc Utlabo Etdoloremag, aliq eni ad…"
type textarea "7962 lo ipsumdo si am co a elitsed doei tem inc Utlabo Etdoloremag, aliq eni ad…"
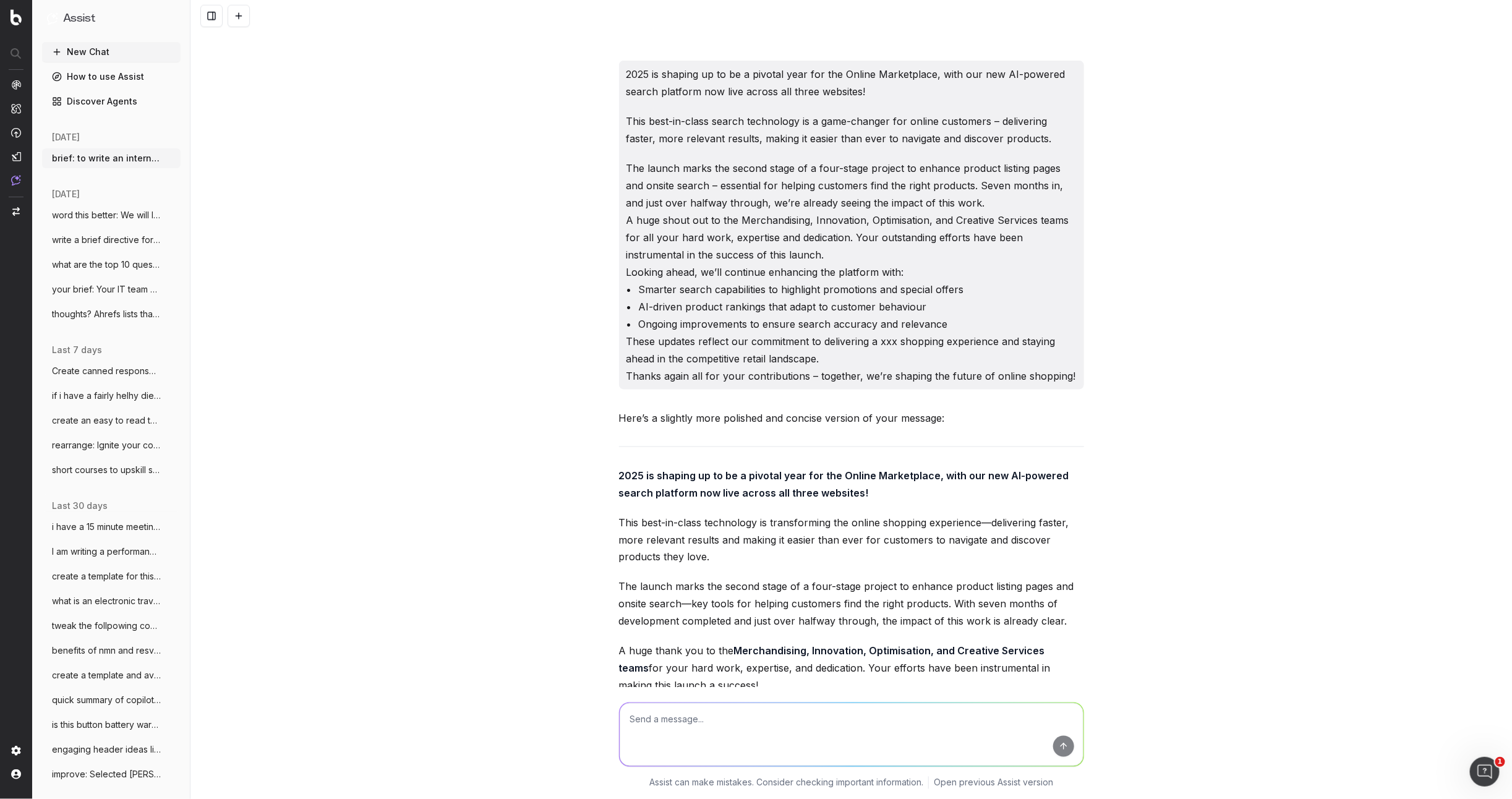
scroll to position [8982, 0]
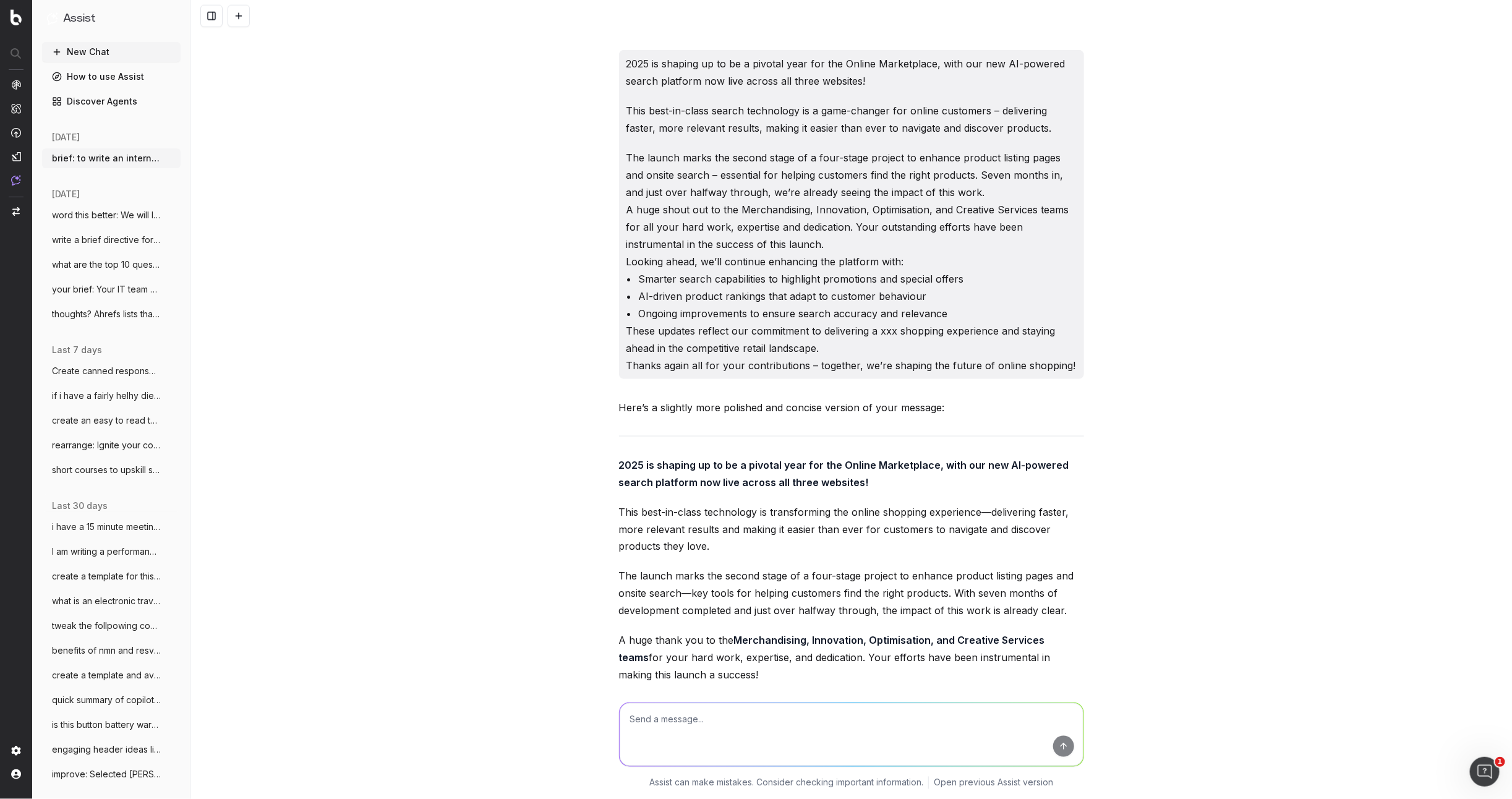
click at [705, 539] on p "This best-in-class technology is transforming the online shopping experience—de…" at bounding box center [851, 529] width 465 height 52
drag, startPoint x: 672, startPoint y: 541, endPoint x: 618, endPoint y: 517, distance: 59.1
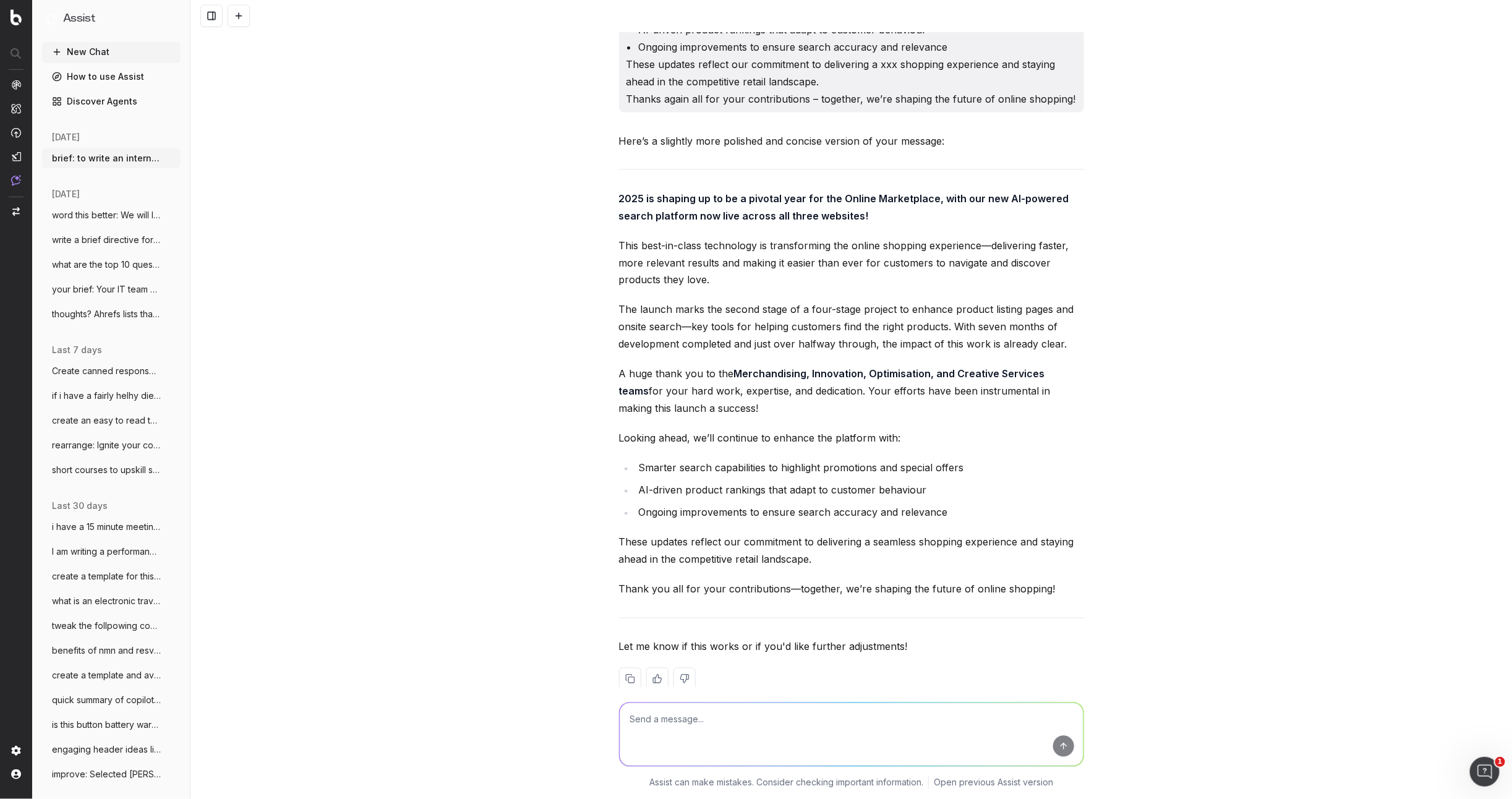
scroll to position [9257, 0]
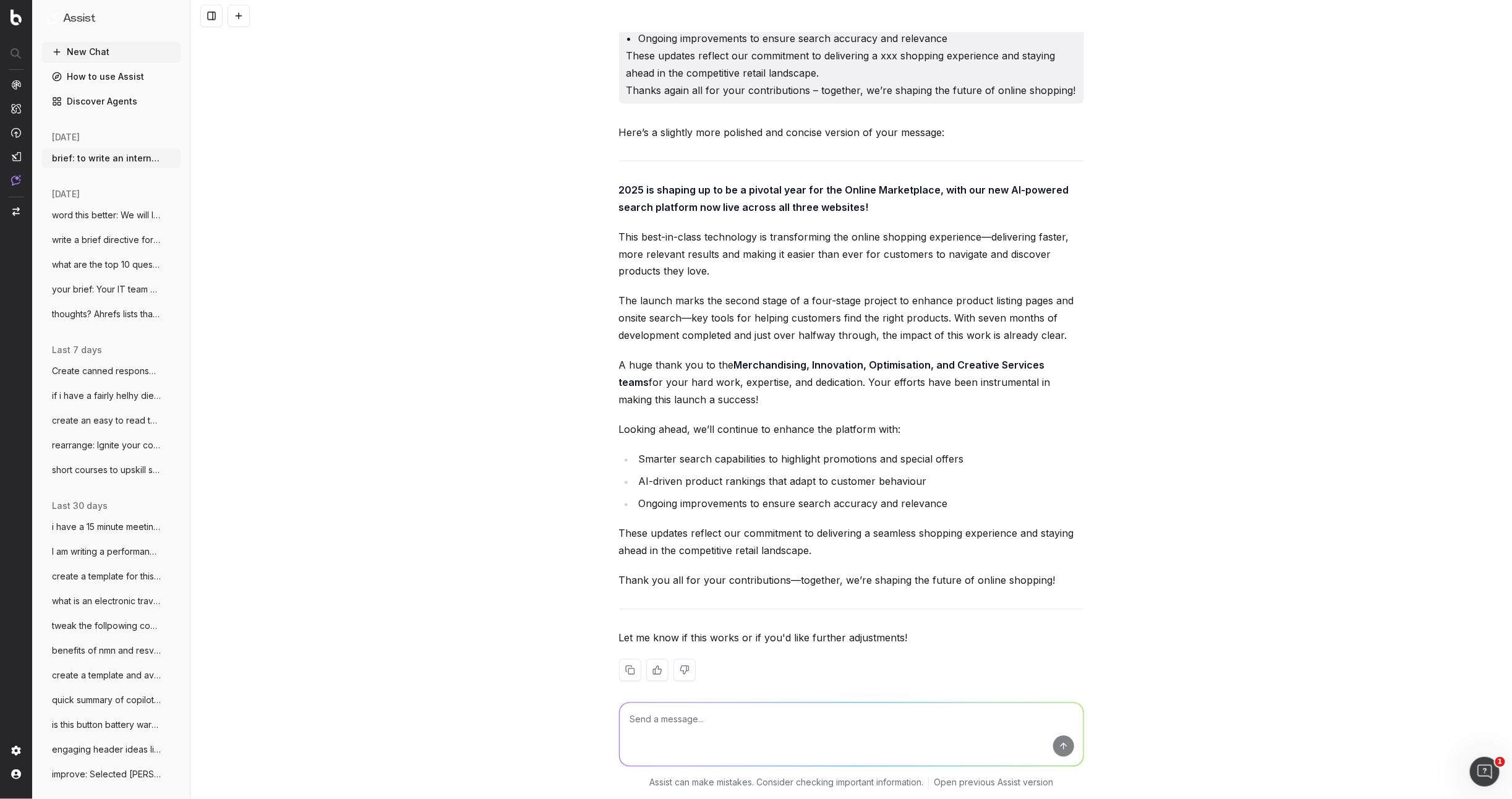
drag, startPoint x: 1019, startPoint y: 580, endPoint x: 604, endPoint y: 571, distance: 415.1
click at [607, 574] on div "brief: to write an internal comms update to our online marketplace team. The to…" at bounding box center [851, 400] width 1322 height 799
click at [662, 721] on textarea at bounding box center [851, 734] width 464 height 63
paste textarea "Seven months in, and just over halfway through, the impact of this work is alre…"
type textarea "this is a bit wishy washy: Seven months in, and just over halfway through, the …"
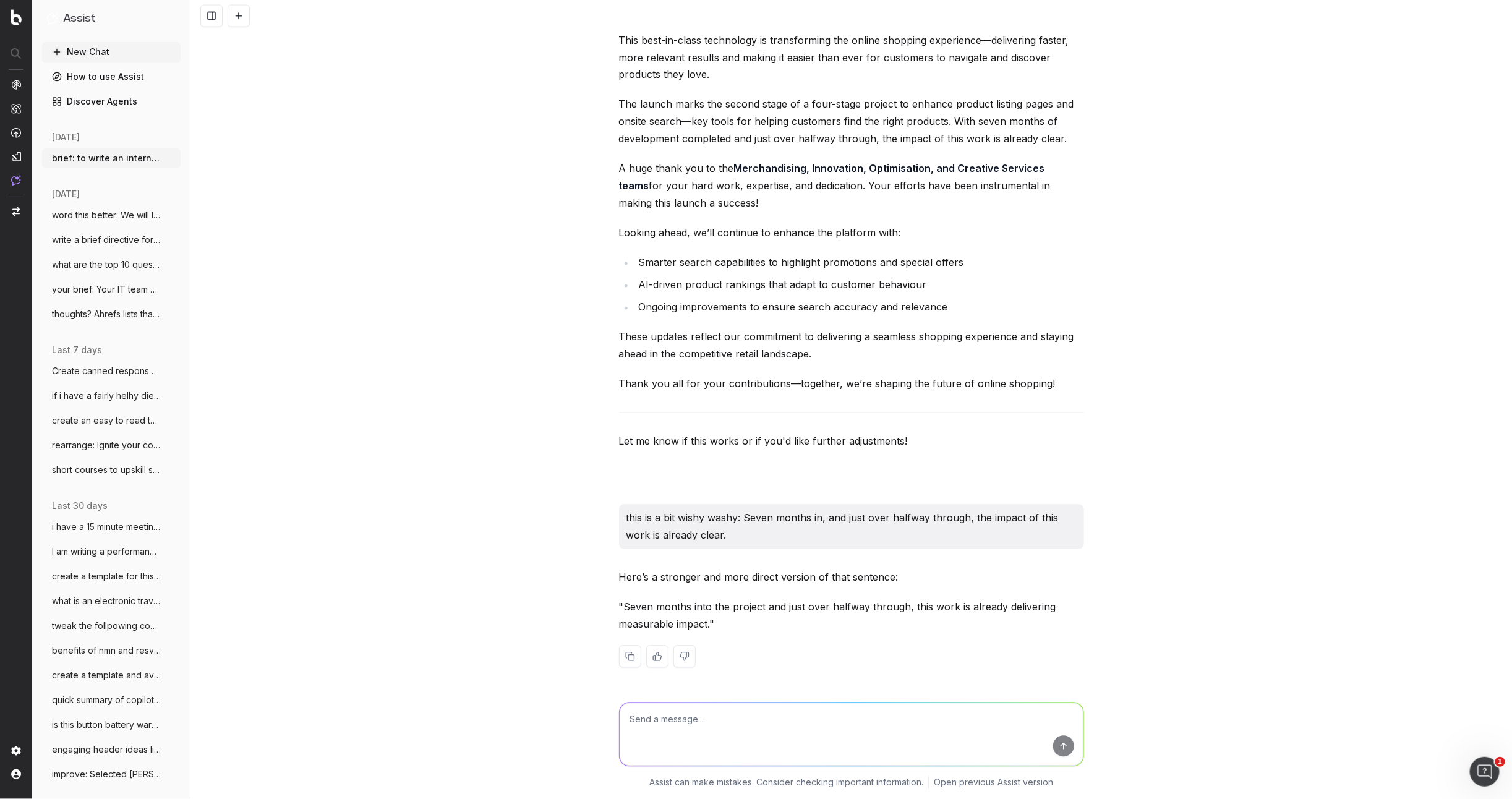
scroll to position [9448, 0]
